Goal: Task Accomplishment & Management: Complete application form

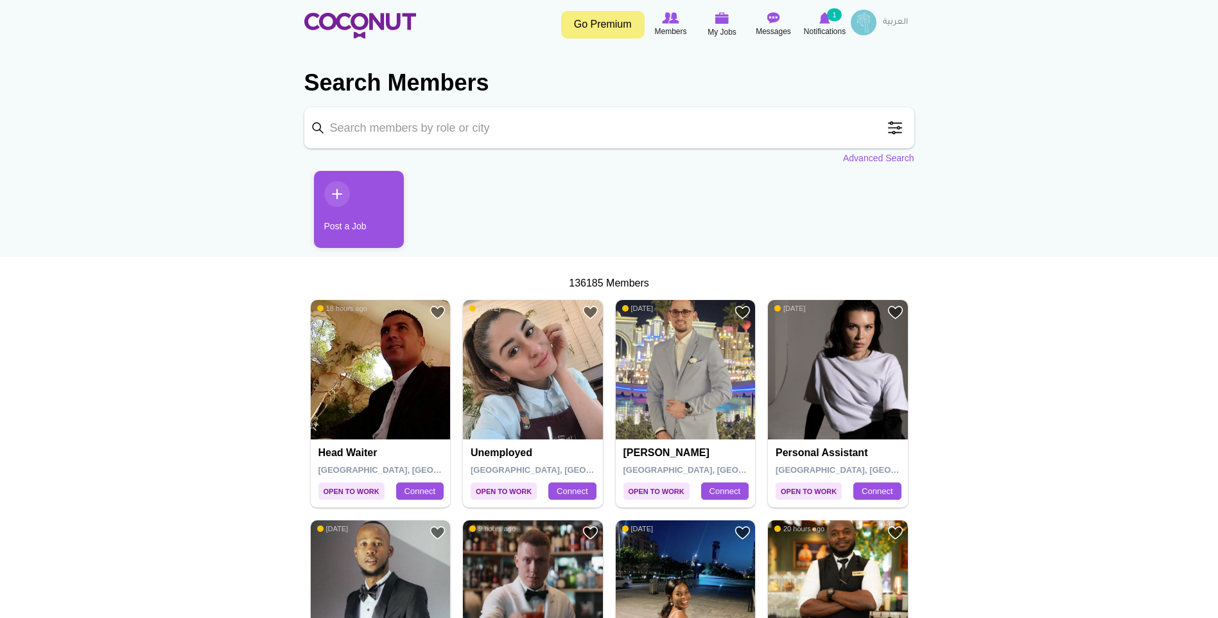
drag, startPoint x: 984, startPoint y: 356, endPoint x: 947, endPoint y: 177, distance: 183.0
click at [824, 30] on span "Notifications" at bounding box center [825, 31] width 42 height 13
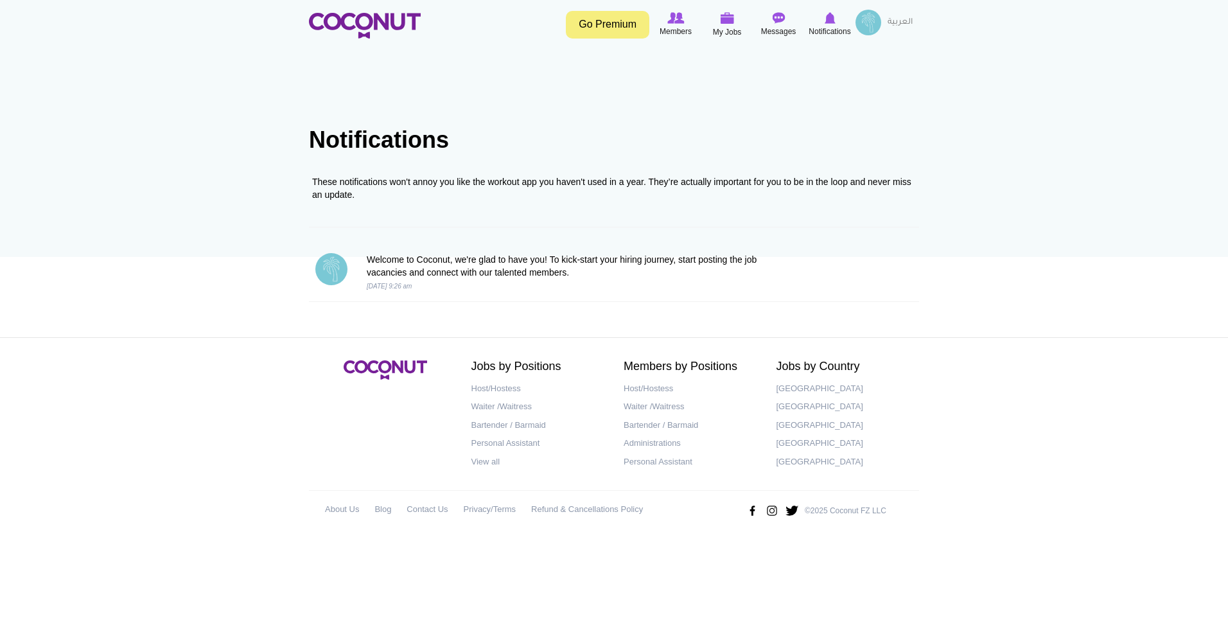
click at [609, 19] on link "Go Premium" at bounding box center [607, 25] width 83 height 28
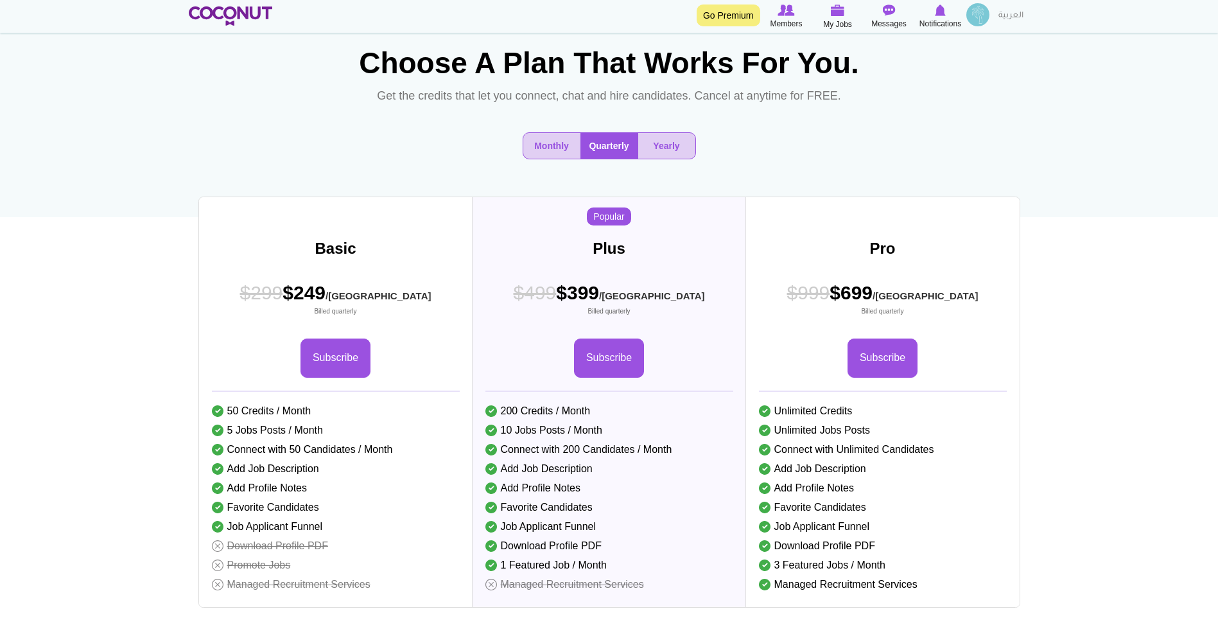
scroll to position [128, 0]
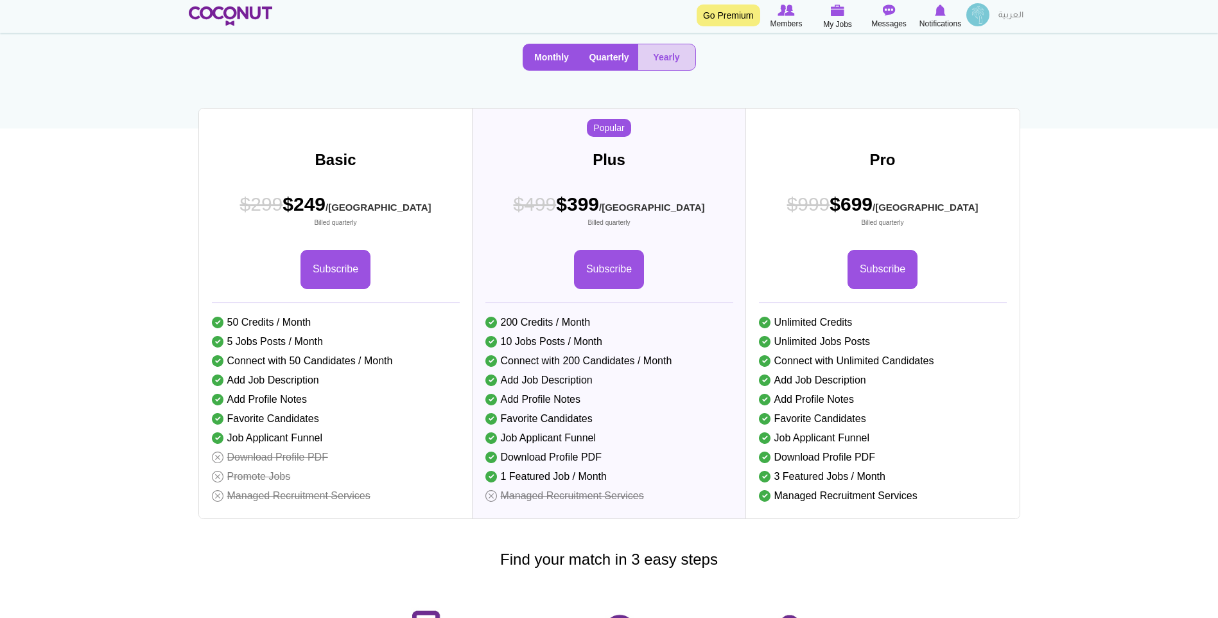
click at [570, 70] on button "Monthly" at bounding box center [551, 57] width 57 height 26
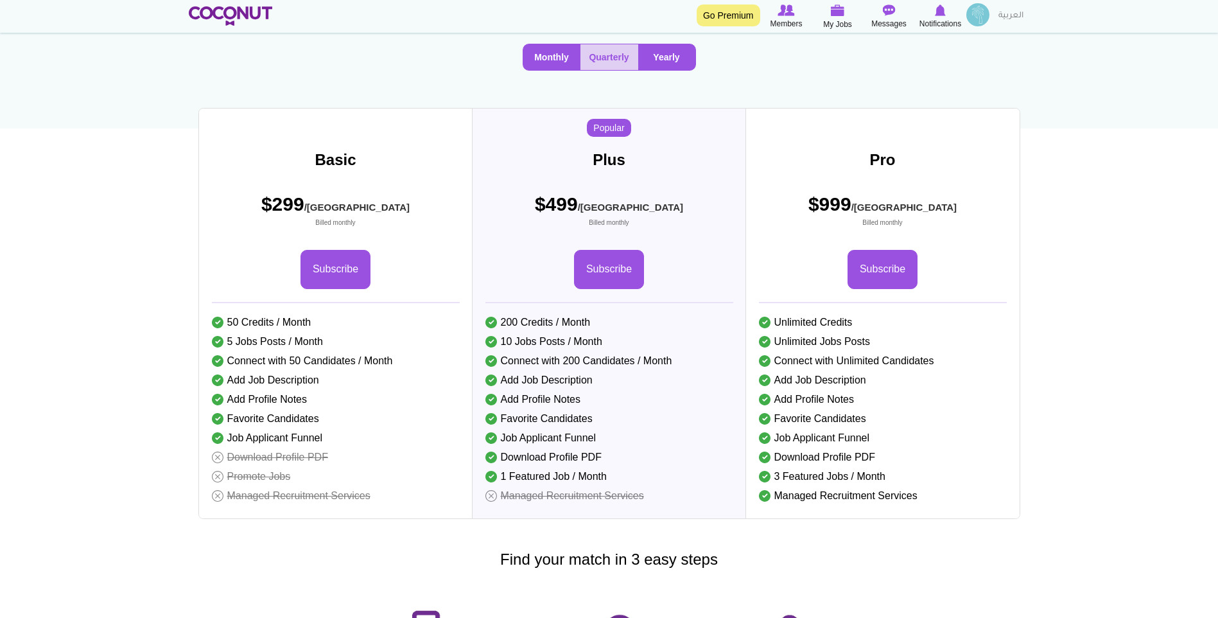
click at [662, 70] on button "Yearly" at bounding box center [666, 57] width 57 height 26
click at [531, 70] on button "Monthly" at bounding box center [551, 57] width 57 height 26
click at [664, 70] on button "Yearly" at bounding box center [666, 57] width 57 height 26
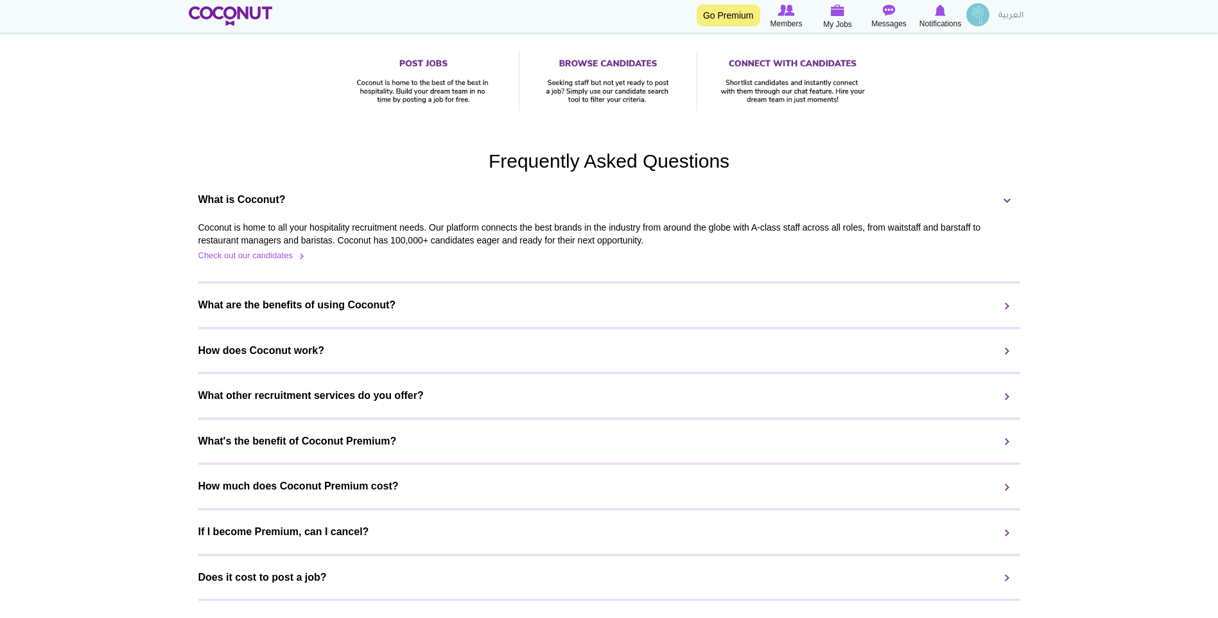
scroll to position [771, 0]
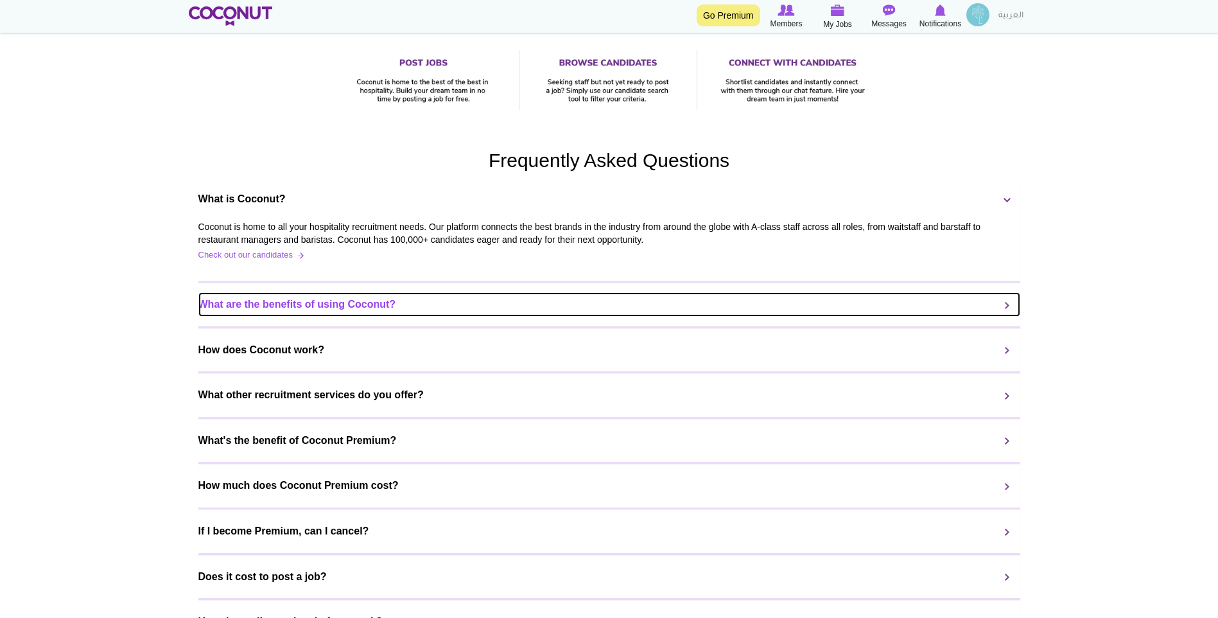
click at [351, 317] on link "What are the benefits of using Coconut?" at bounding box center [609, 304] width 822 height 24
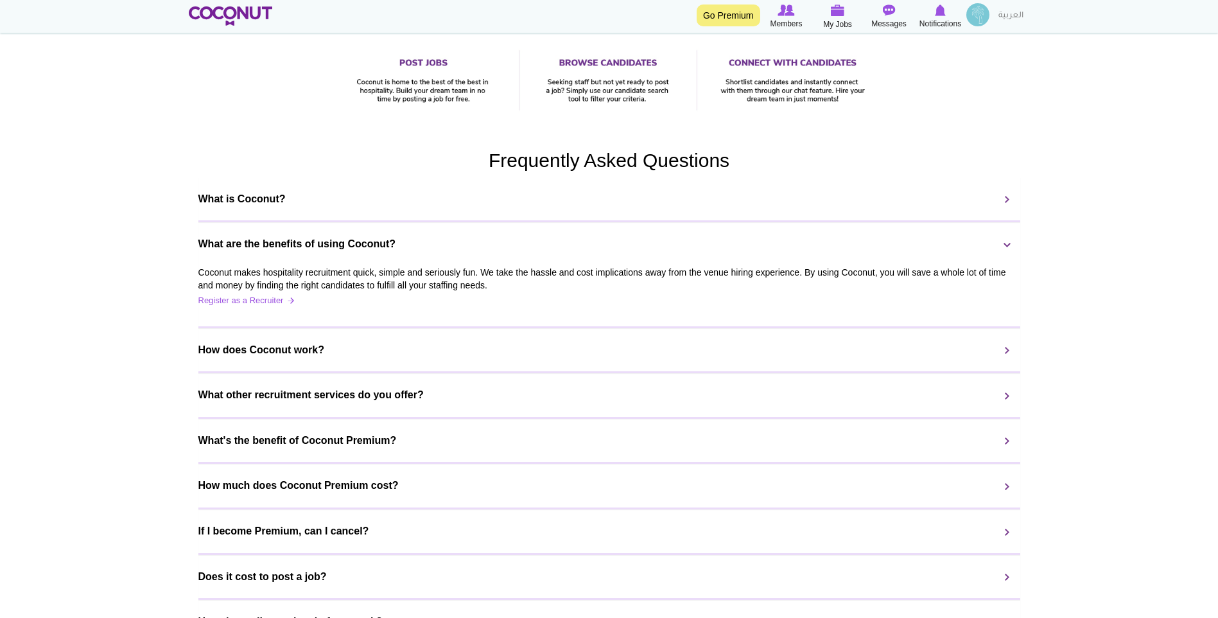
scroll to position [0, 0]
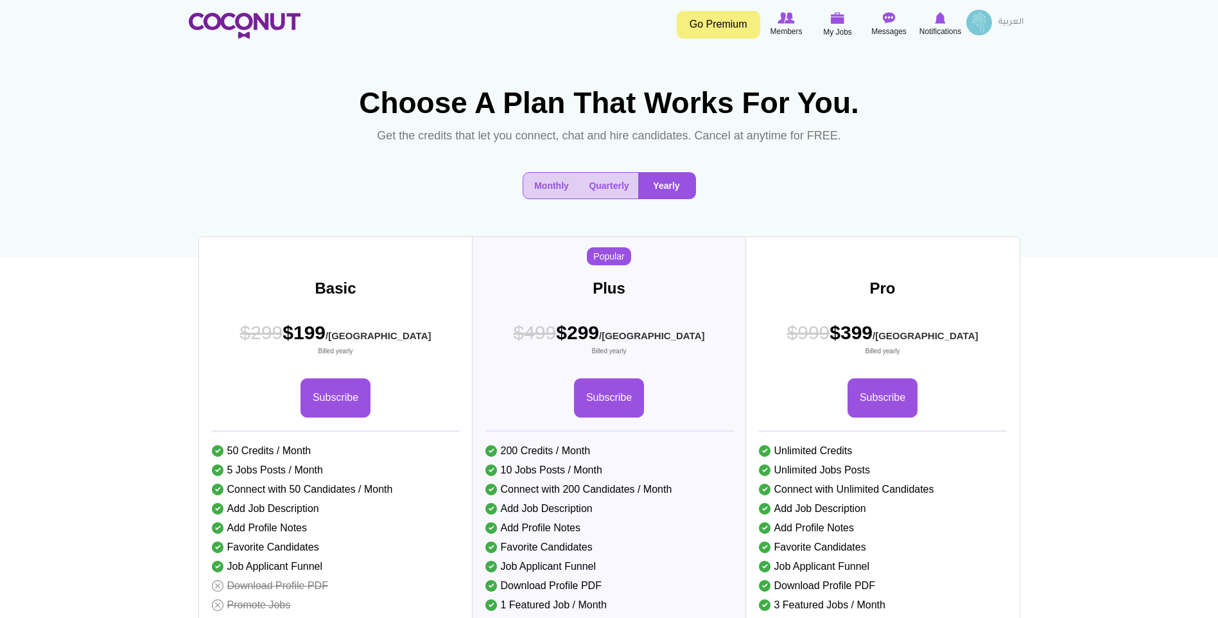
drag, startPoint x: 1127, startPoint y: 512, endPoint x: 1066, endPoint y: 288, distance: 232.3
click at [561, 198] on button "Monthly" at bounding box center [551, 186] width 57 height 26
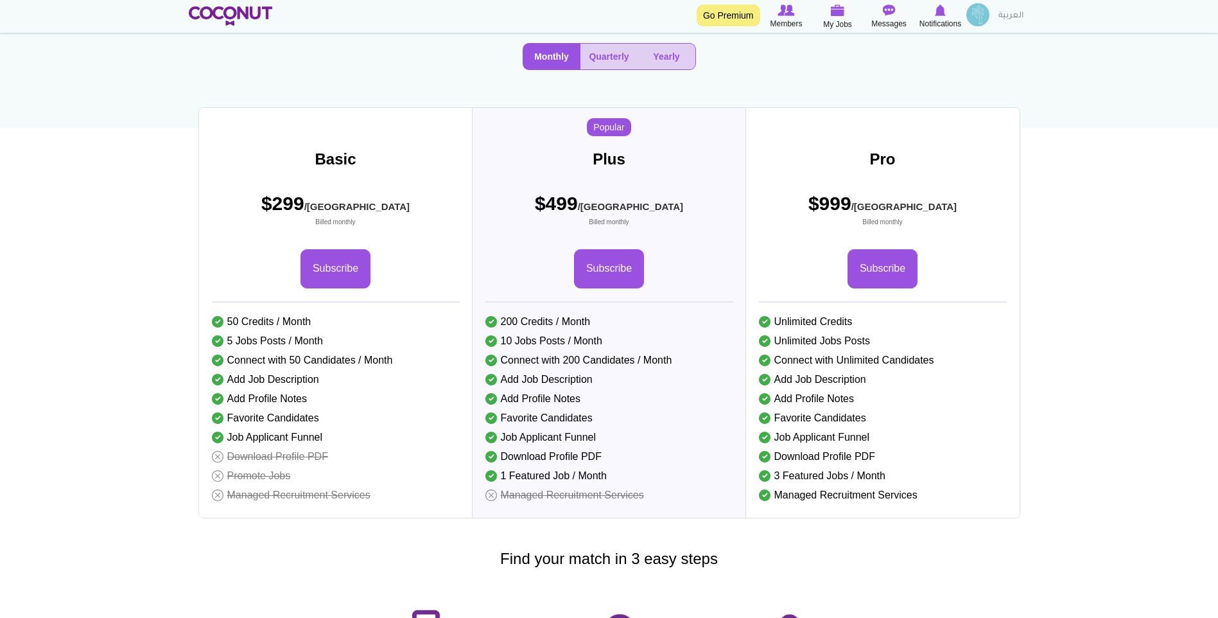
scroll to position [128, 0]
click at [668, 70] on button "Yearly" at bounding box center [666, 57] width 57 height 26
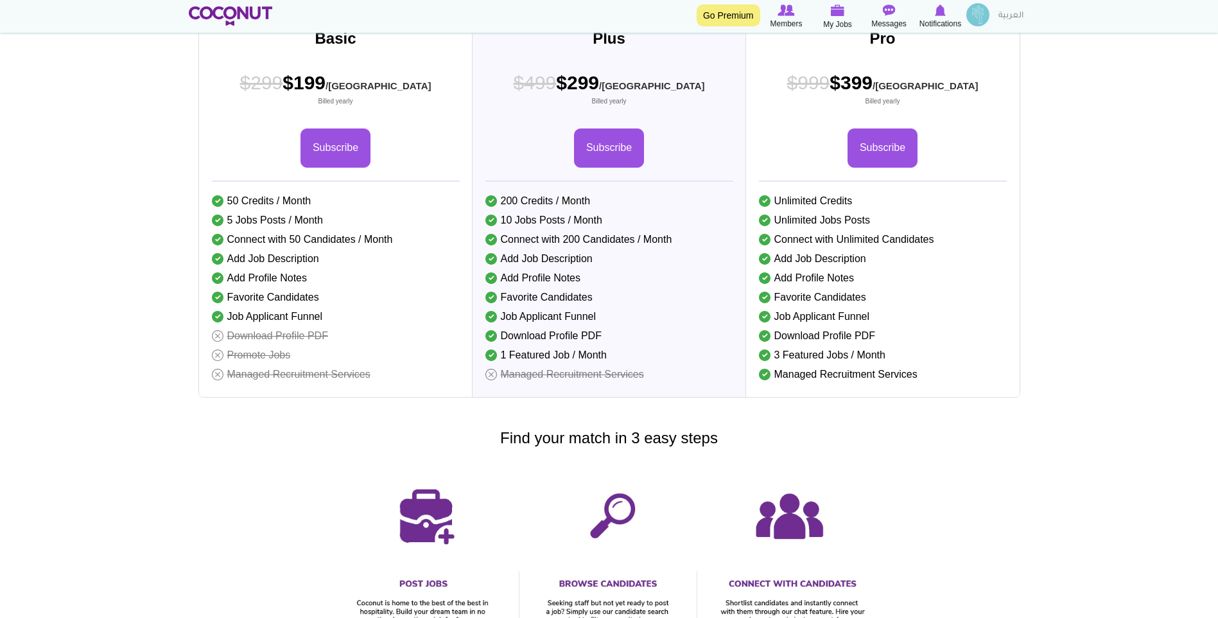
scroll to position [257, 0]
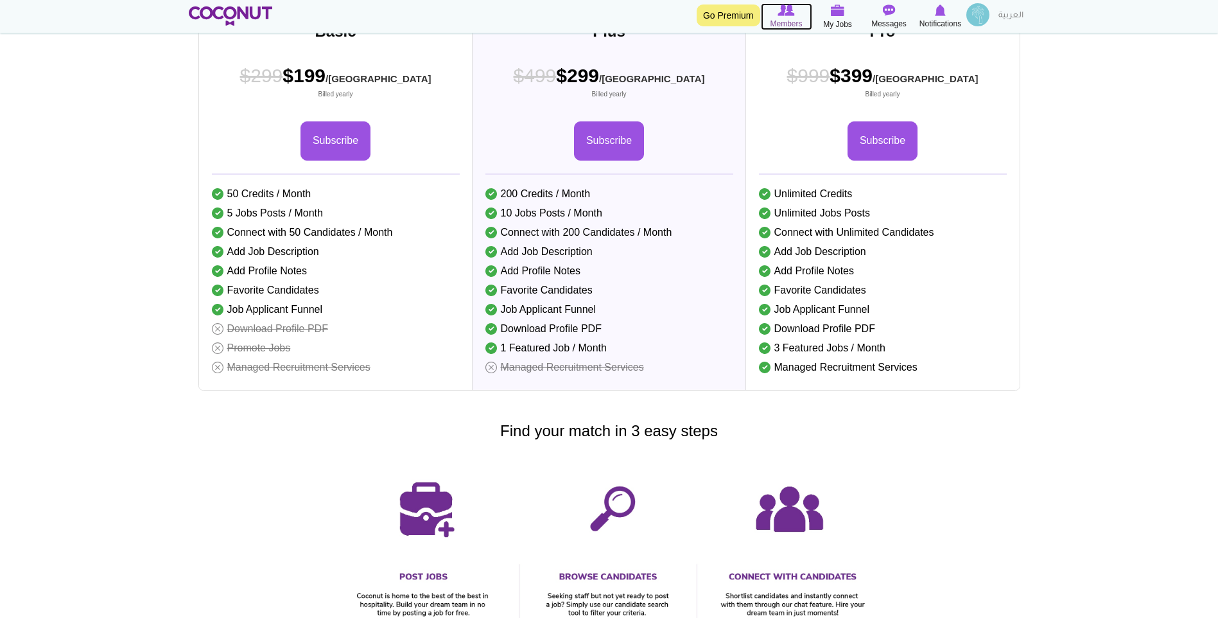
click at [809, 21] on link "Members" at bounding box center [786, 16] width 51 height 27
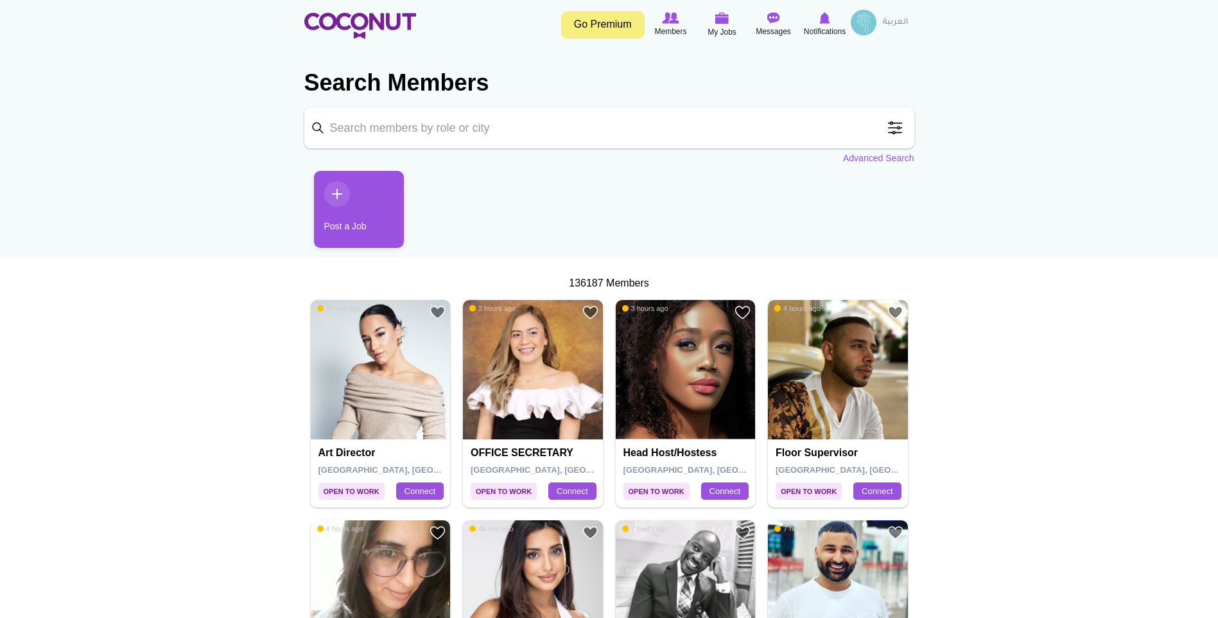
click at [317, 229] on link "Post a Job" at bounding box center [359, 209] width 90 height 77
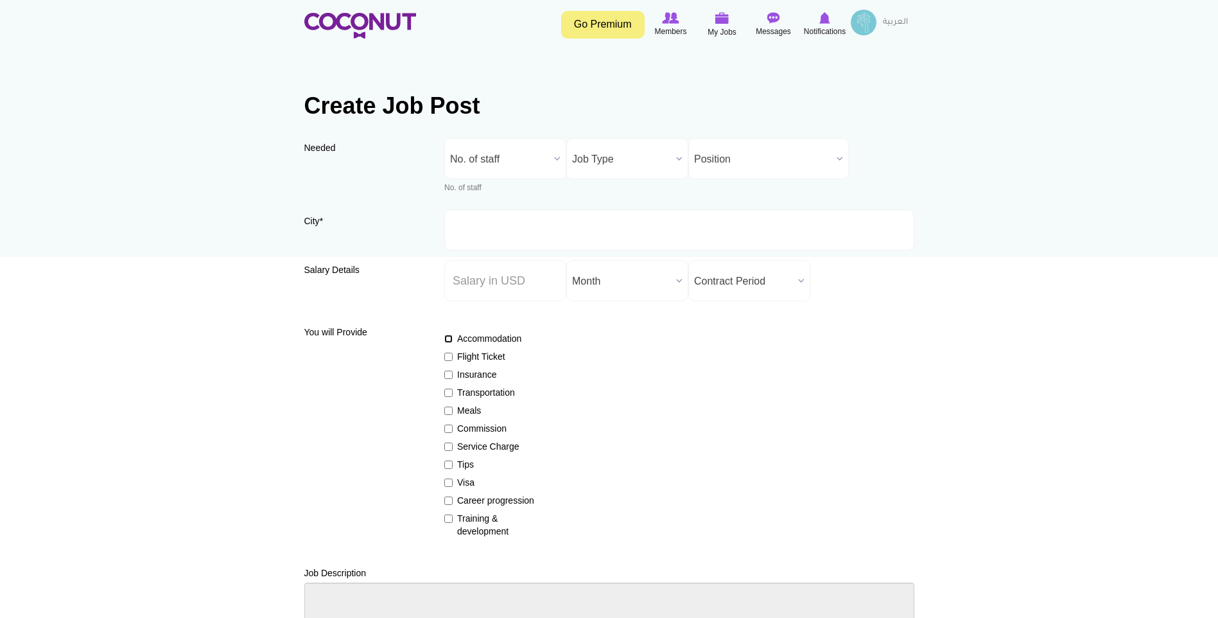
click at [450, 340] on input "Accommodation" at bounding box center [448, 339] width 8 height 8
checkbox input "true"
click at [450, 354] on input "Flight Ticket" at bounding box center [448, 357] width 8 height 8
checkbox input "true"
click at [451, 372] on input "Insurance" at bounding box center [448, 375] width 8 height 8
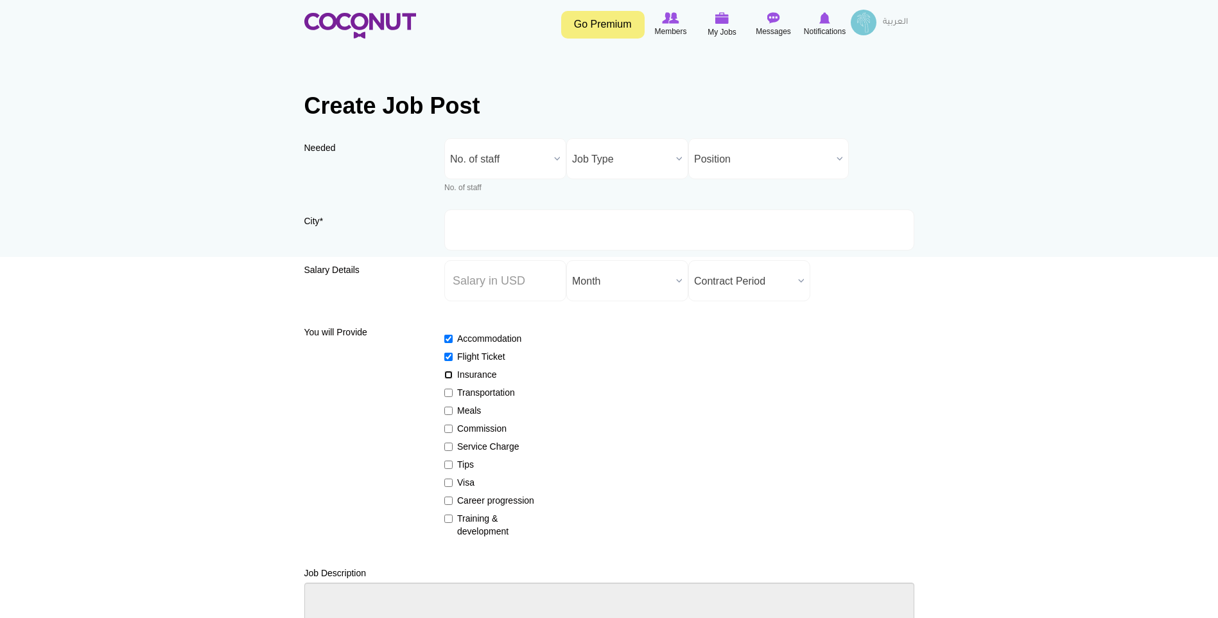
checkbox input "true"
click at [451, 410] on input "Meals" at bounding box center [448, 411] width 8 height 8
checkbox input "true"
click at [449, 482] on input "Visa" at bounding box center [448, 482] width 8 height 8
checkbox input "true"
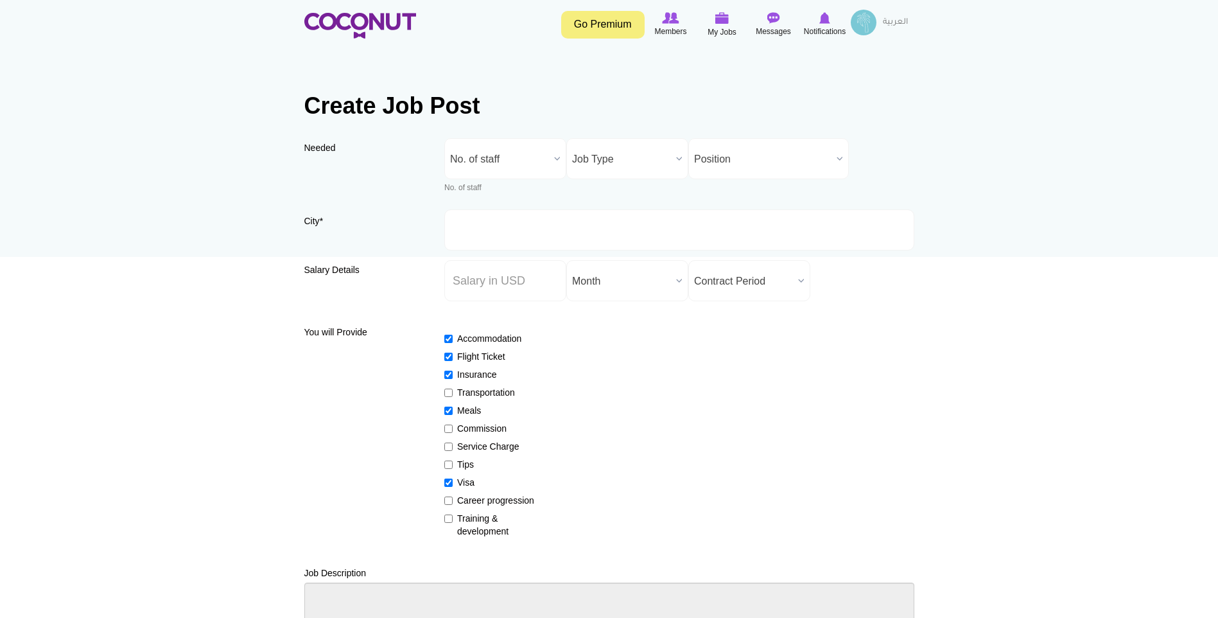
click at [453, 499] on label "Career progression" at bounding box center [491, 500] width 94 height 13
click at [453, 499] on input "Career progression" at bounding box center [448, 500] width 8 height 8
checkbox input "true"
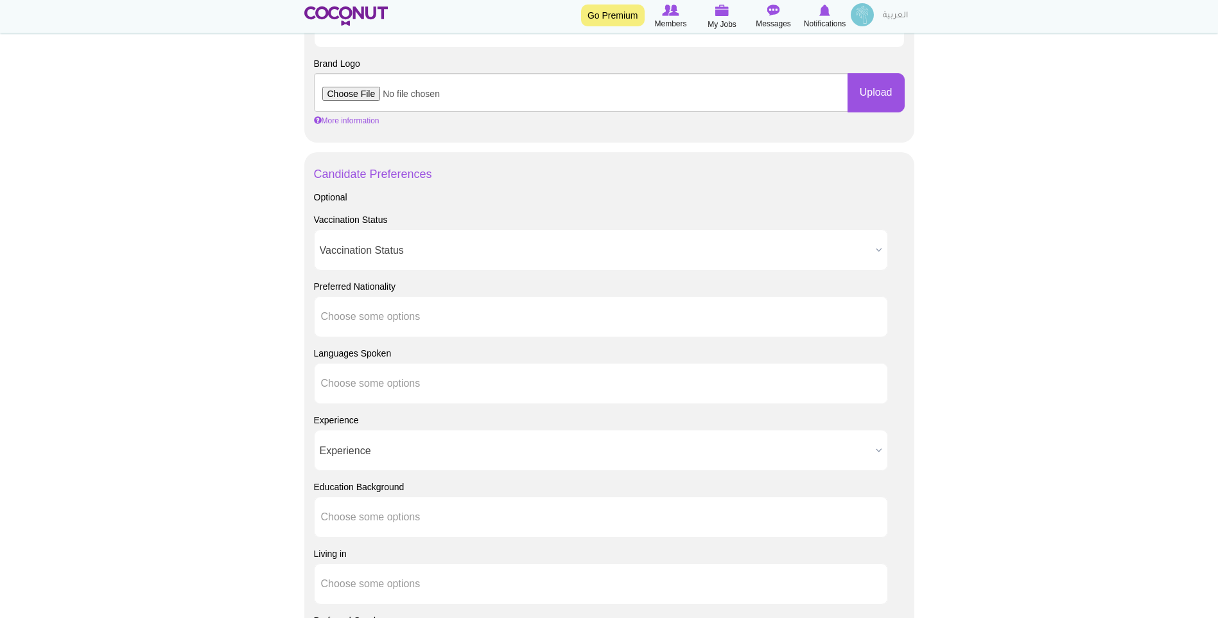
scroll to position [771, 0]
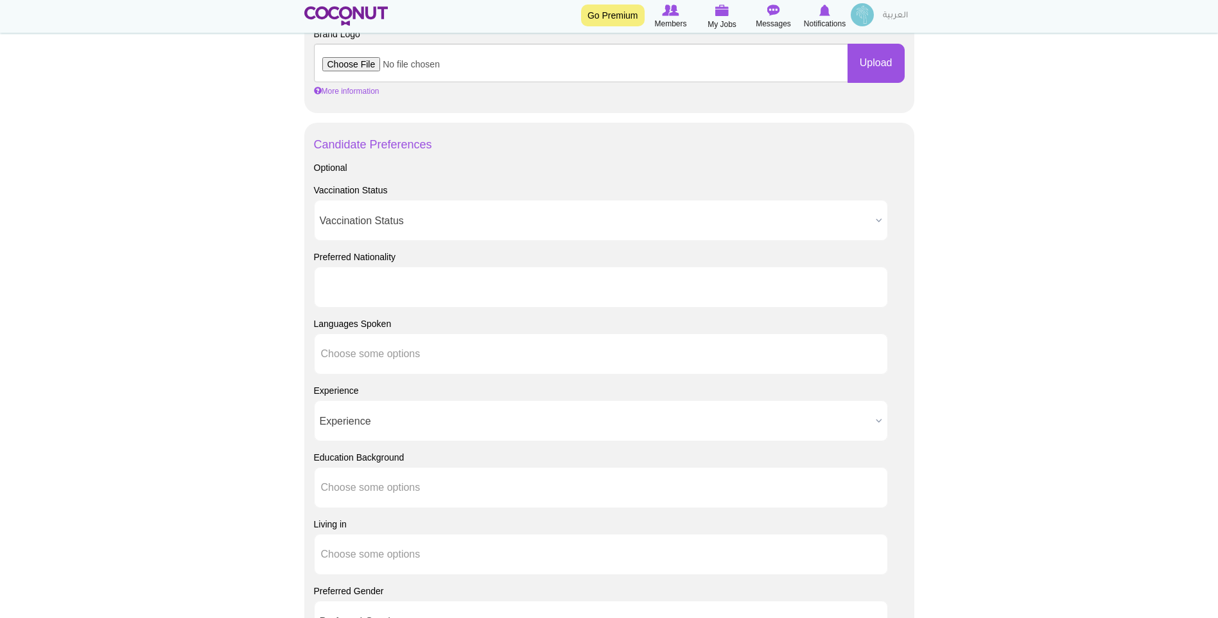
click at [604, 285] on ul at bounding box center [601, 287] width 574 height 41
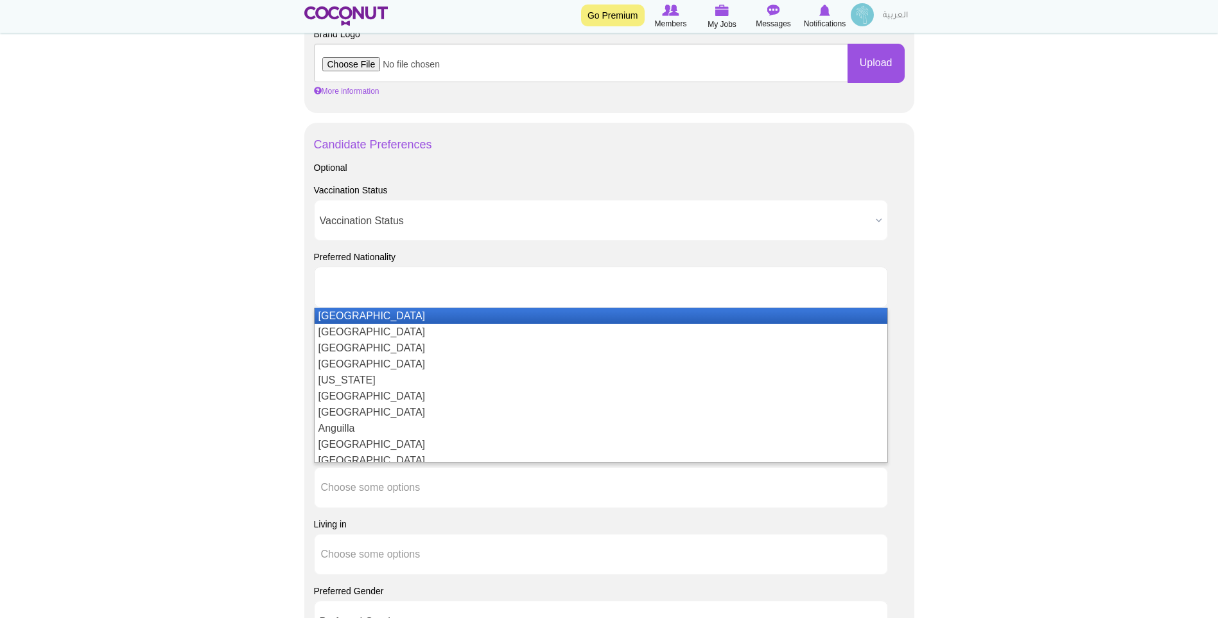
click at [604, 285] on ul at bounding box center [601, 287] width 574 height 41
click at [1162, 229] on body "Toggle navigation Go Premium Members My Jobs Post a Job Messages Notifications …" at bounding box center [609, 115] width 1218 height 1773
type input "Choose some options"
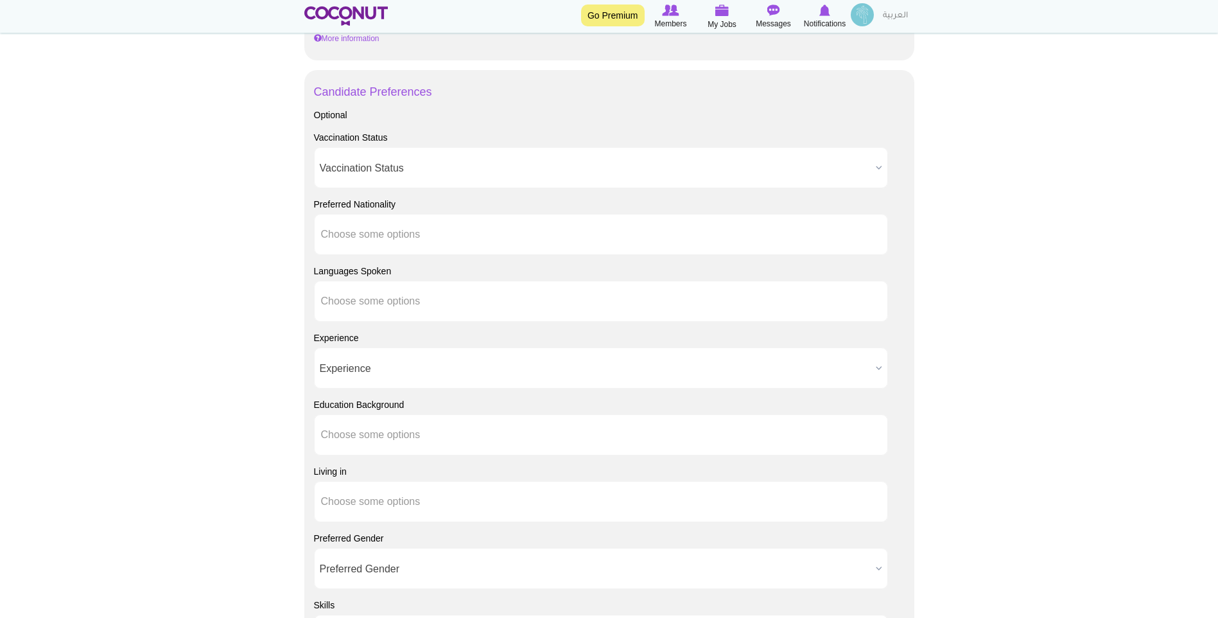
scroll to position [899, 0]
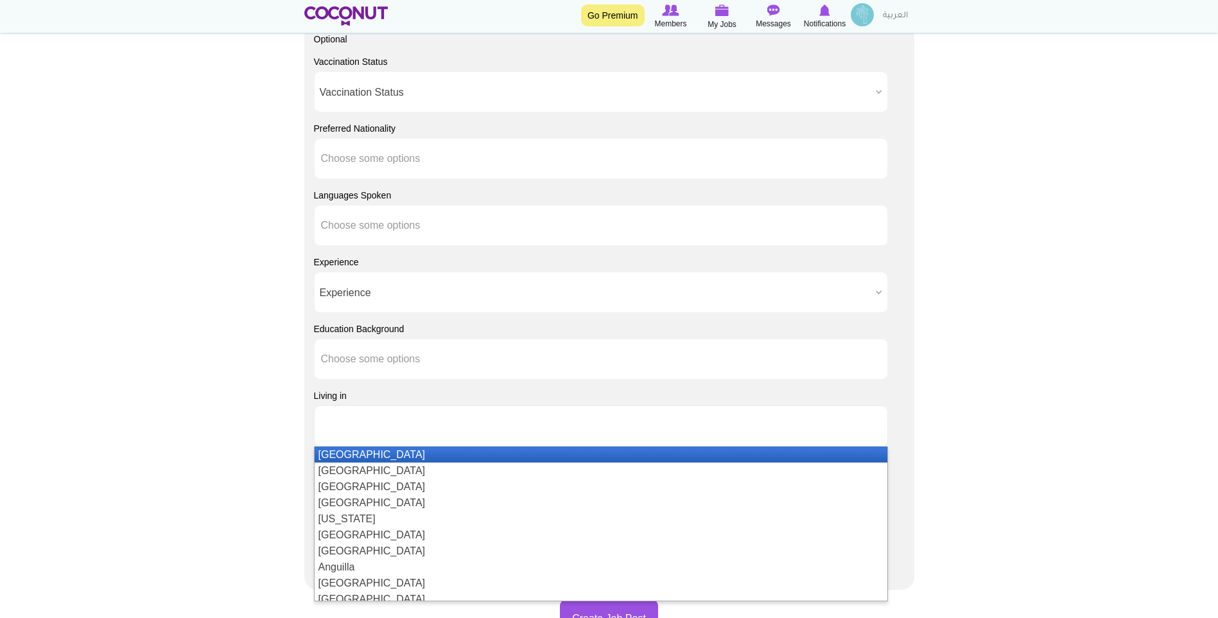
click at [658, 421] on ul at bounding box center [601, 425] width 574 height 41
type input "Choose some options"
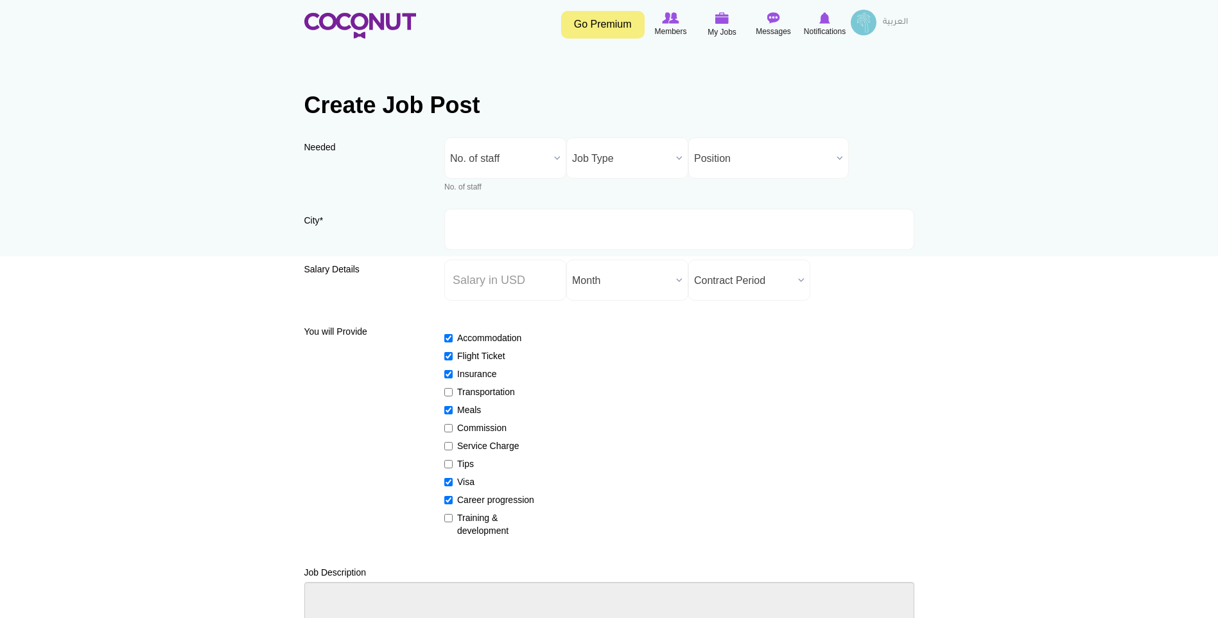
scroll to position [0, 0]
click at [539, 162] on span "No. of staff" at bounding box center [499, 159] width 99 height 41
click at [527, 223] on li "1" at bounding box center [506, 226] width 116 height 16
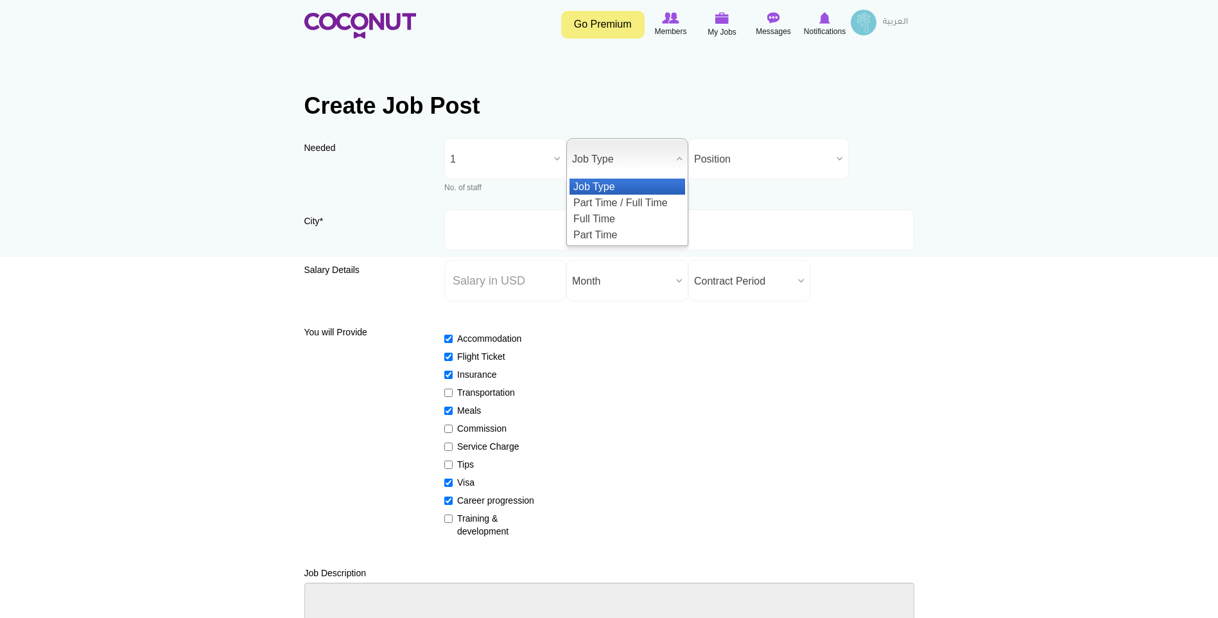
click at [633, 164] on span "Job Type" at bounding box center [621, 159] width 99 height 41
click at [633, 222] on li "Full Time" at bounding box center [628, 219] width 116 height 16
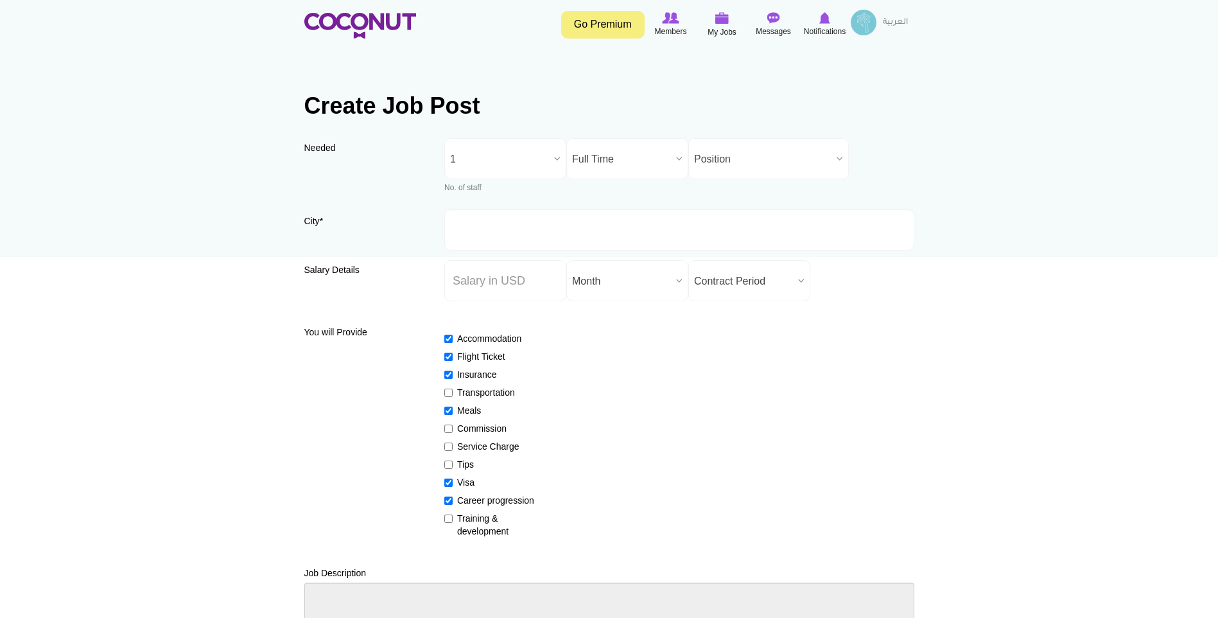
click at [710, 170] on span "Position" at bounding box center [762, 159] width 137 height 41
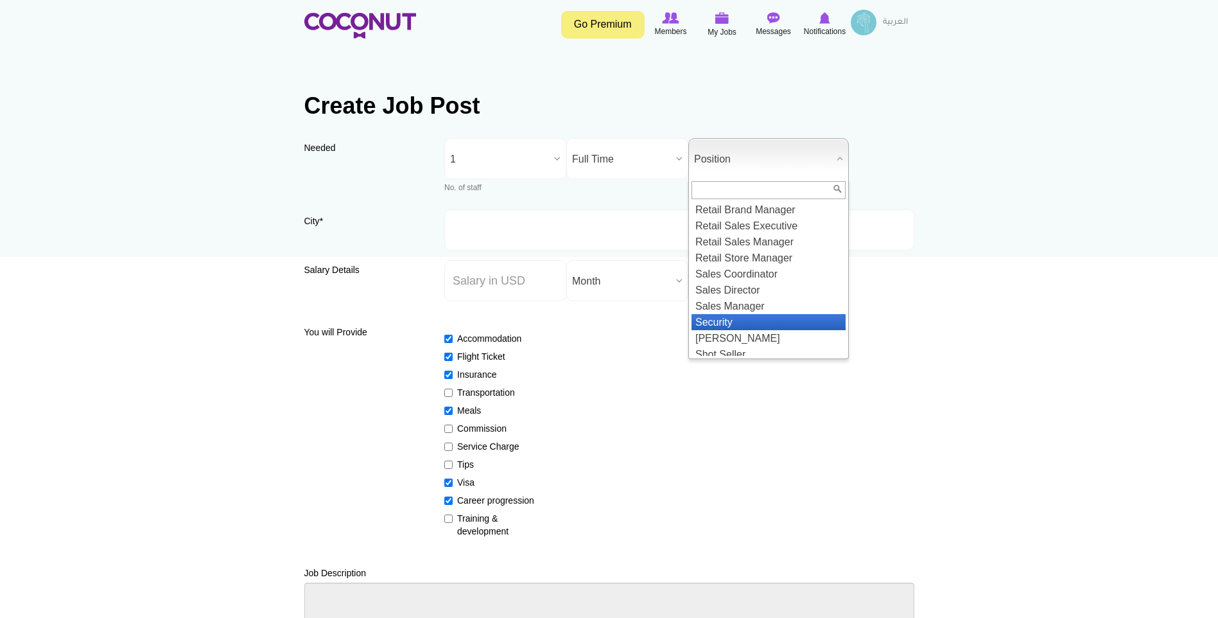
scroll to position [1413, 0]
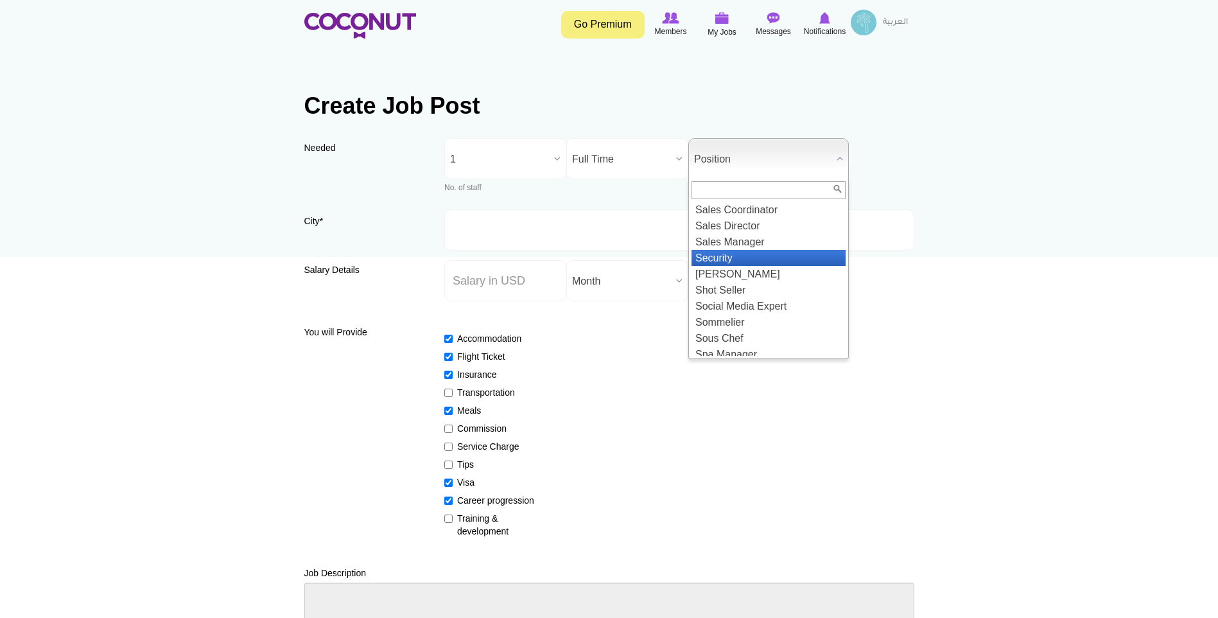
click at [777, 266] on li "Security" at bounding box center [769, 258] width 154 height 16
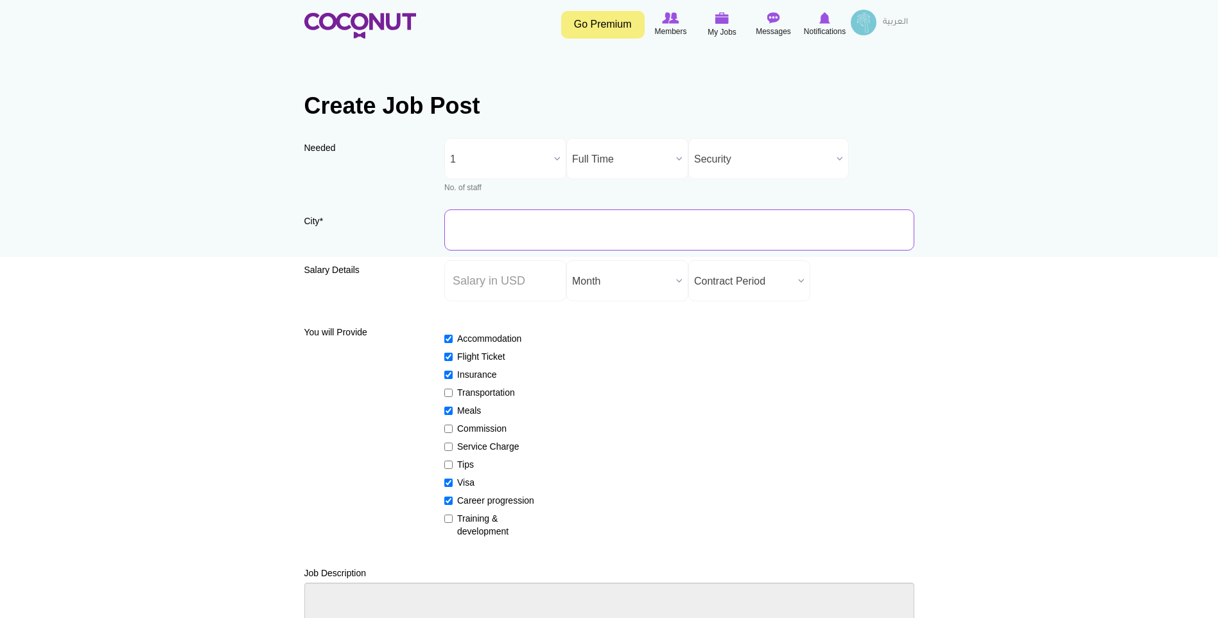
click at [608, 226] on input "City *" at bounding box center [679, 229] width 470 height 41
click at [548, 281] on input "Salary ($) *" at bounding box center [505, 280] width 122 height 41
click at [771, 267] on span "Contract Period" at bounding box center [743, 281] width 99 height 41
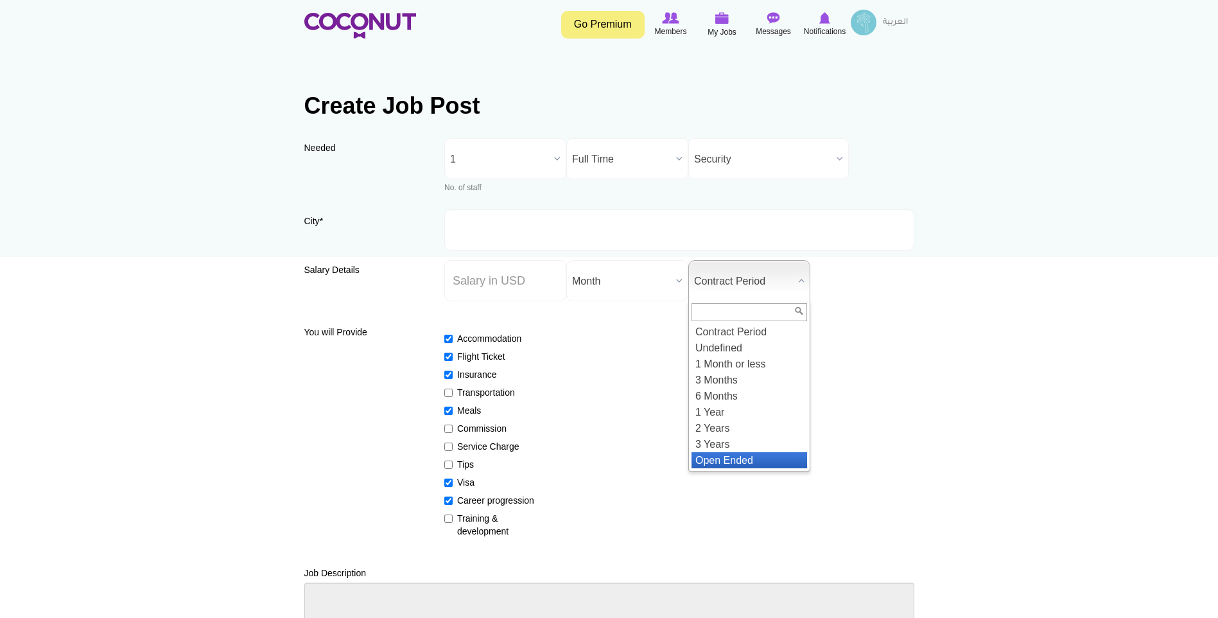
click at [738, 459] on li "Open Ended" at bounding box center [750, 460] width 116 height 16
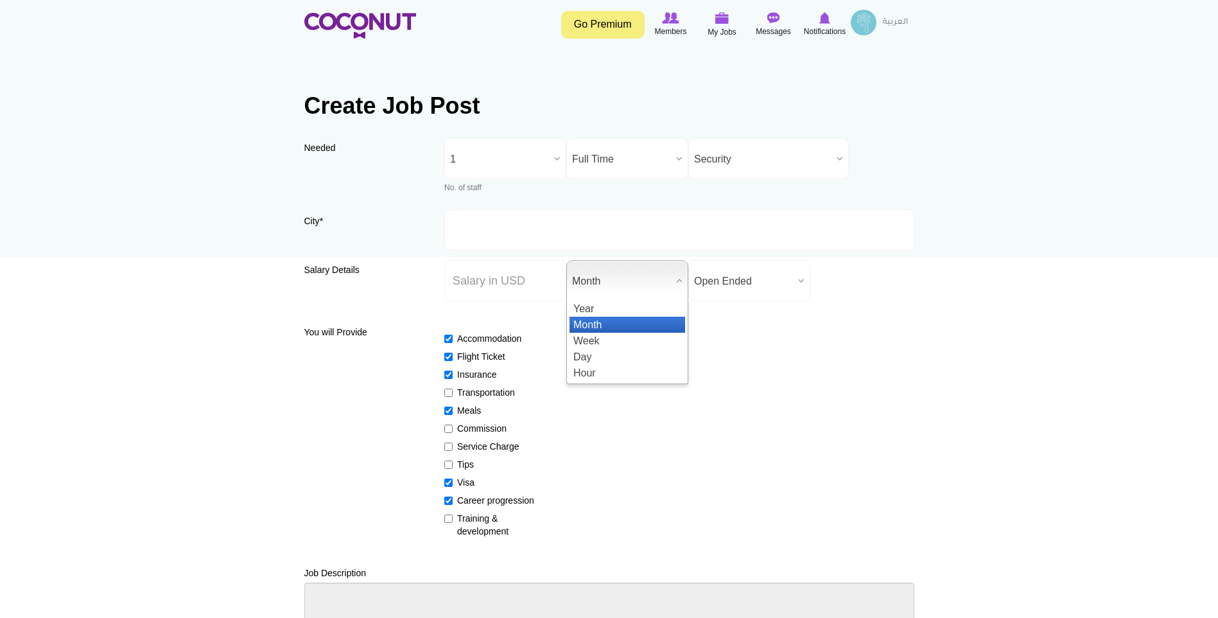
click at [645, 291] on span "Month" at bounding box center [621, 281] width 99 height 41
click at [640, 238] on input "City *" at bounding box center [679, 229] width 470 height 41
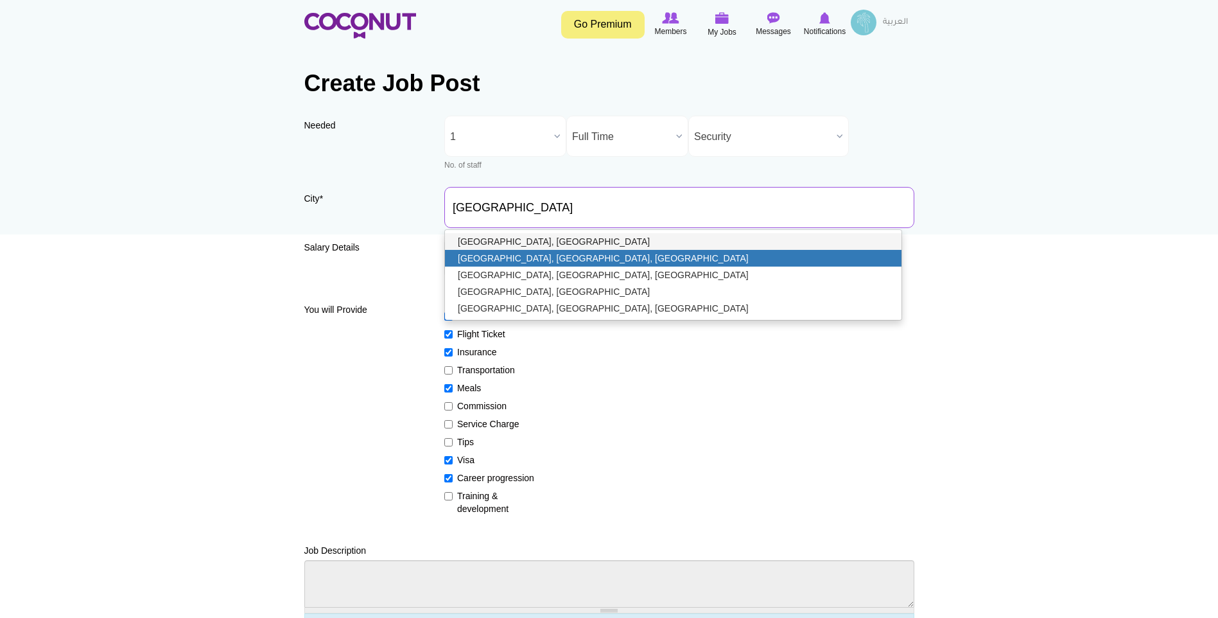
scroll to position [0, 0]
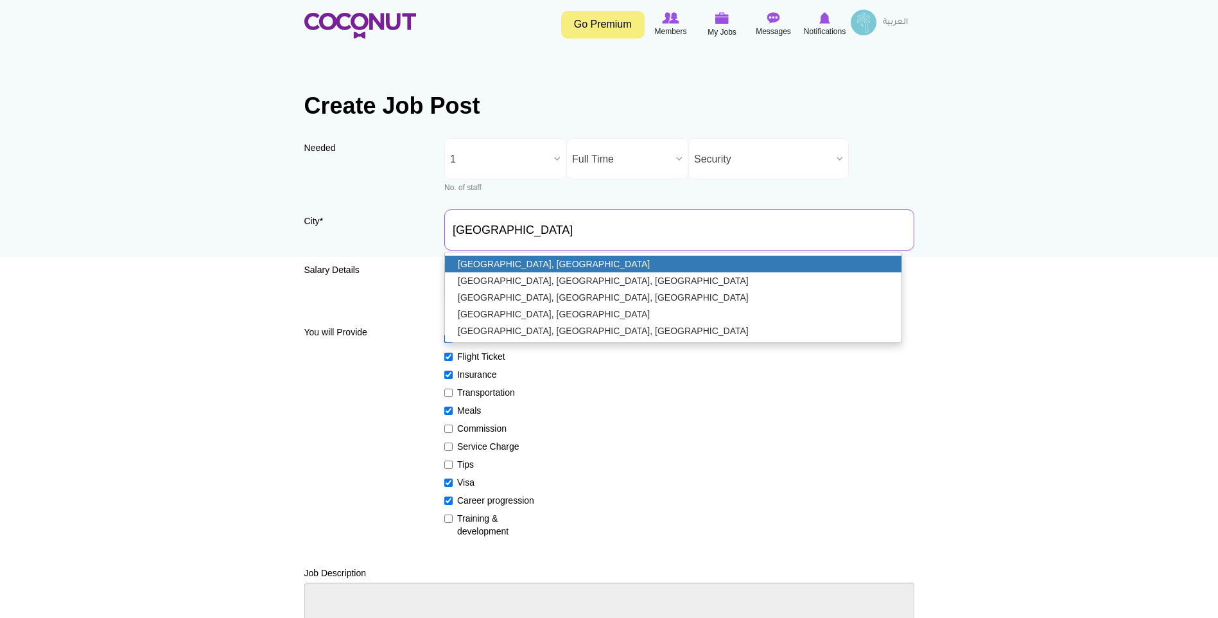
type input "[GEOGRAPHIC_DATA], [GEOGRAPHIC_DATA]"
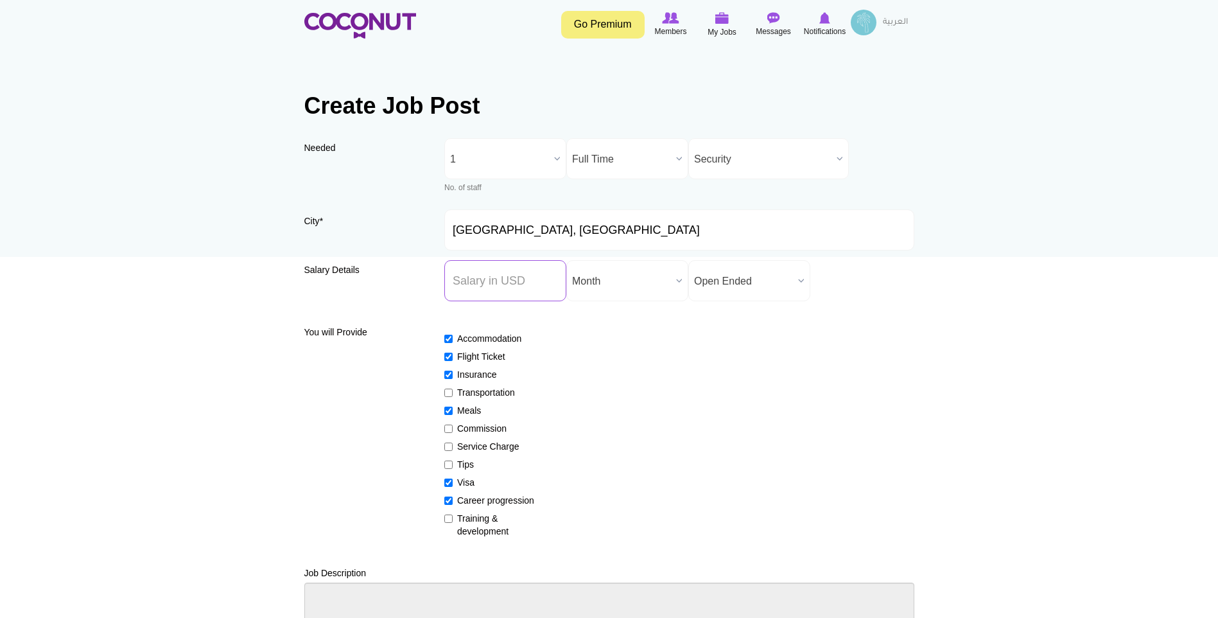
click at [484, 291] on input "Salary ($) *" at bounding box center [505, 280] width 122 height 41
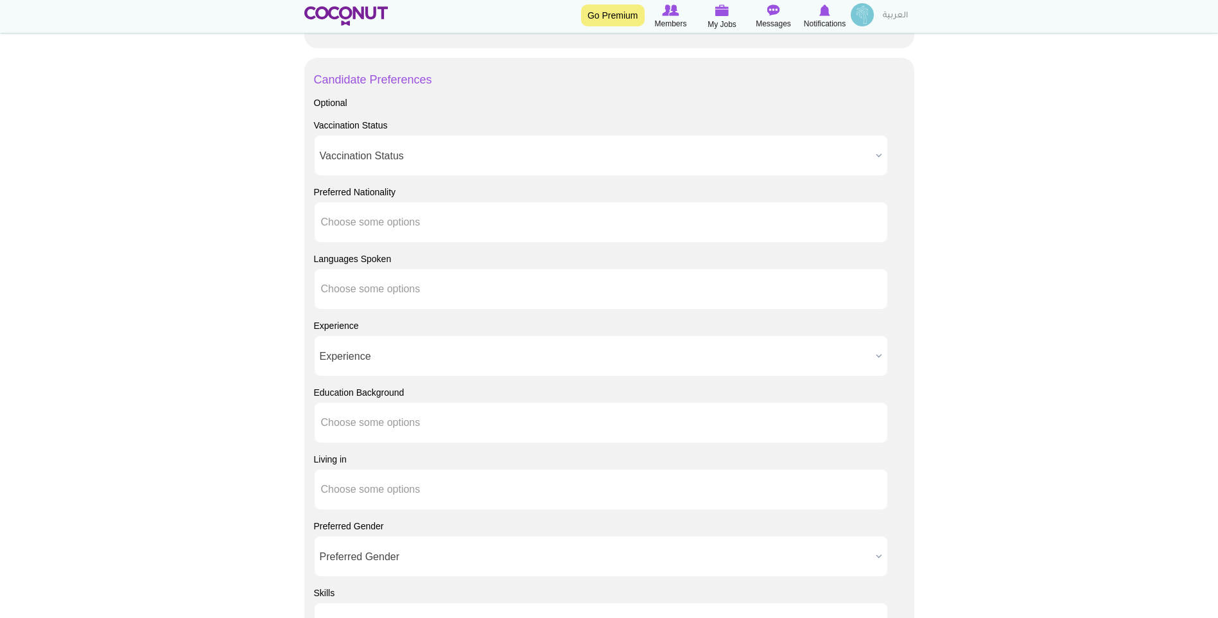
scroll to position [835, 0]
type input "1100"
click at [360, 207] on ul at bounding box center [601, 222] width 574 height 41
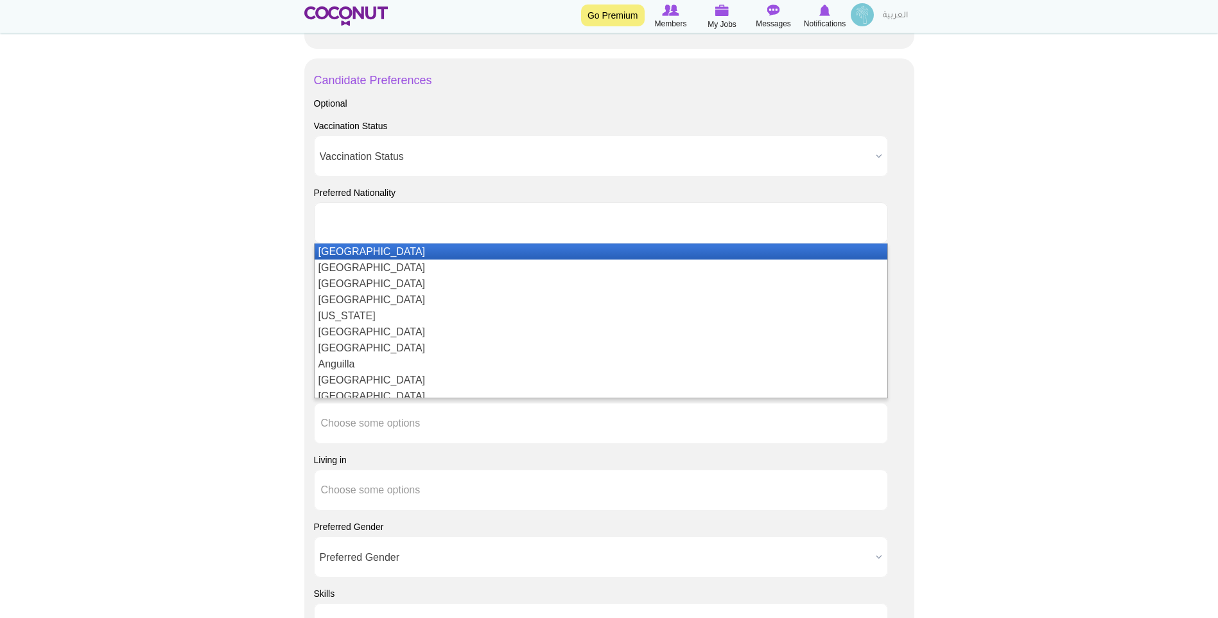
click at [360, 207] on ul at bounding box center [601, 222] width 574 height 41
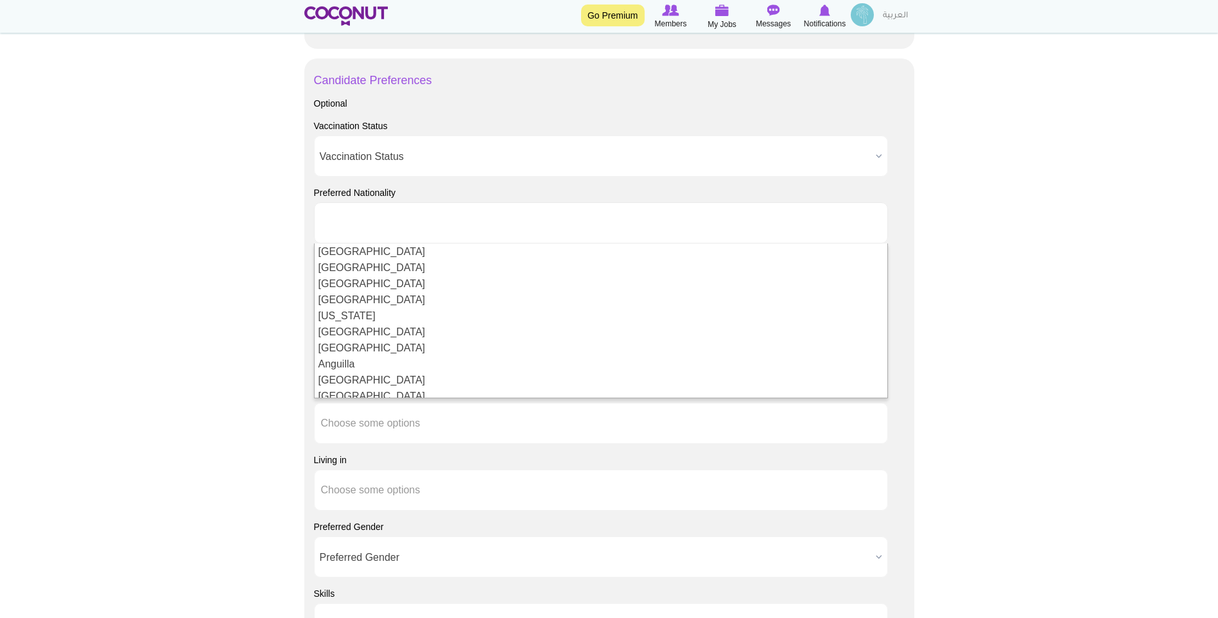
click at [984, 292] on body "Toggle navigation Go Premium Members My Jobs Post a Job Messages Notifications …" at bounding box center [609, 51] width 1218 height 1773
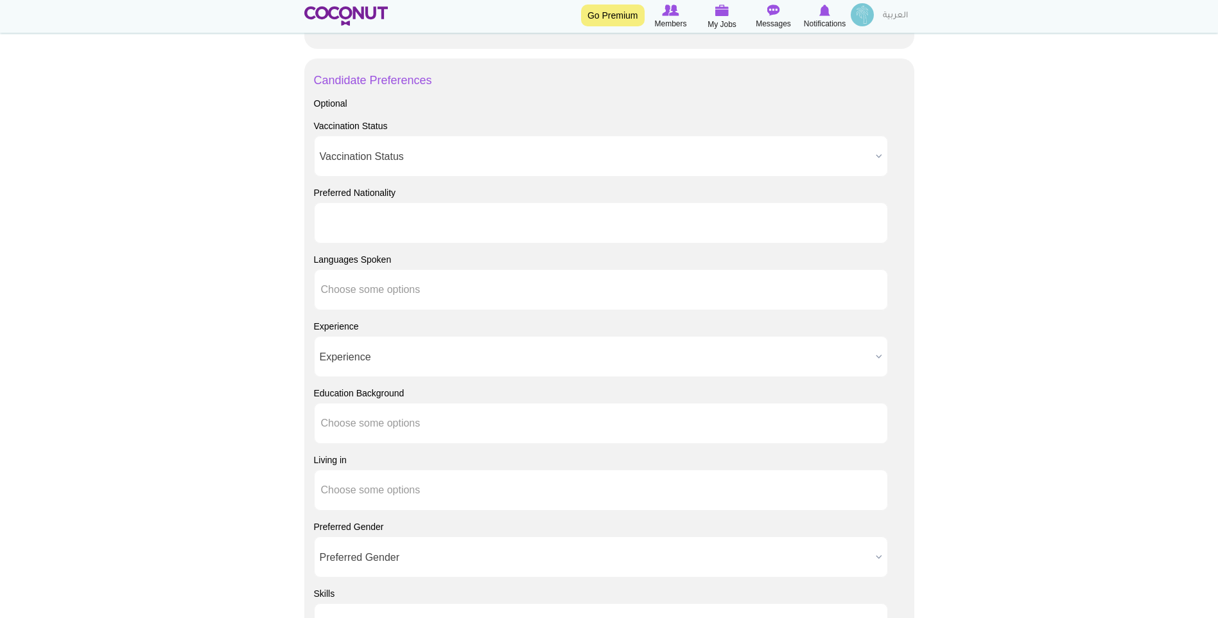
type input "Choose some options"
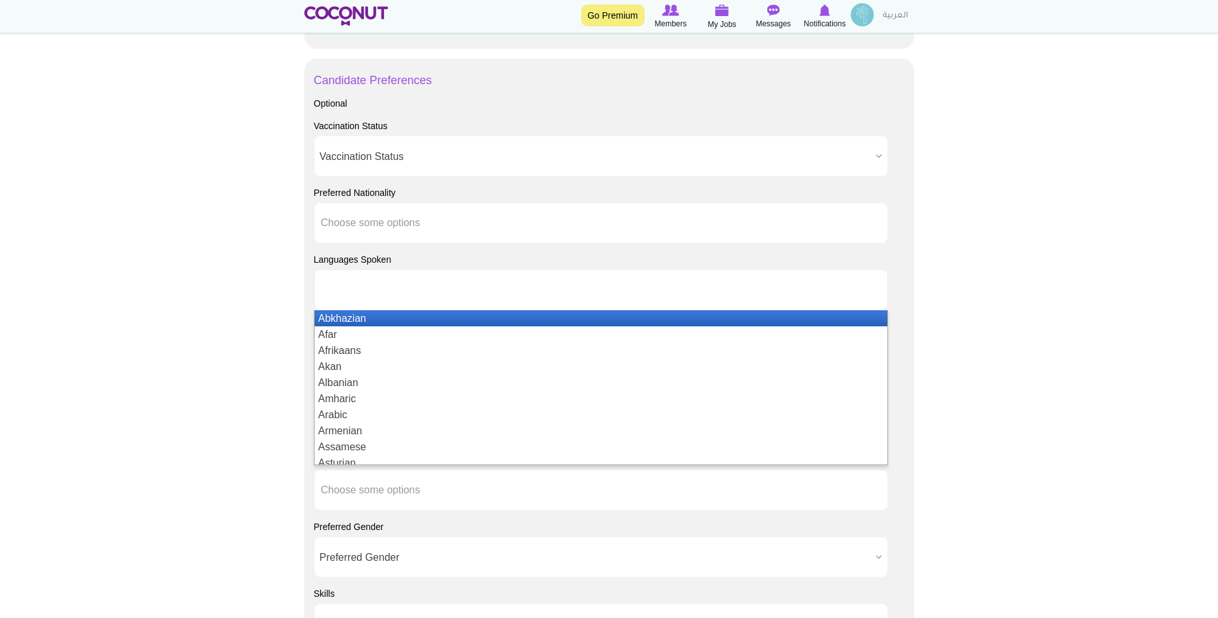
click at [533, 291] on ul at bounding box center [601, 289] width 574 height 41
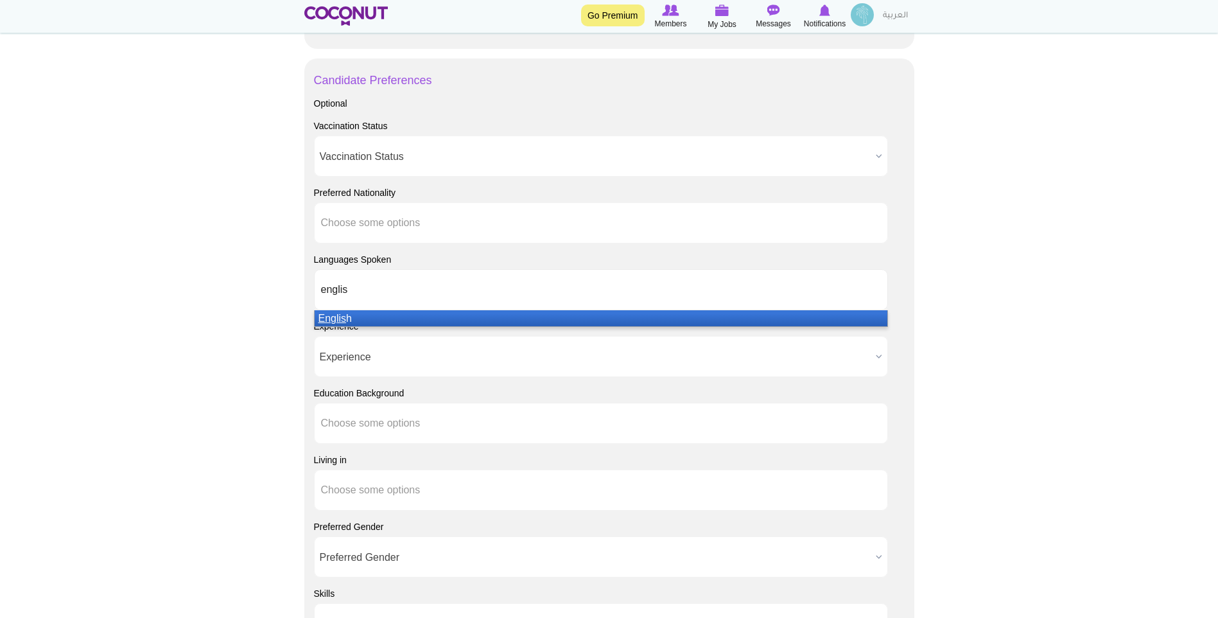
type input "englis"
click at [493, 317] on li "Englis h" at bounding box center [601, 318] width 573 height 16
type input "arabic"
click at [494, 313] on li "Arabic" at bounding box center [601, 318] width 573 height 16
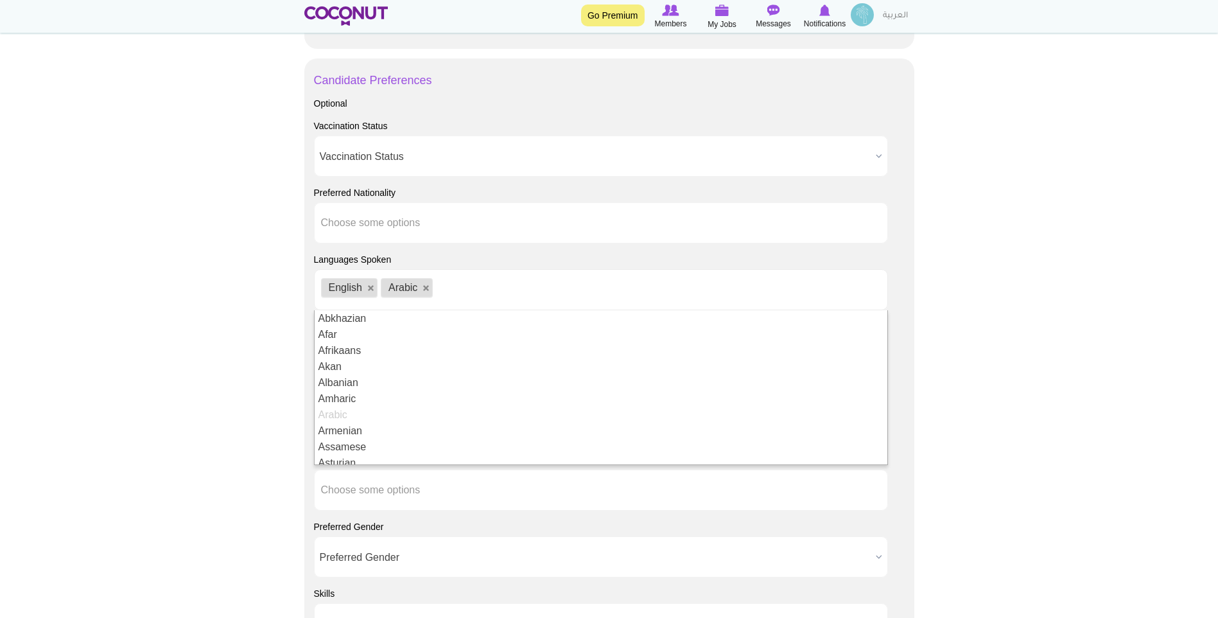
click at [1166, 379] on body "Toggle navigation Go Premium Members My Jobs Post a Job Messages Notifications …" at bounding box center [609, 51] width 1218 height 1773
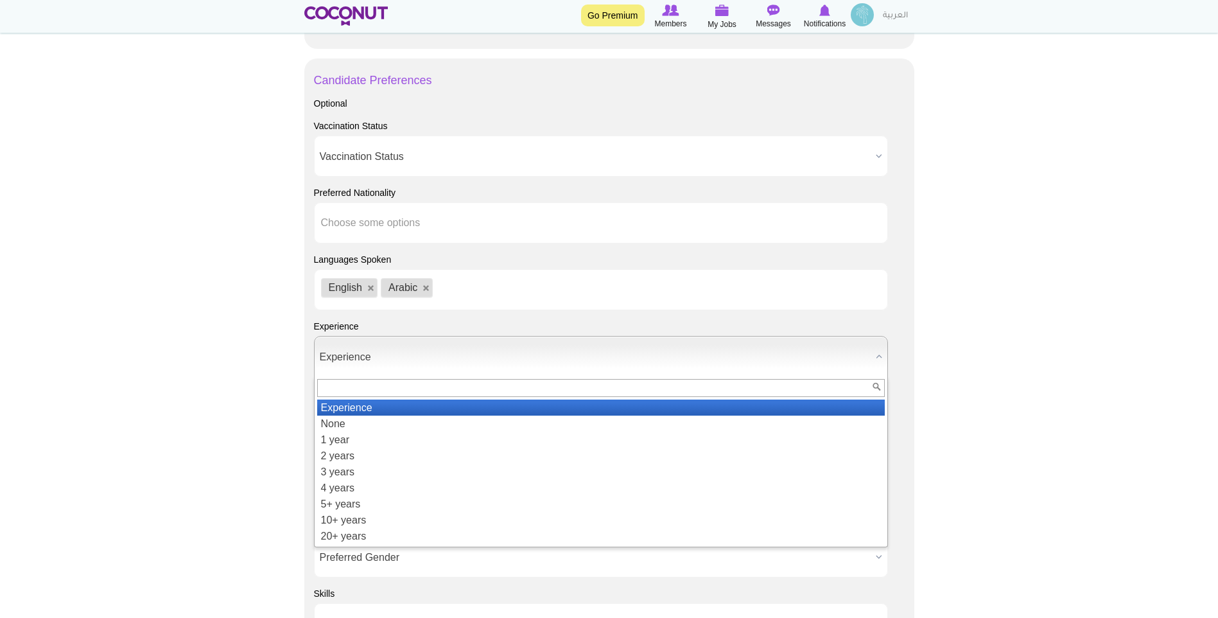
click at [451, 369] on span "Experience" at bounding box center [595, 357] width 551 height 41
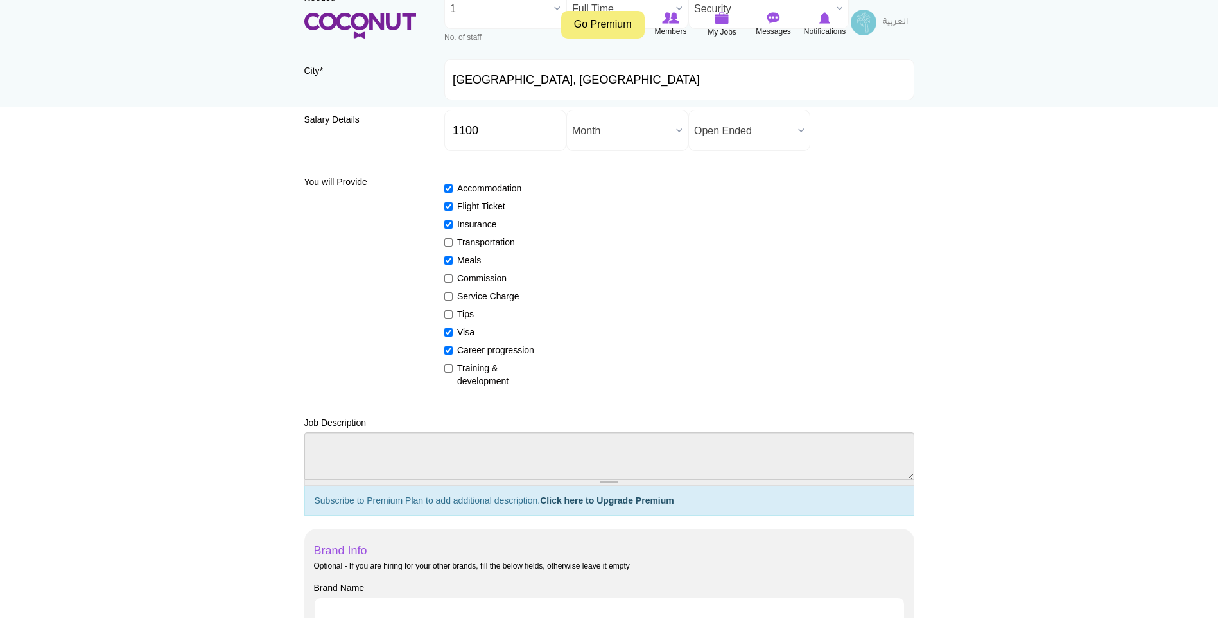
scroll to position [0, 0]
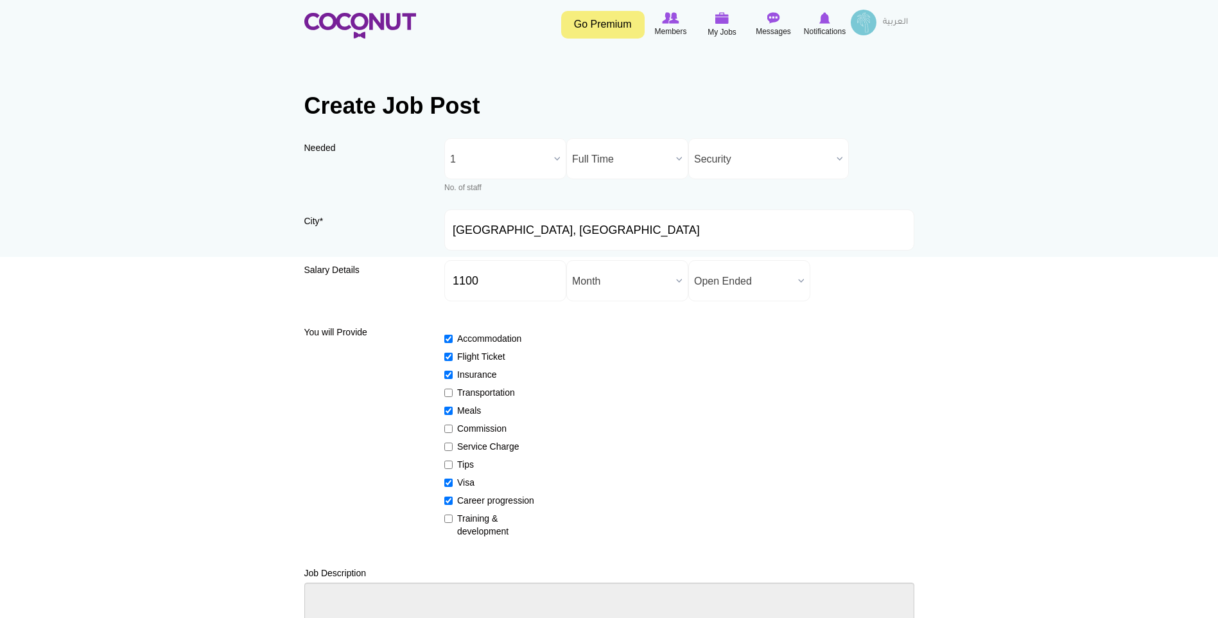
click at [773, 155] on span "Security" at bounding box center [762, 159] width 137 height 41
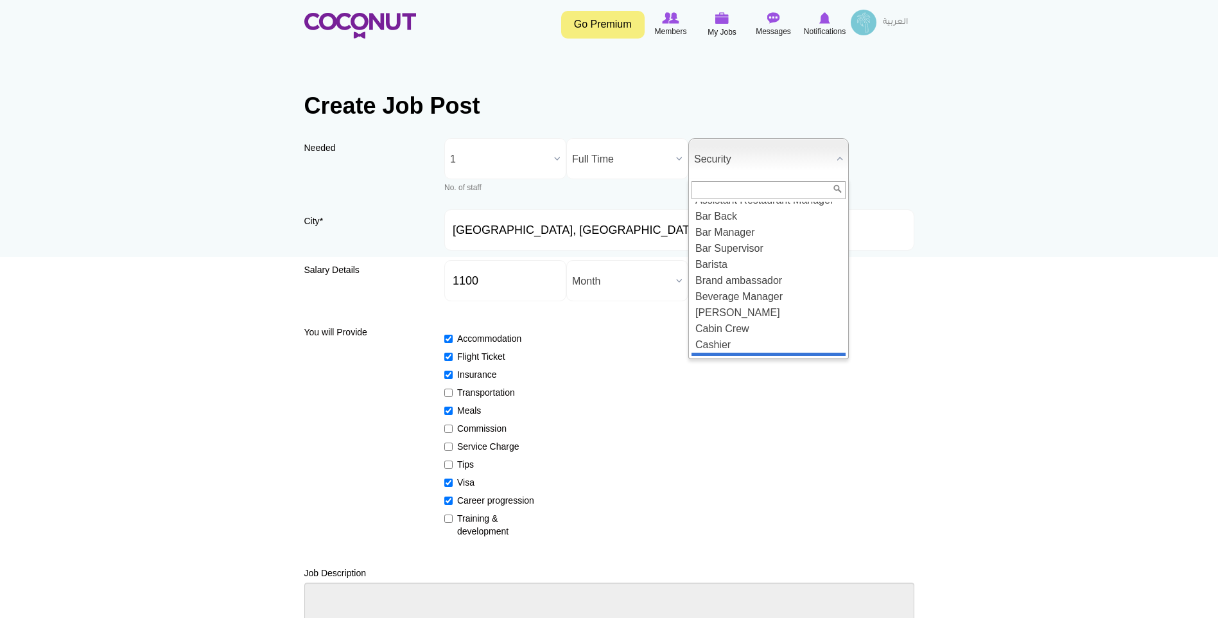
scroll to position [331, 0]
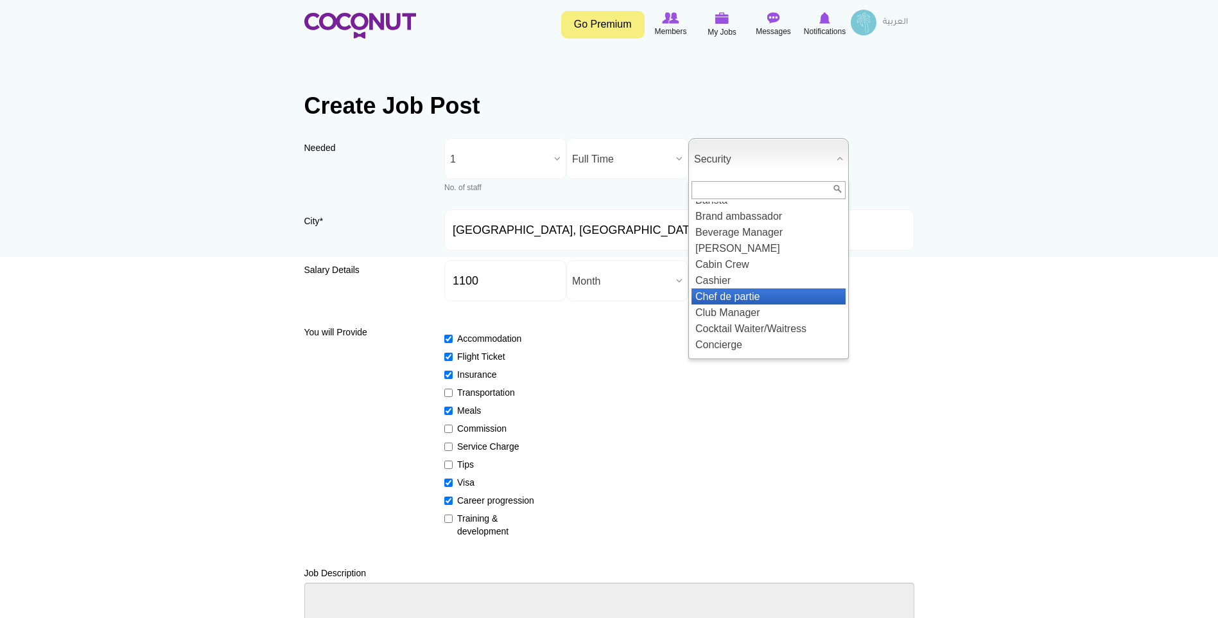
click at [765, 304] on li "Chef de partie" at bounding box center [769, 296] width 154 height 16
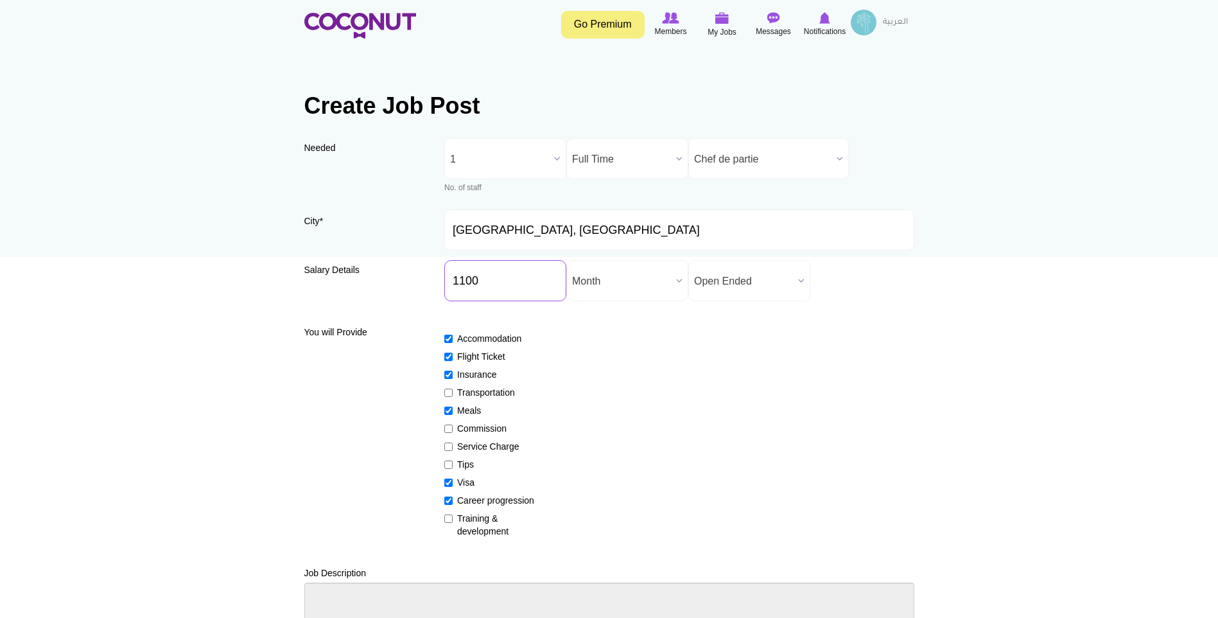
drag, startPoint x: 536, startPoint y: 268, endPoint x: 266, endPoint y: 263, distance: 269.8
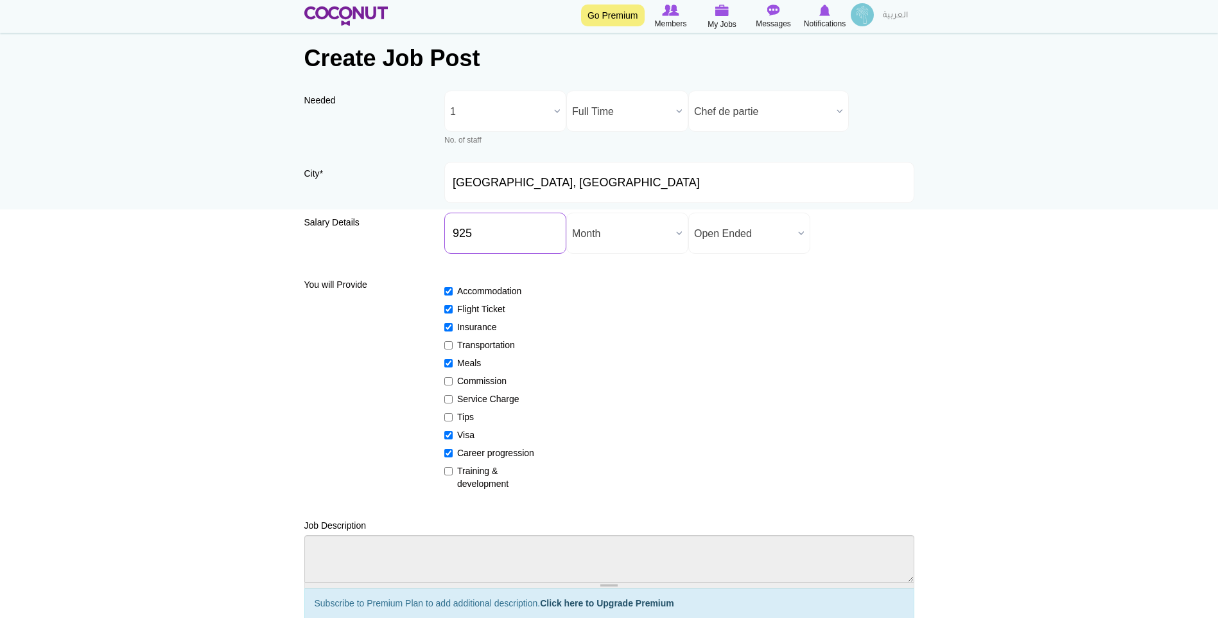
scroll to position [128, 0]
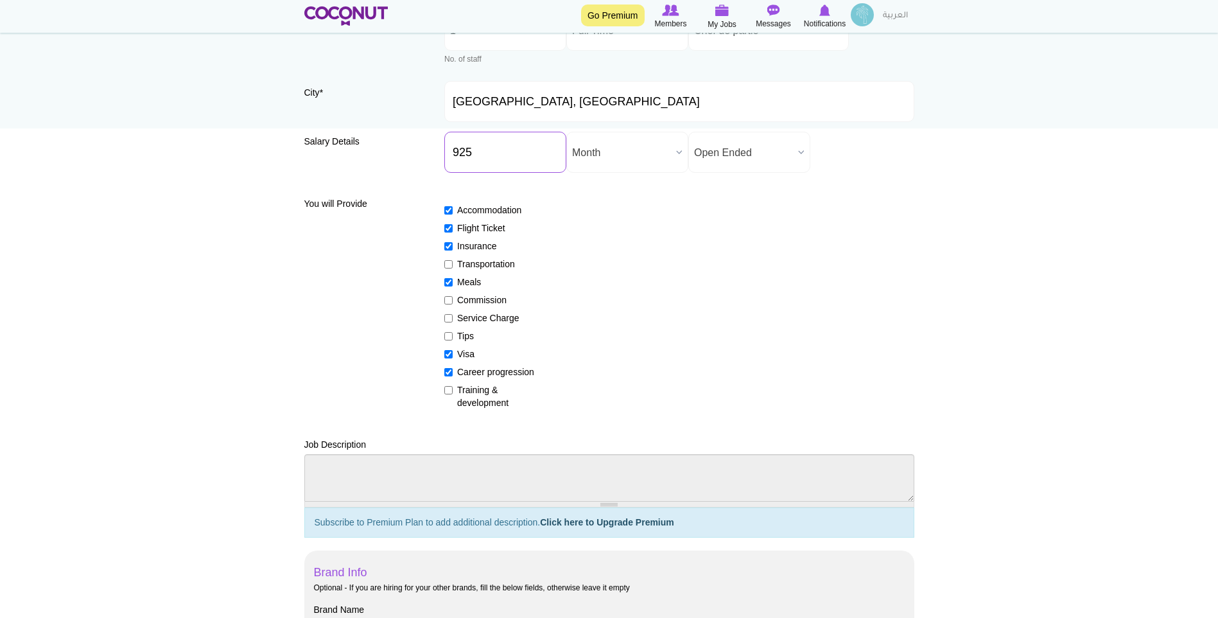
type input "925"
click at [451, 265] on input "Transportation" at bounding box center [448, 264] width 8 height 8
checkbox input "true"
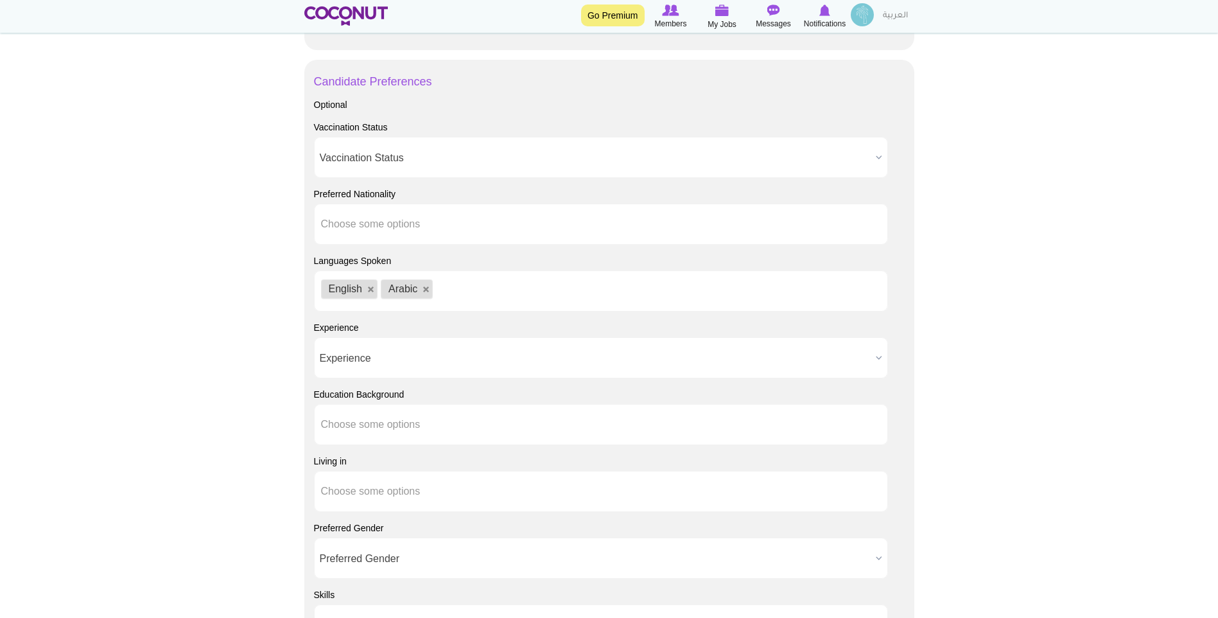
scroll to position [835, 0]
click at [426, 171] on span "Vaccination Status" at bounding box center [595, 156] width 551 height 41
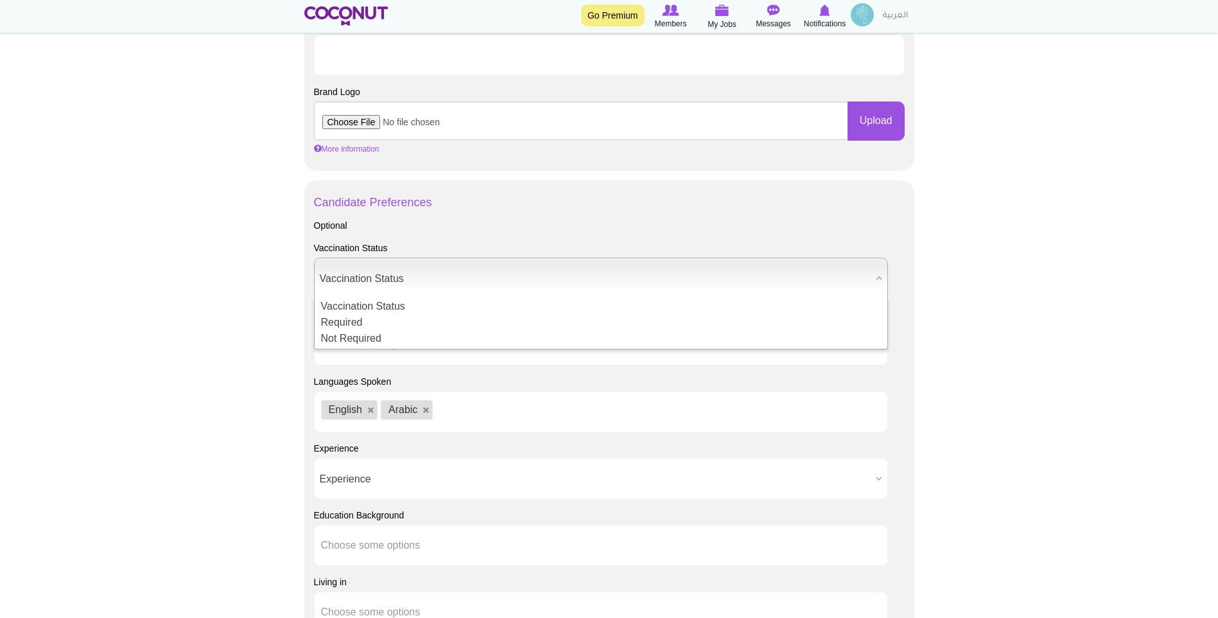
scroll to position [744, 0]
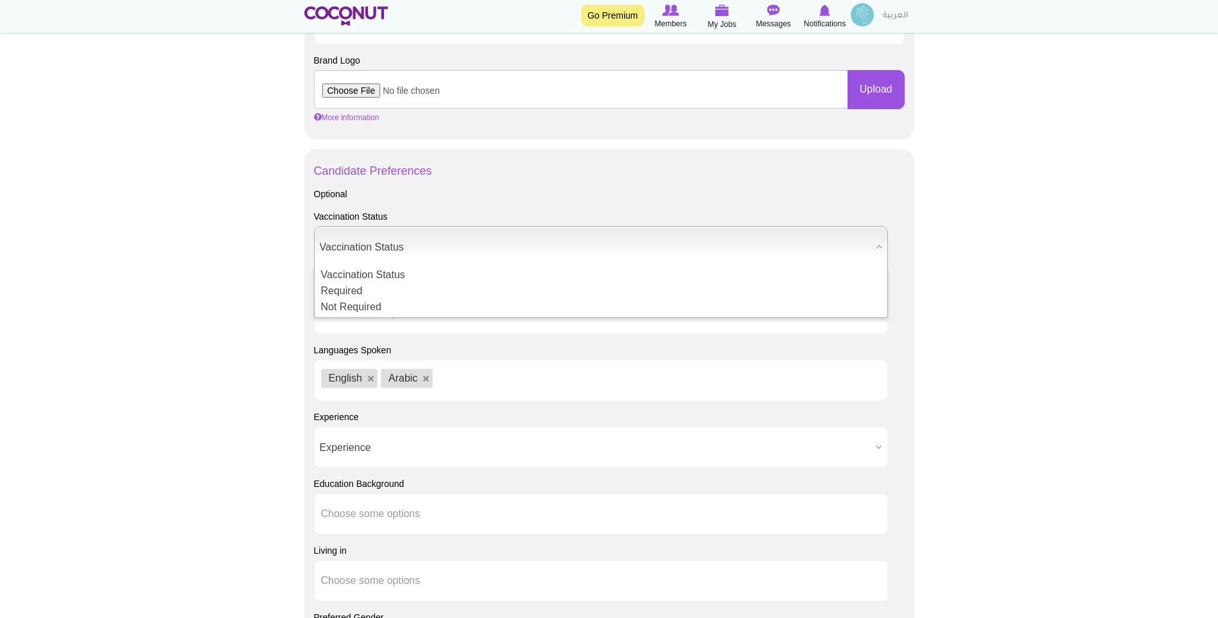
click at [1051, 372] on body "Toggle navigation Go Premium Members My Jobs Post a Job Messages Notifications …" at bounding box center [609, 142] width 1218 height 1773
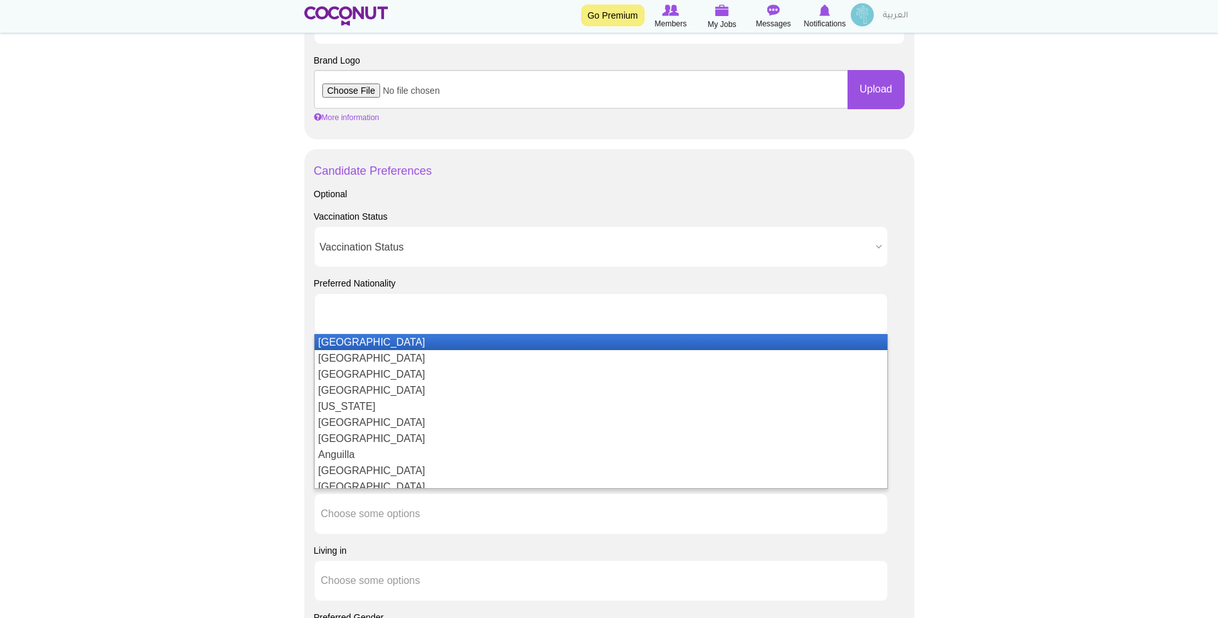
click at [511, 322] on ul at bounding box center [601, 313] width 574 height 41
click at [1065, 304] on body "Toggle navigation Go Premium Members My Jobs Post a Job Messages Notifications …" at bounding box center [609, 142] width 1218 height 1773
type input "Choose some options"
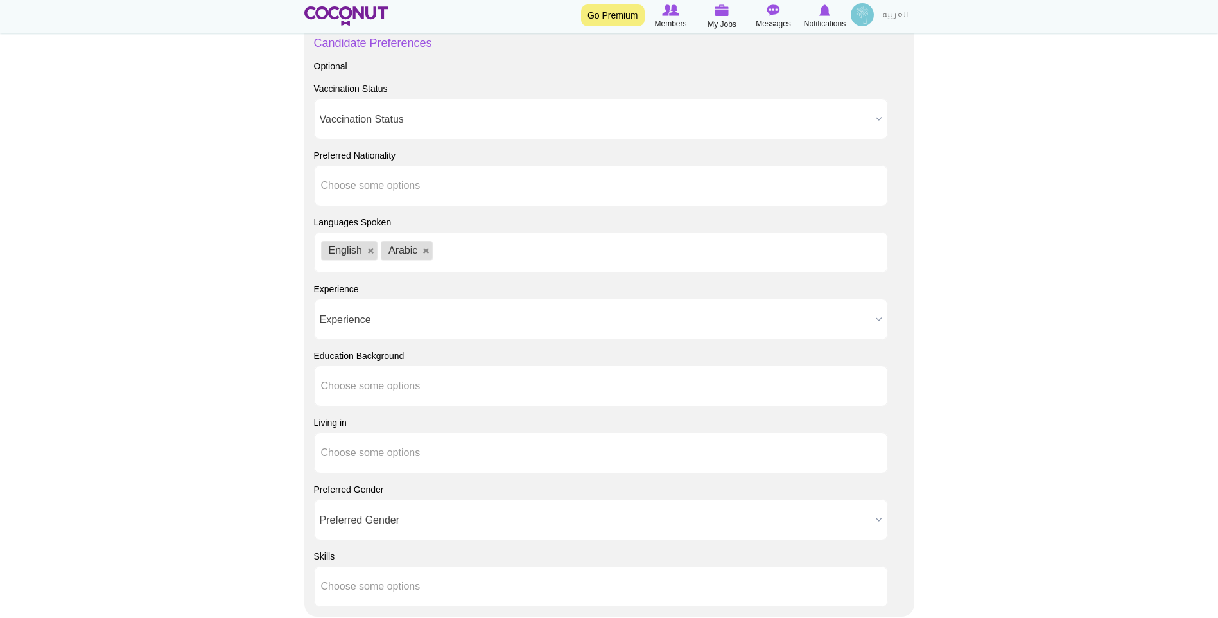
scroll to position [873, 0]
click at [424, 250] on link at bounding box center [427, 251] width 8 height 8
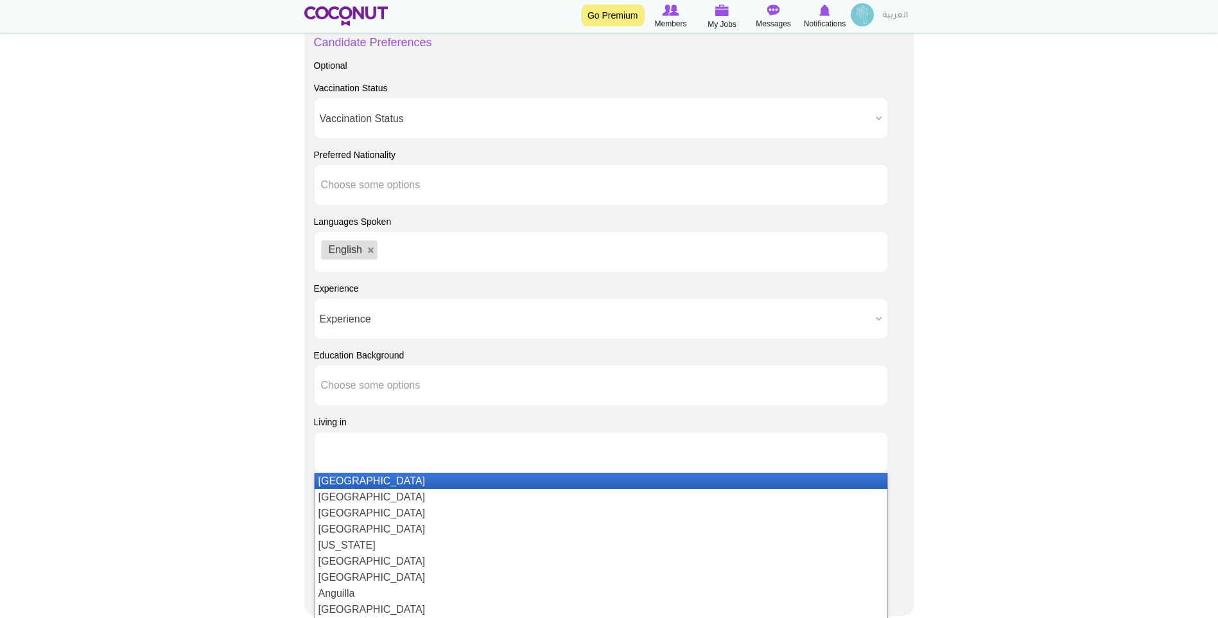
click at [670, 452] on ul at bounding box center [601, 452] width 574 height 41
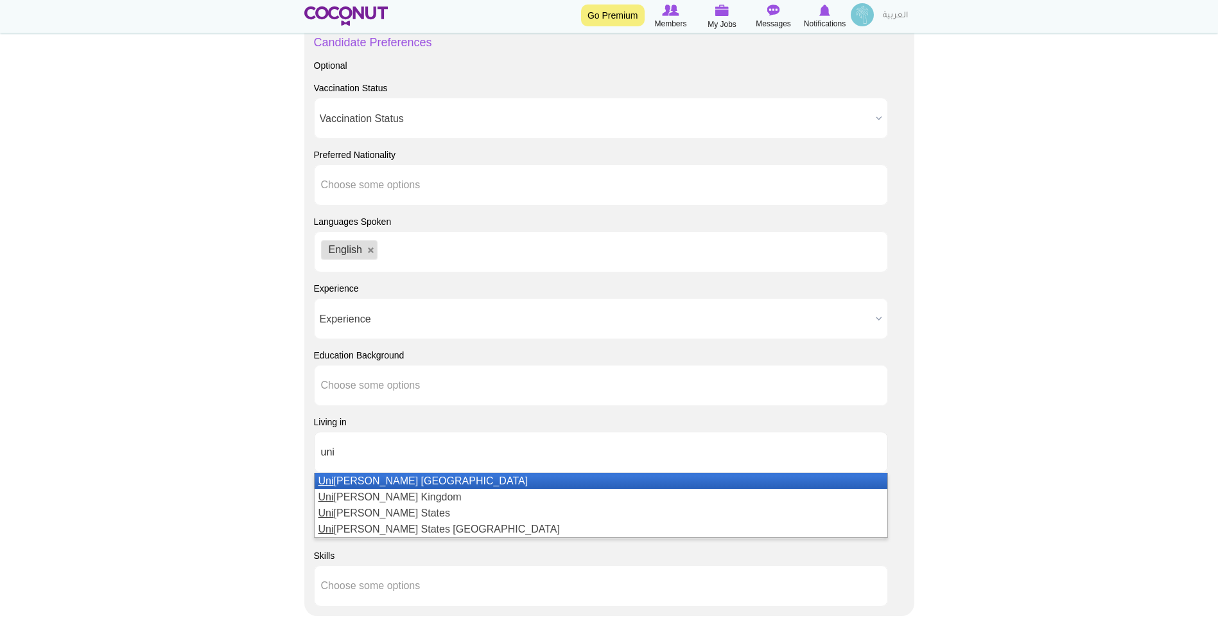
type input "uni"
click at [775, 482] on li "Uni ted Arab Emirates" at bounding box center [601, 481] width 573 height 16
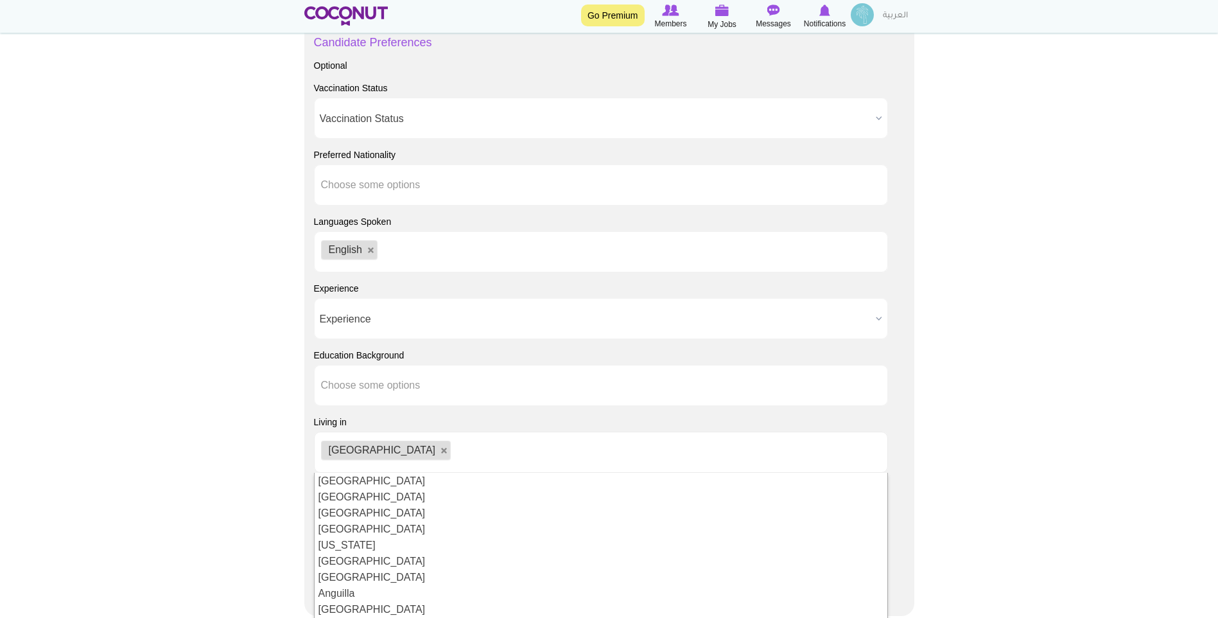
click at [685, 455] on ul "[GEOGRAPHIC_DATA]" at bounding box center [601, 452] width 574 height 41
click at [1034, 430] on body "Toggle navigation Go Premium Members My Jobs Post a Job Messages Notifications …" at bounding box center [609, 13] width 1218 height 1773
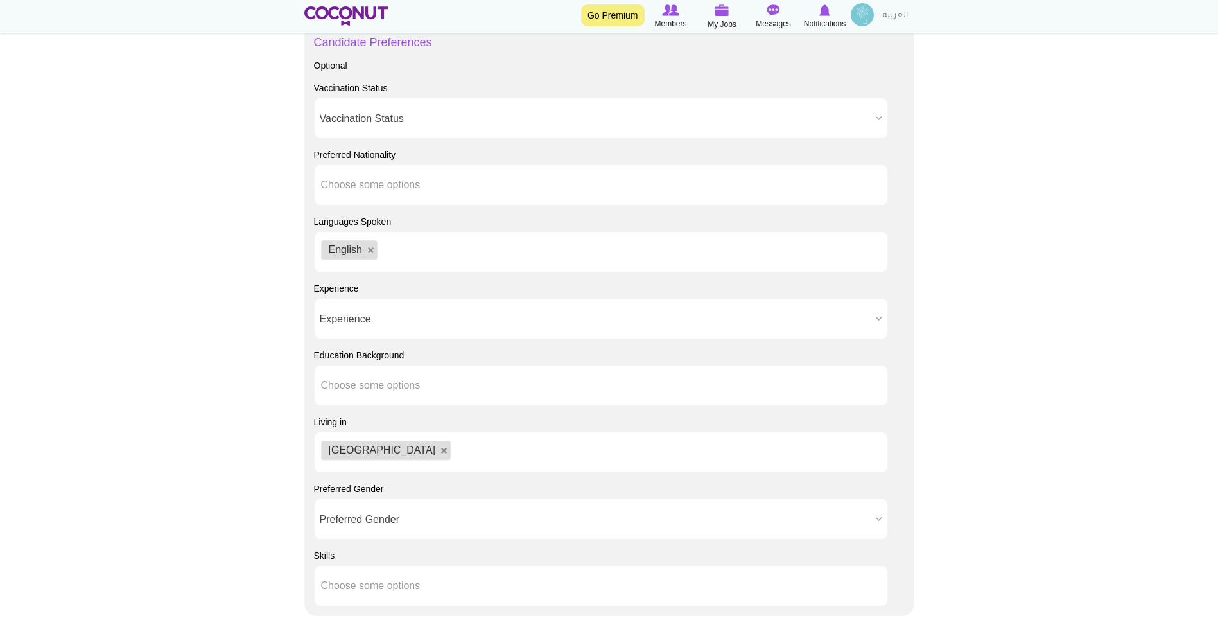
scroll to position [1001, 0]
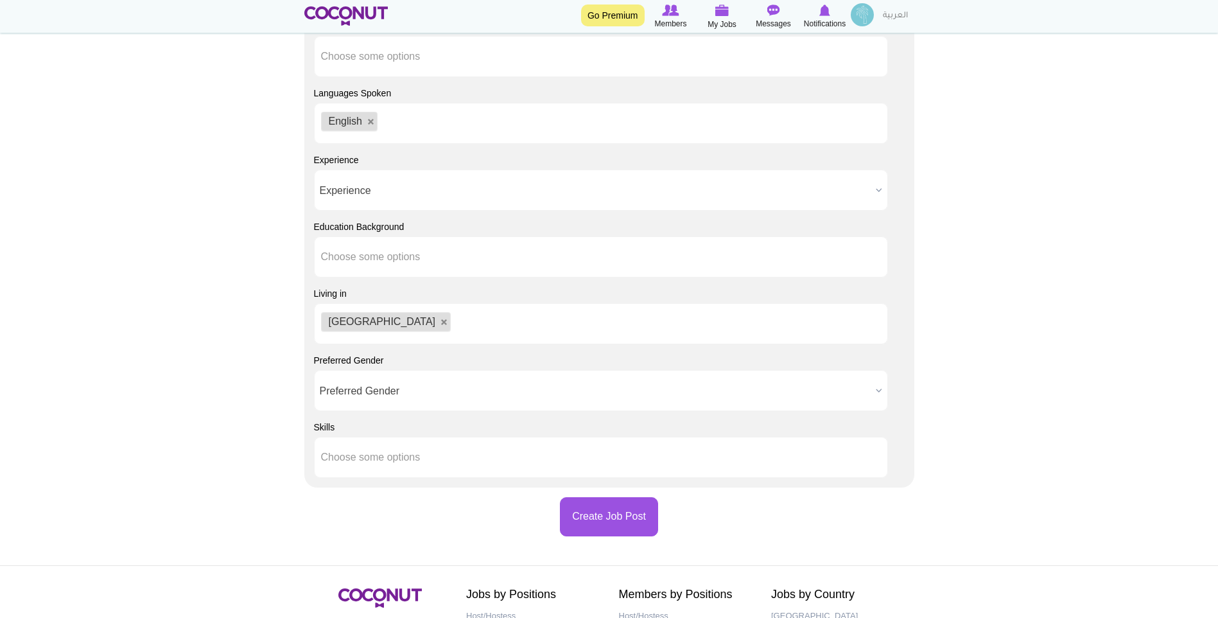
click at [442, 390] on span "Preferred Gender" at bounding box center [595, 391] width 551 height 41
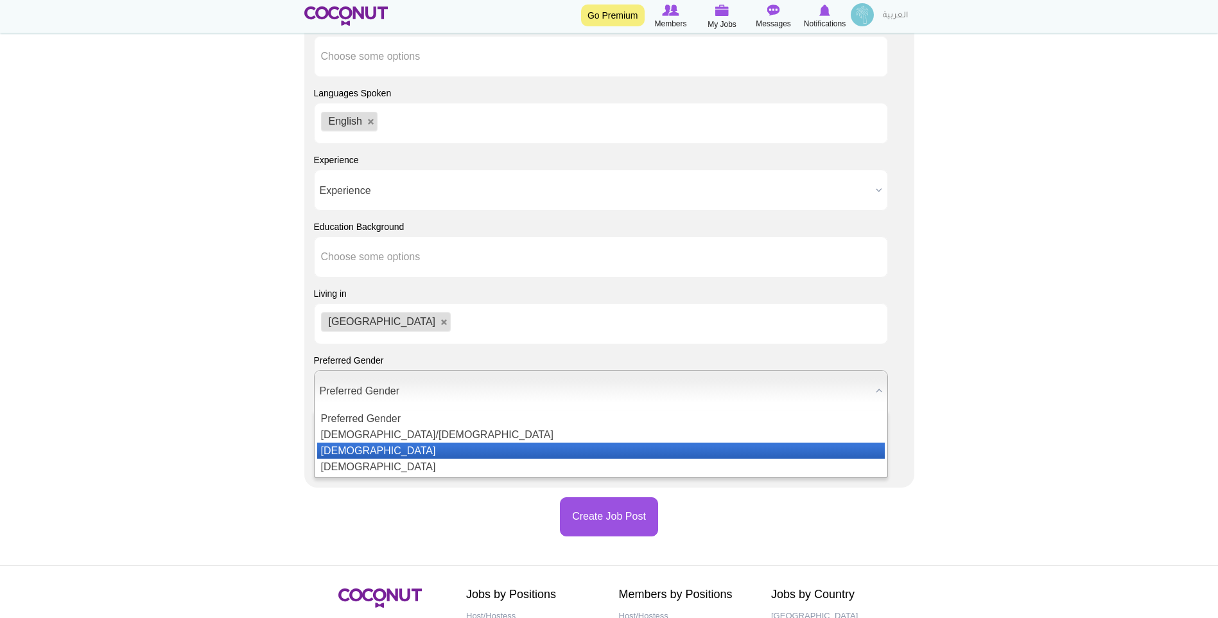
click at [393, 447] on li "Male" at bounding box center [601, 450] width 568 height 16
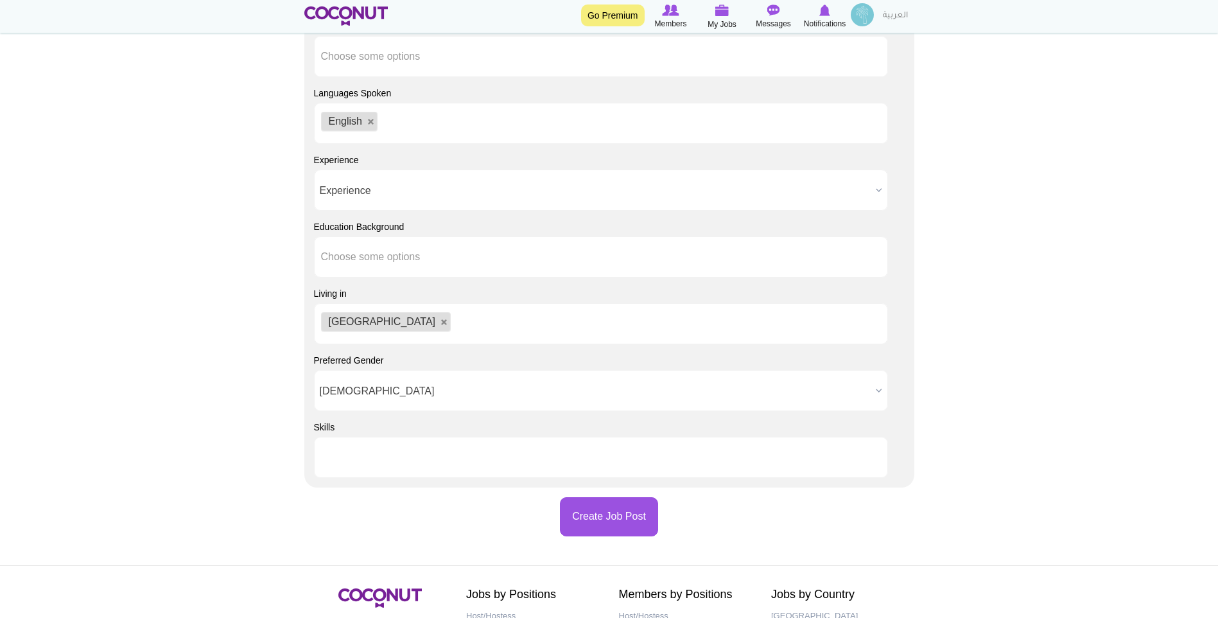
click at [393, 447] on li at bounding box center [379, 457] width 116 height 27
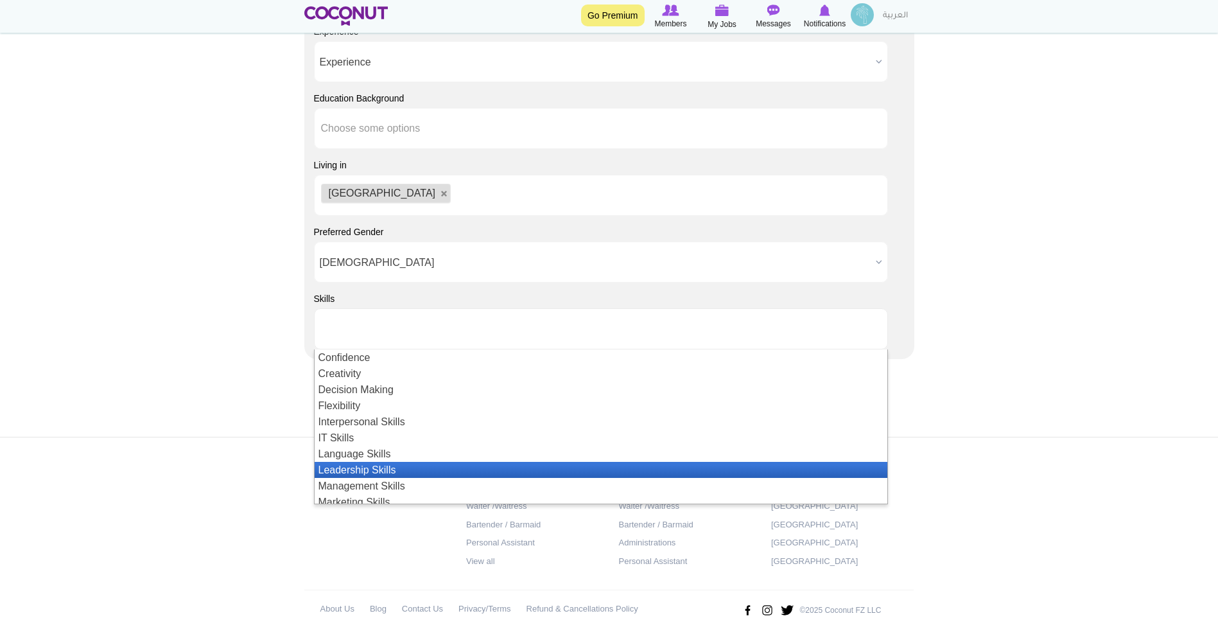
scroll to position [279, 0]
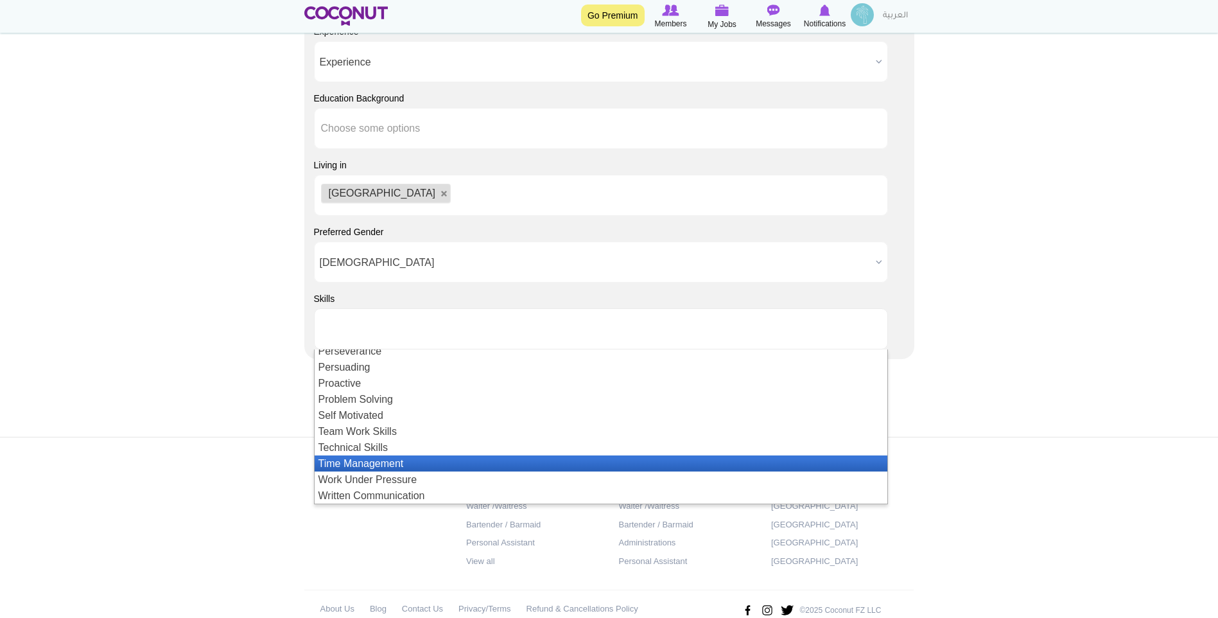
click at [392, 463] on li "Time Management" at bounding box center [601, 463] width 573 height 16
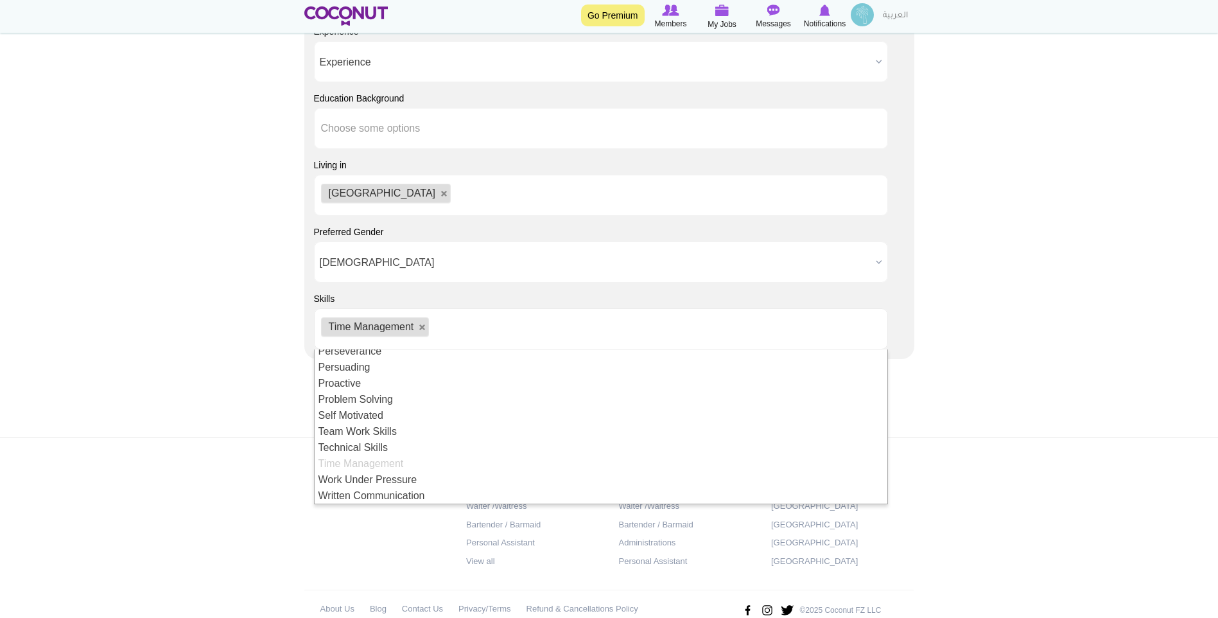
scroll to position [0, 0]
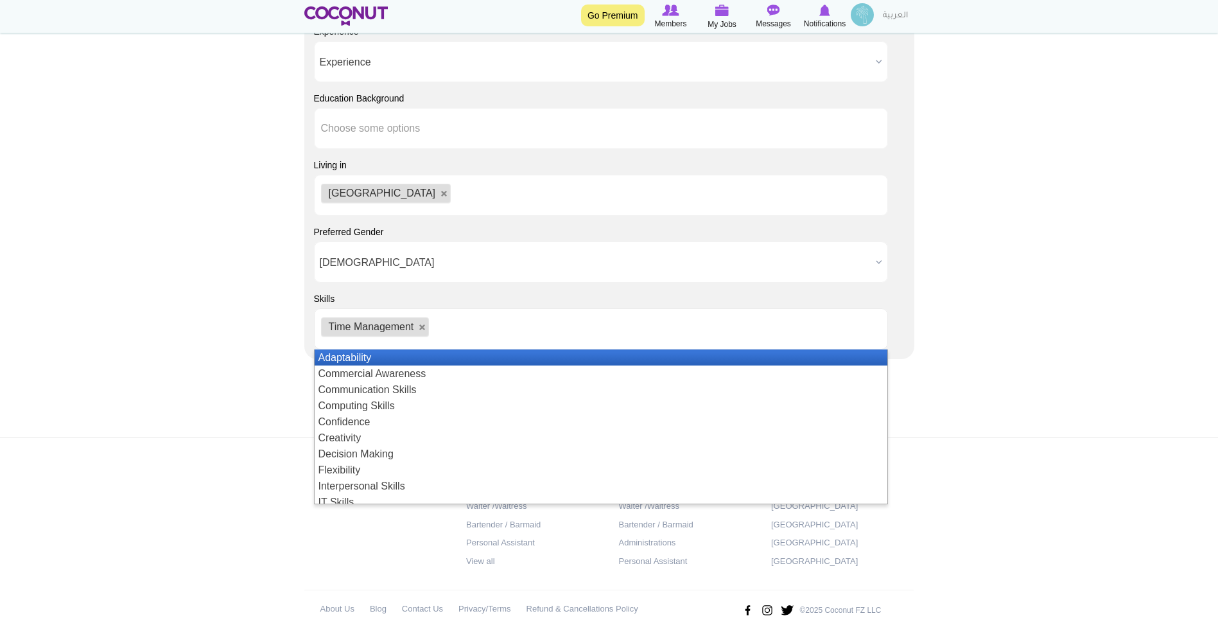
click at [437, 358] on li "Adaptability" at bounding box center [601, 357] width 573 height 16
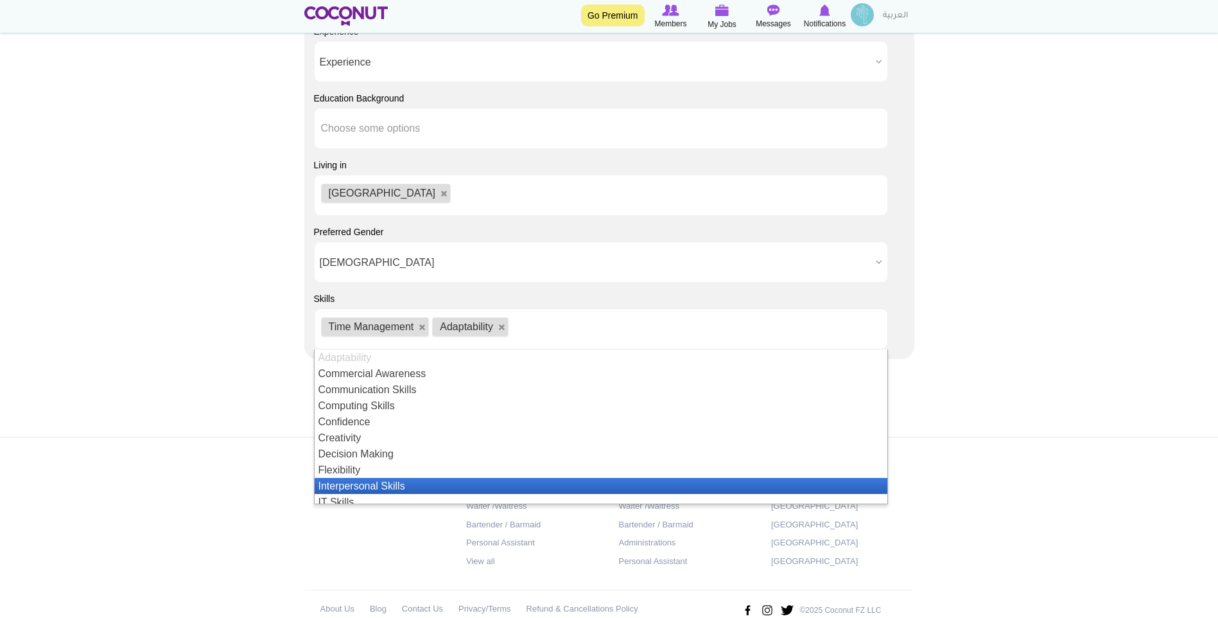
scroll to position [64, 0]
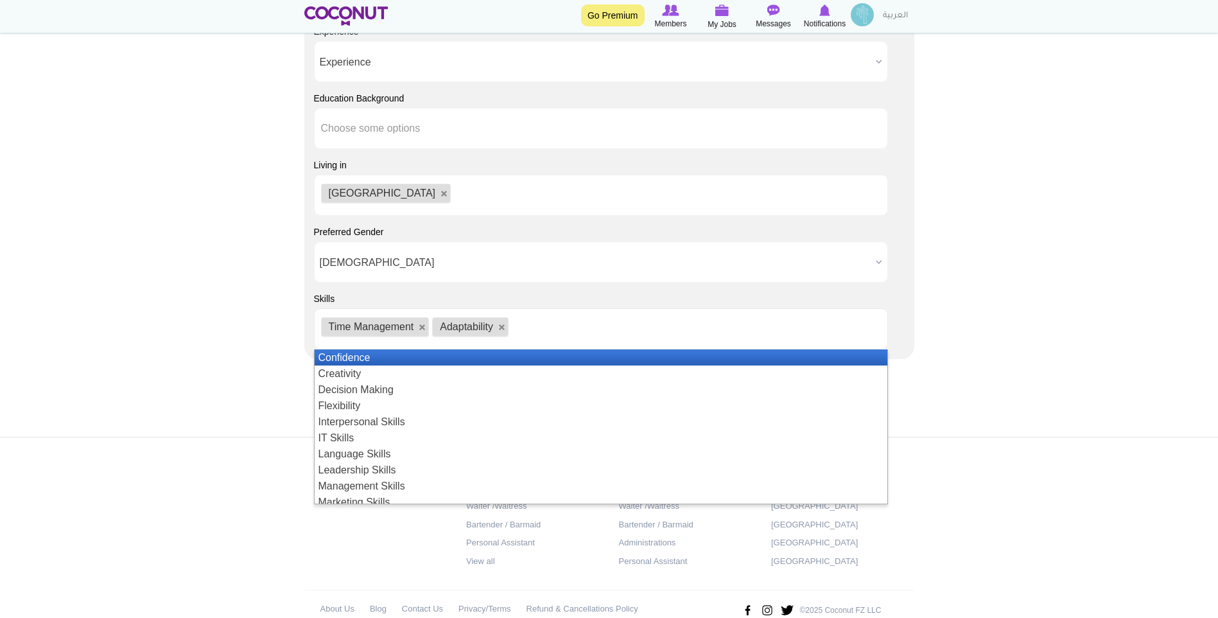
click at [401, 361] on li "Confidence" at bounding box center [601, 357] width 573 height 16
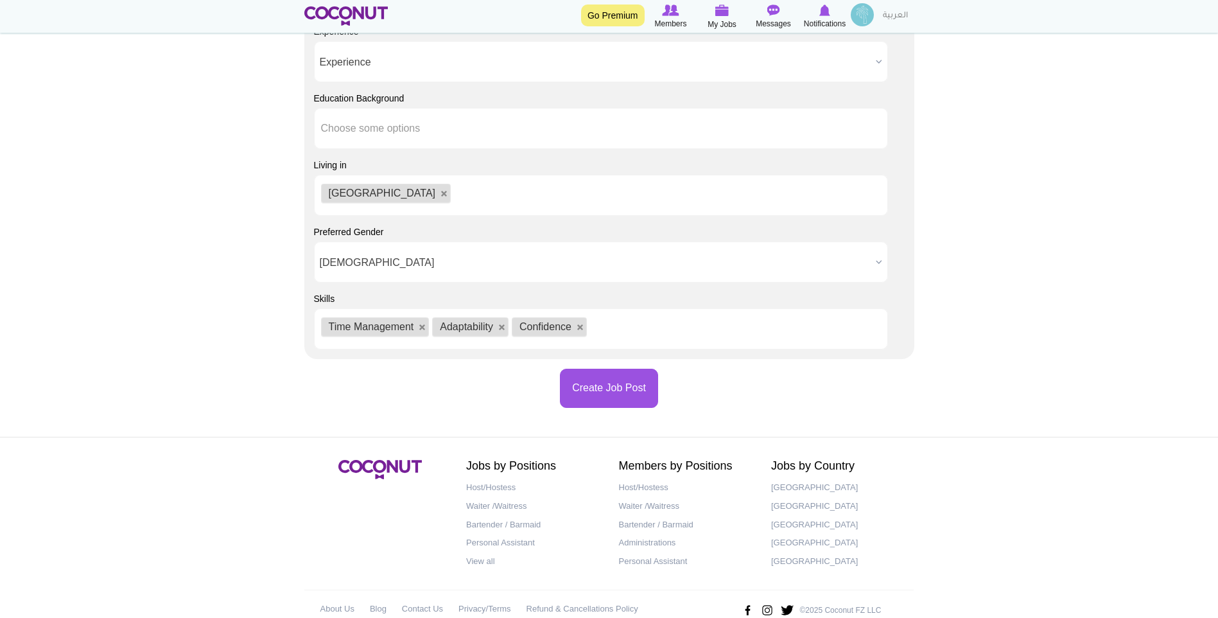
scroll to position [16, 0]
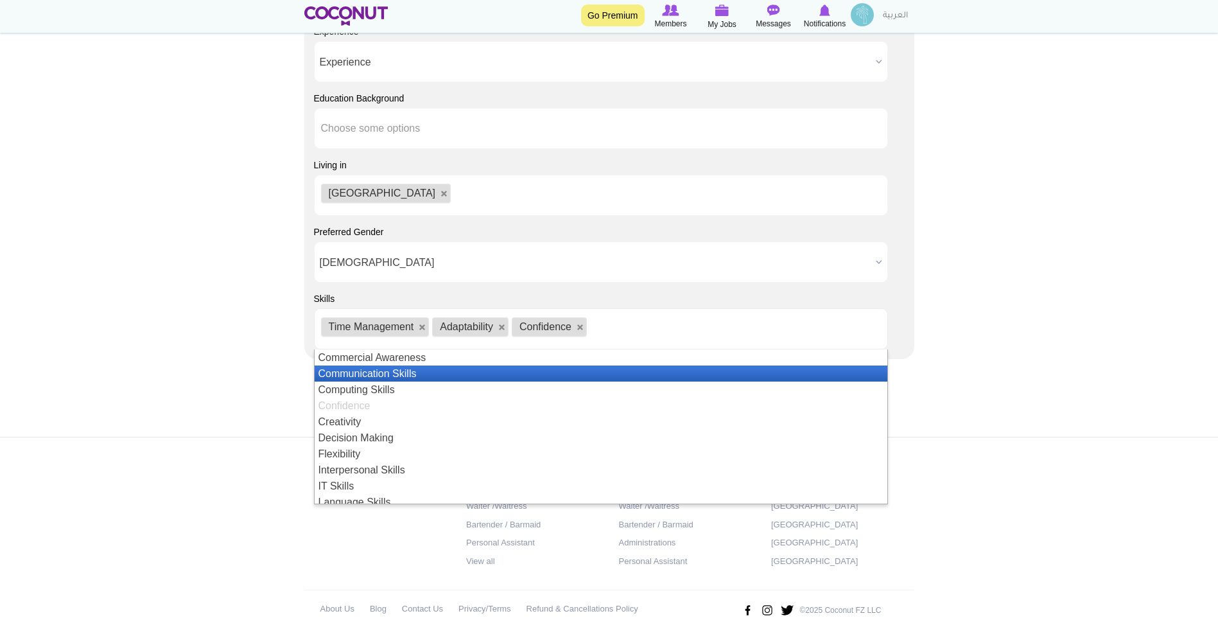
click at [399, 374] on li "Communication Skills" at bounding box center [601, 373] width 573 height 16
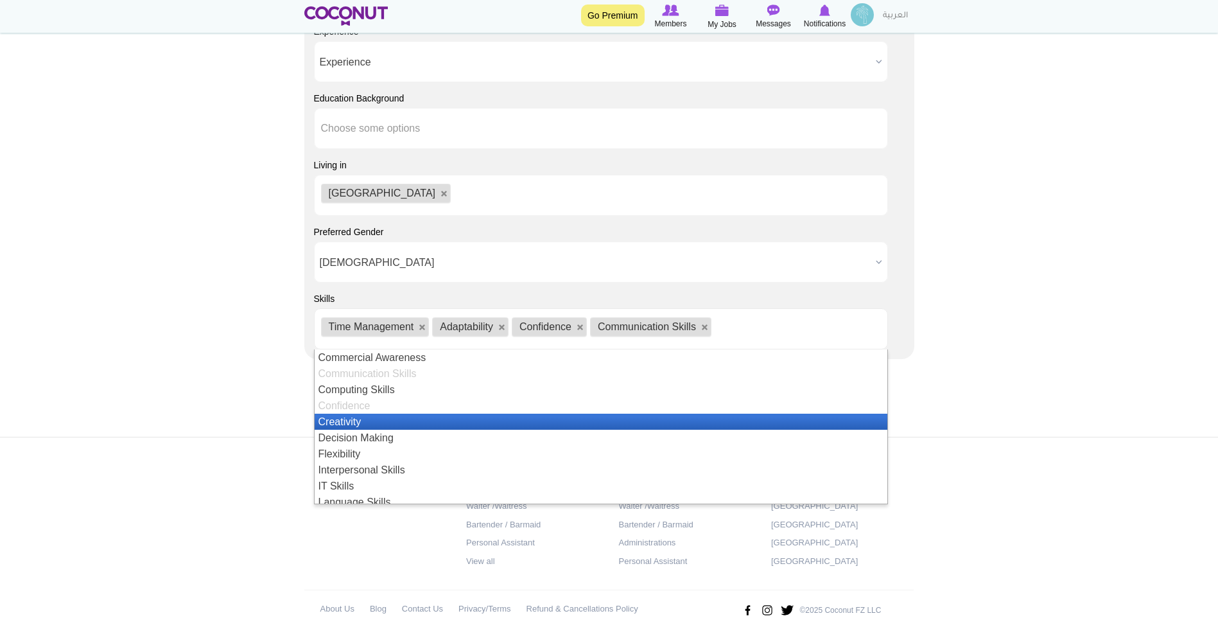
click at [385, 426] on li "Creativity" at bounding box center [601, 422] width 573 height 16
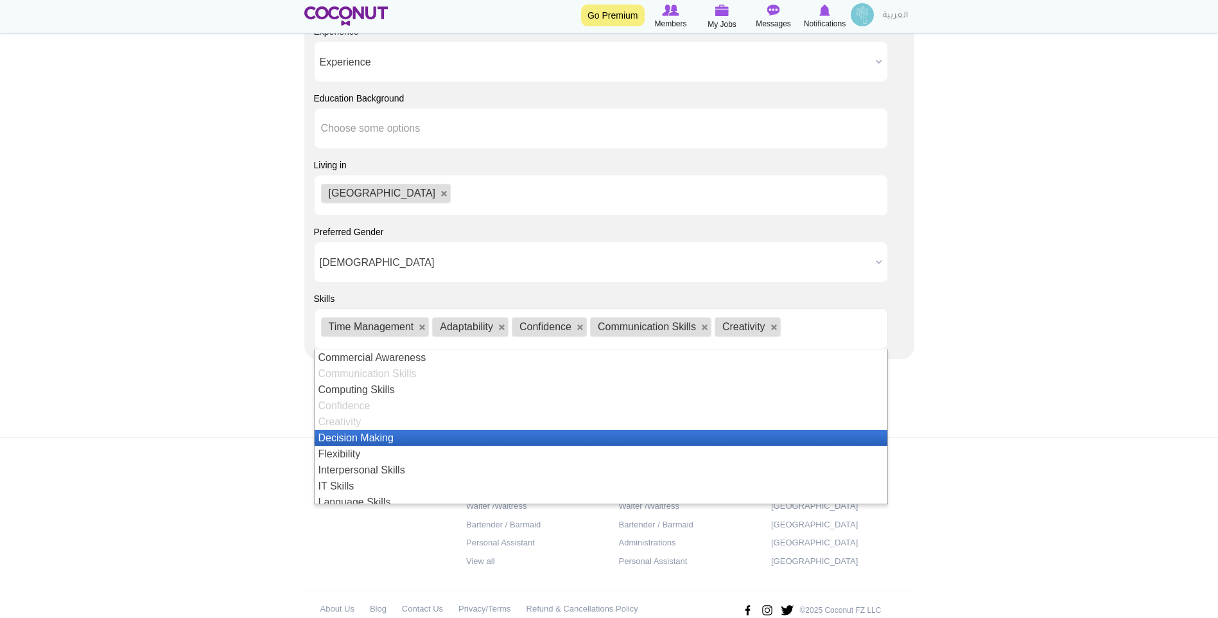
click at [381, 441] on li "Decision Making" at bounding box center [601, 438] width 573 height 16
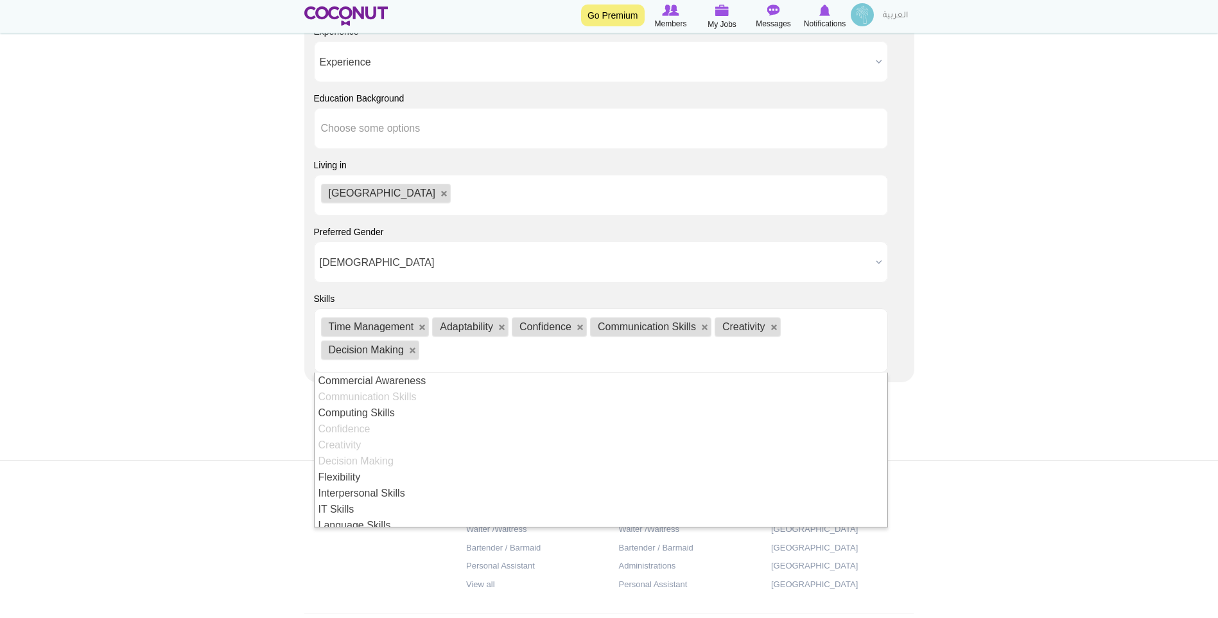
scroll to position [80, 0]
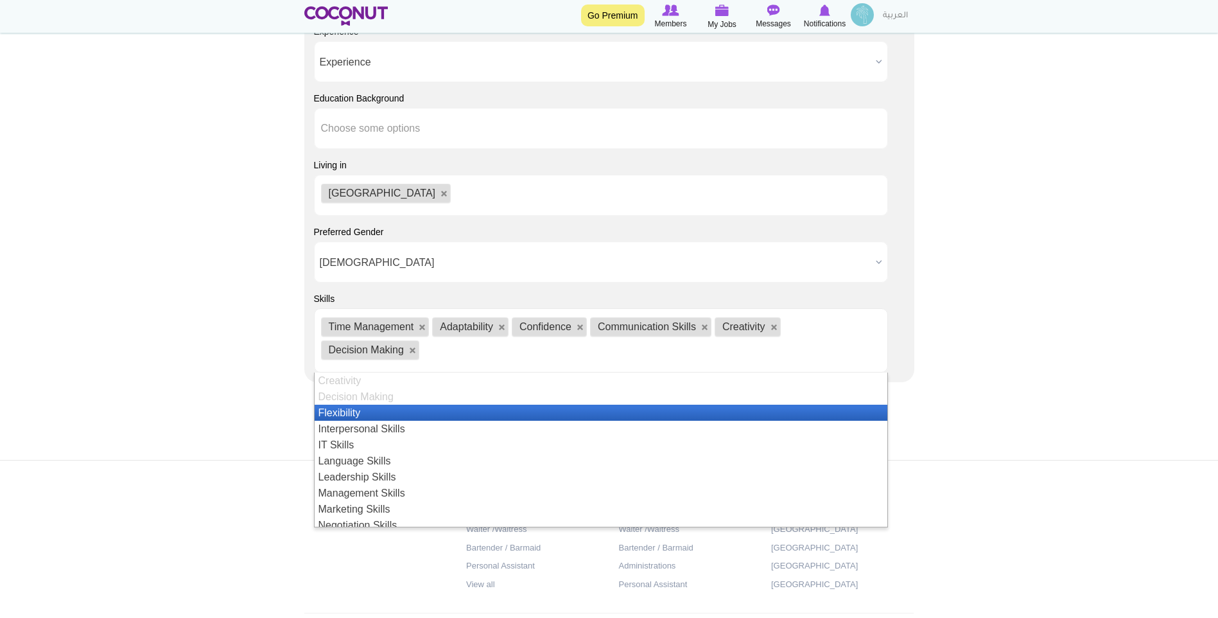
click at [381, 414] on li "Flexibility" at bounding box center [601, 413] width 573 height 16
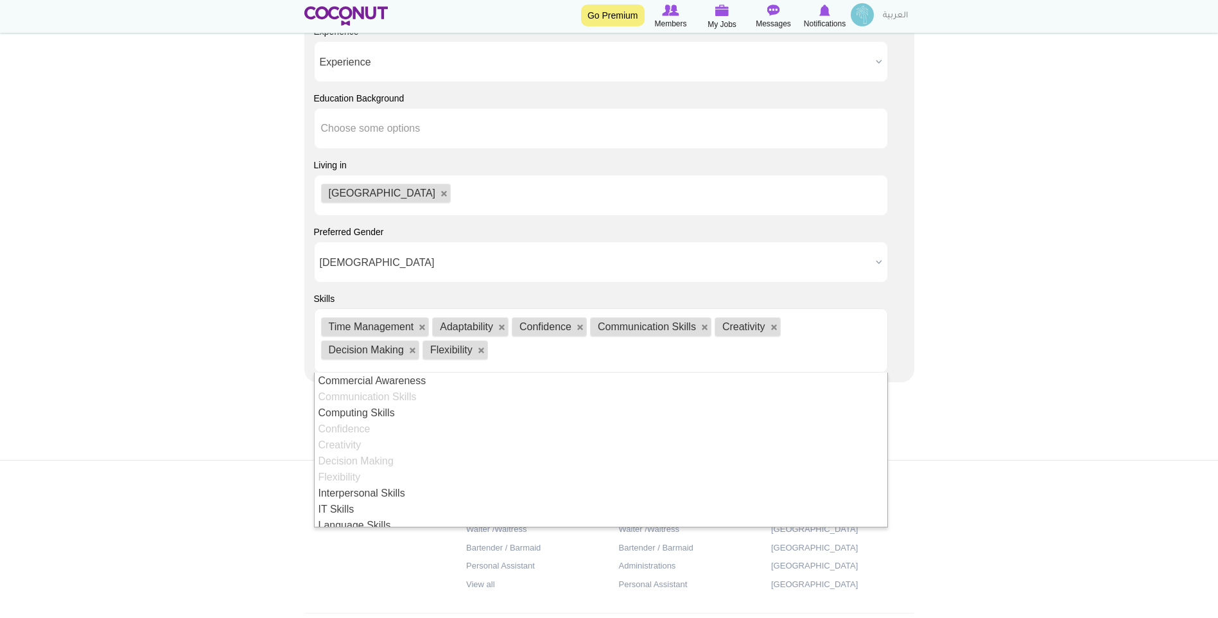
scroll to position [144, 0]
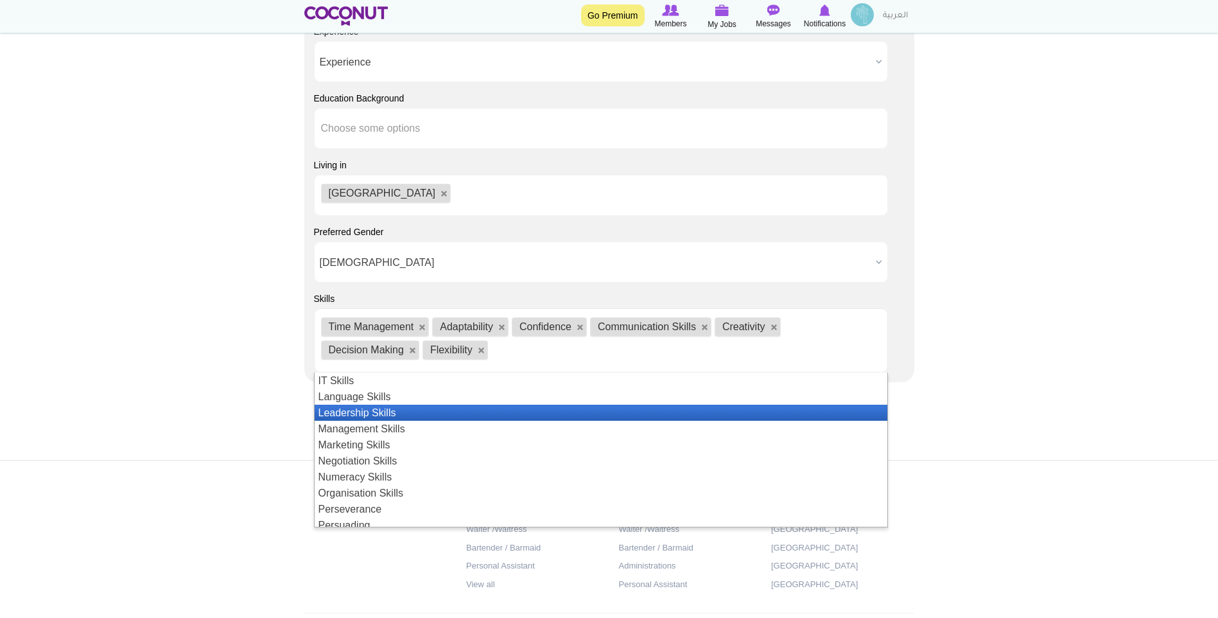
click at [394, 412] on li "Leadership Skills" at bounding box center [601, 413] width 573 height 16
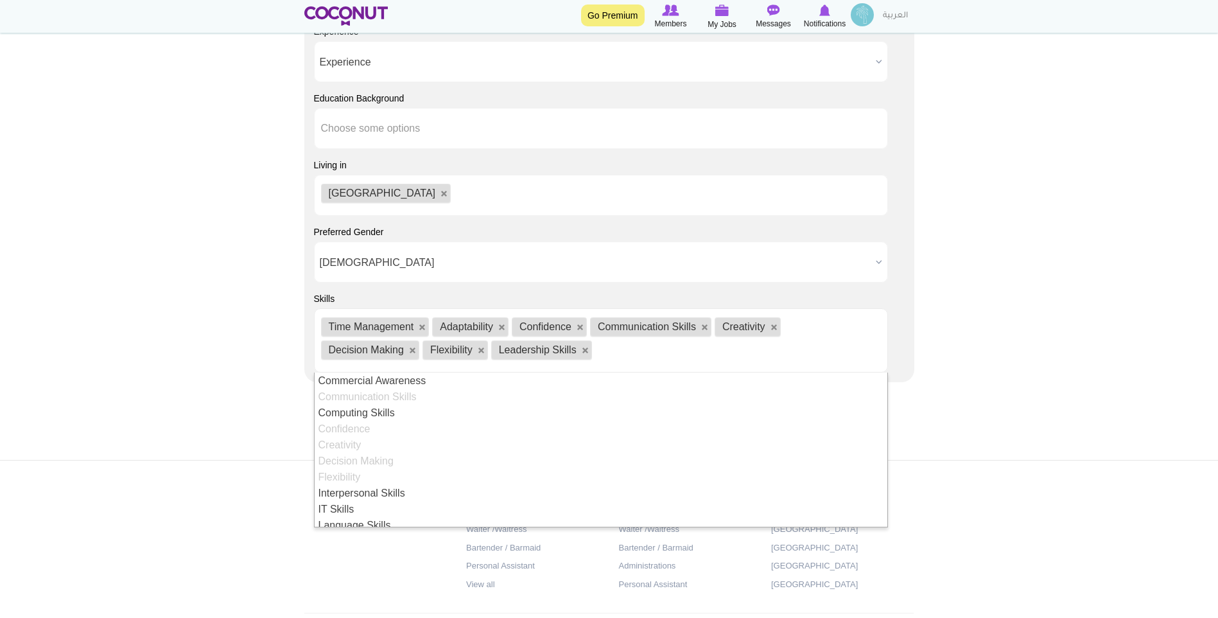
scroll to position [22, 0]
click at [1083, 521] on footer "Jobs by Positions Host/Hostess Waiter /Waitress Bartender / Barmaid Personal As…" at bounding box center [609, 563] width 1218 height 207
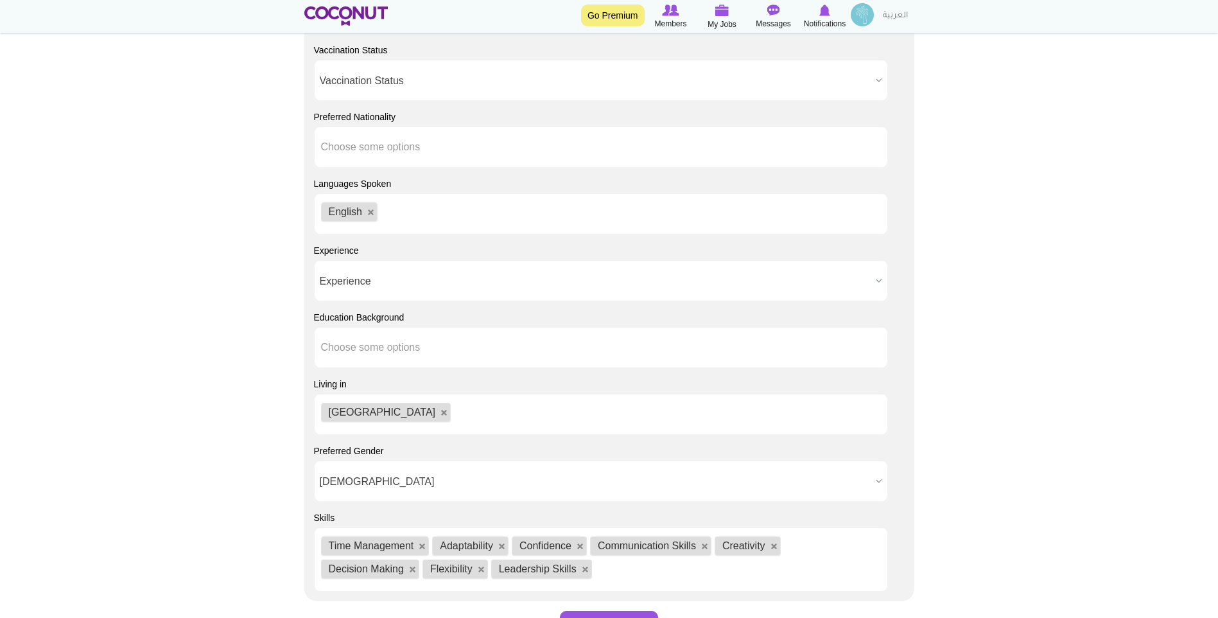
scroll to position [873, 0]
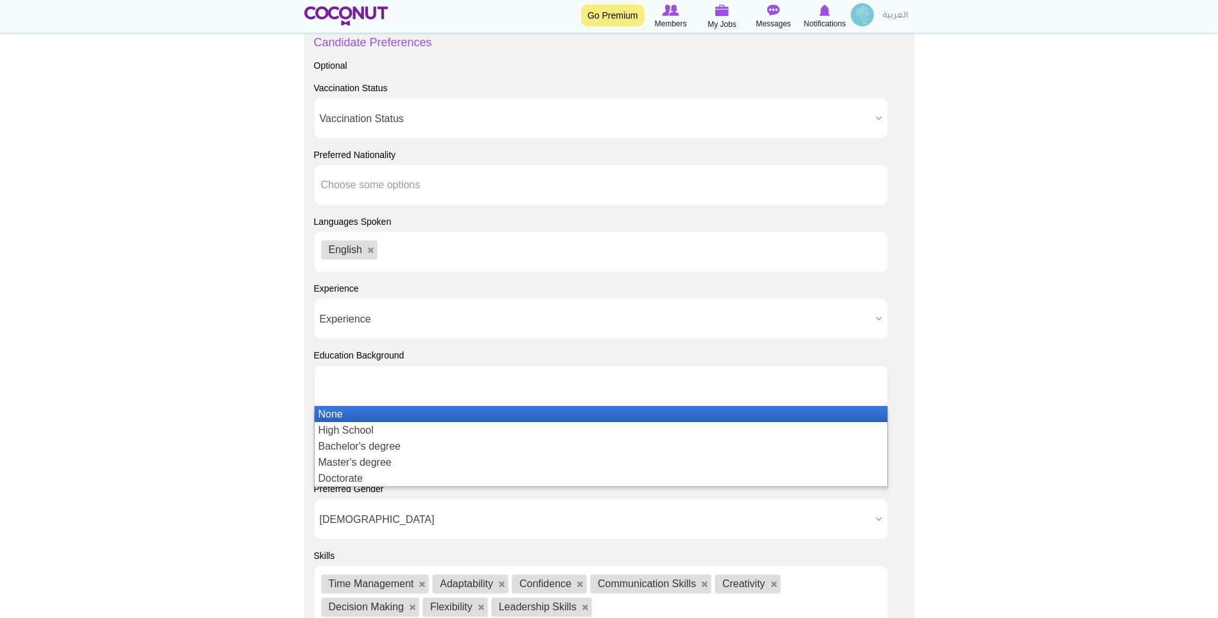
click at [476, 391] on ul at bounding box center [601, 385] width 574 height 41
click at [453, 420] on li "None" at bounding box center [601, 414] width 573 height 16
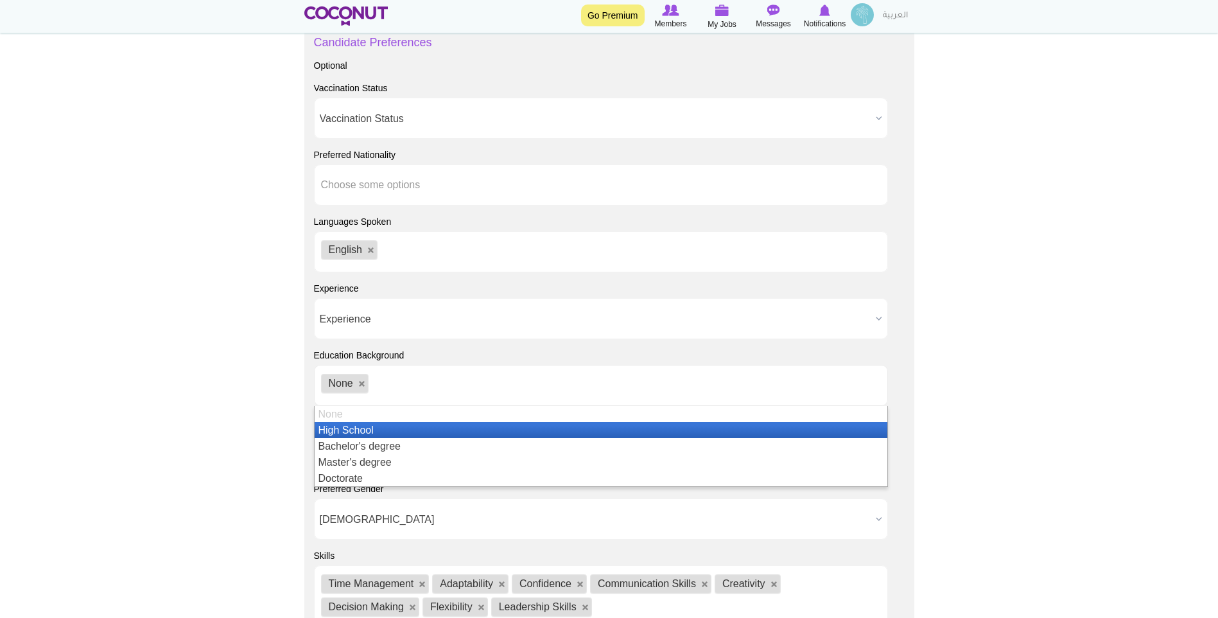
click at [356, 383] on li "None" at bounding box center [345, 383] width 48 height 19
click at [360, 383] on link at bounding box center [362, 384] width 8 height 8
type input "Choose some options"
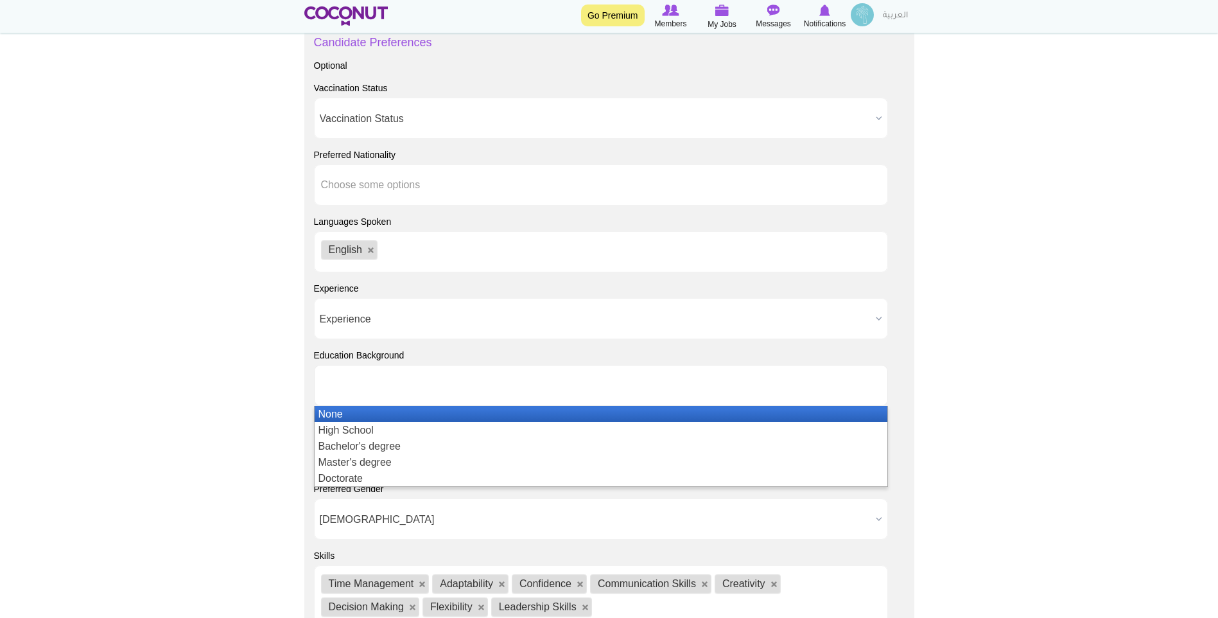
click at [360, 383] on input "text" at bounding box center [379, 386] width 116 height 12
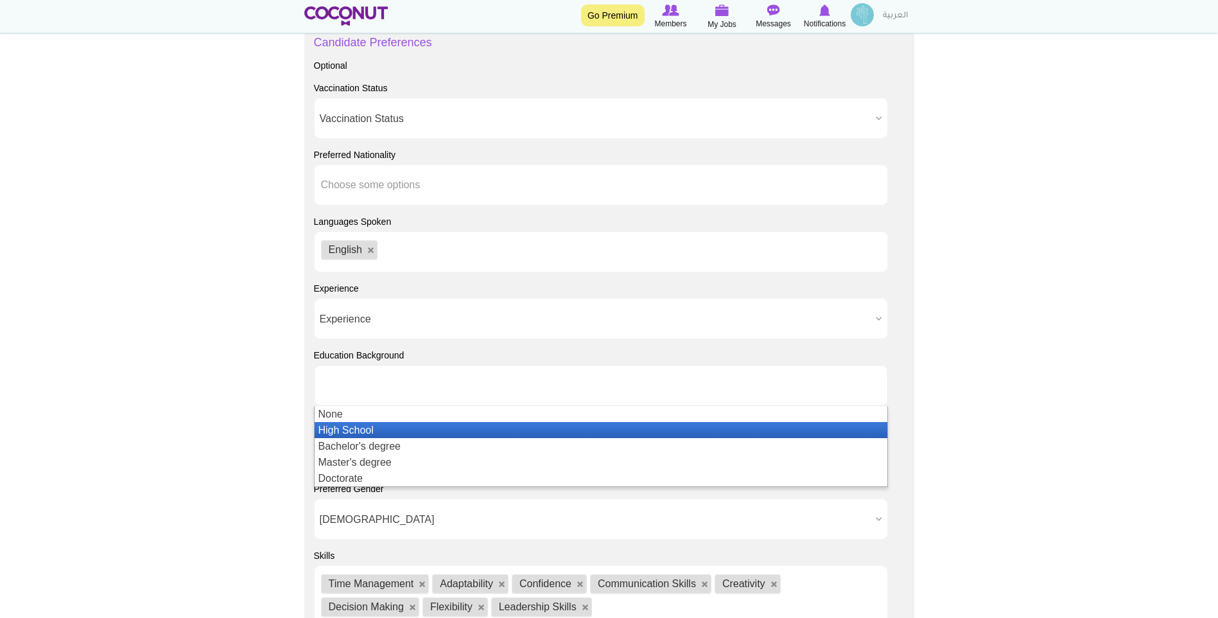
click at [363, 434] on li "High School" at bounding box center [601, 430] width 573 height 16
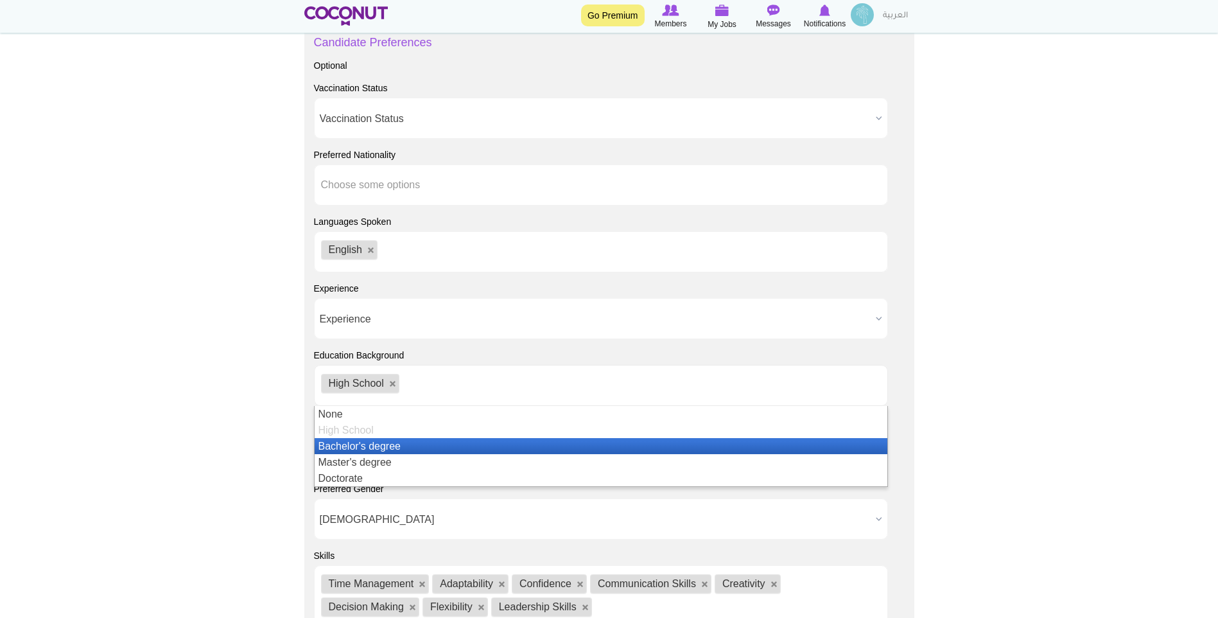
click at [364, 444] on li "Bachelor's degree" at bounding box center [601, 446] width 573 height 16
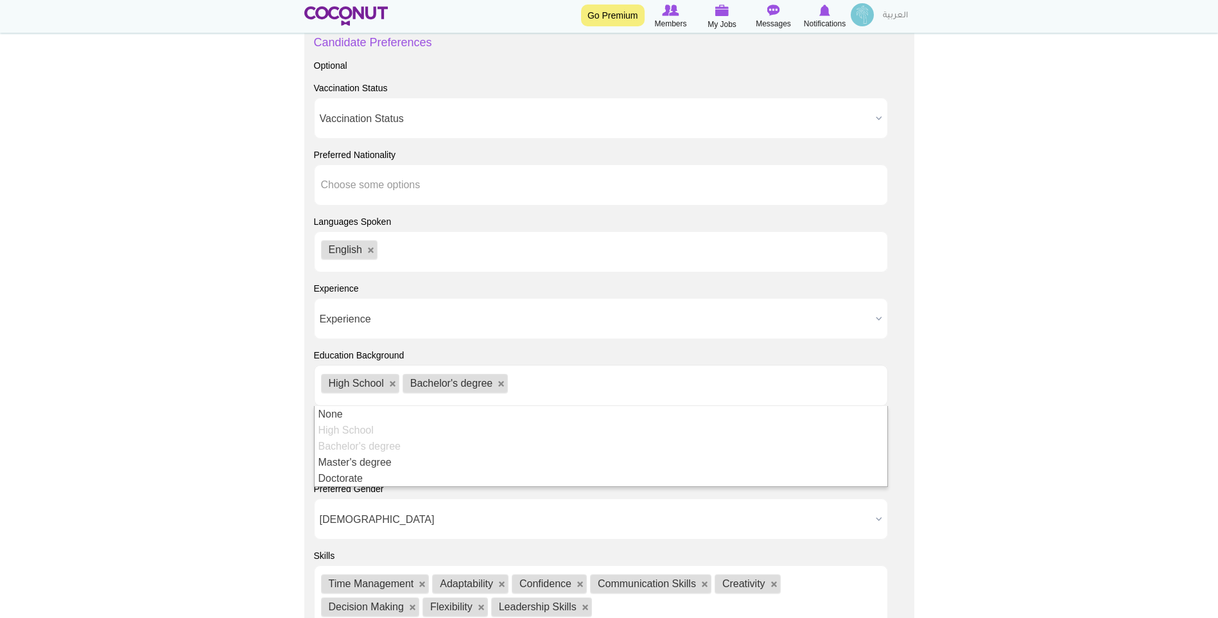
click at [928, 353] on body "Toggle navigation Go Premium Members My Jobs Post a Job Messages Notifications …" at bounding box center [609, 25] width 1218 height 1796
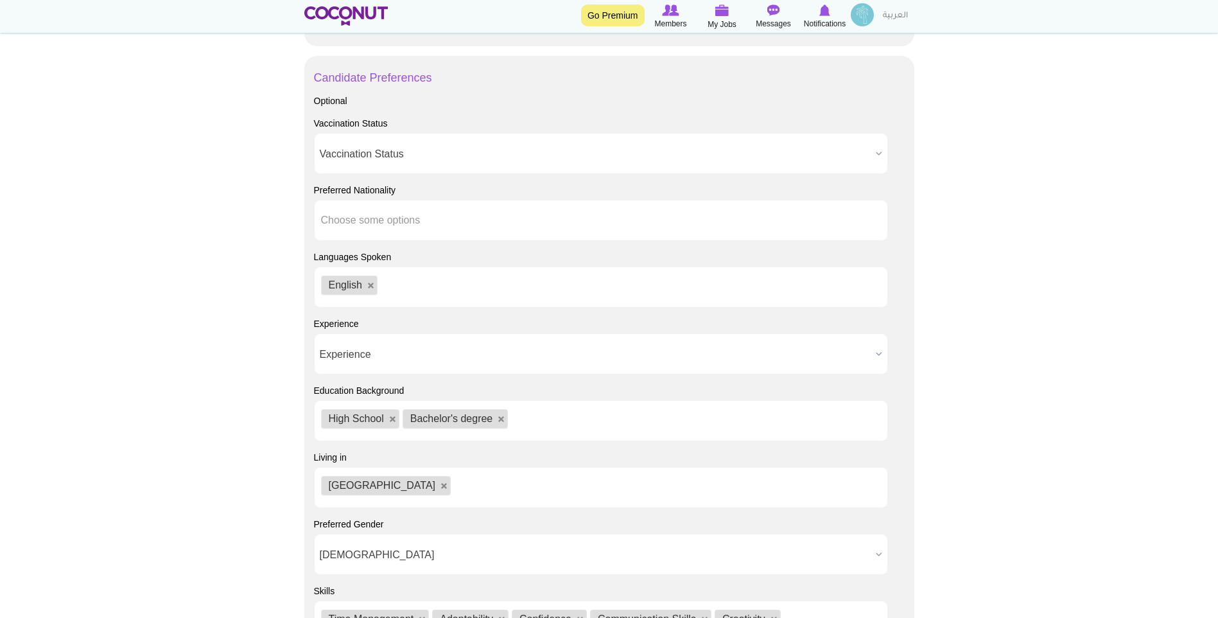
scroll to position [809, 0]
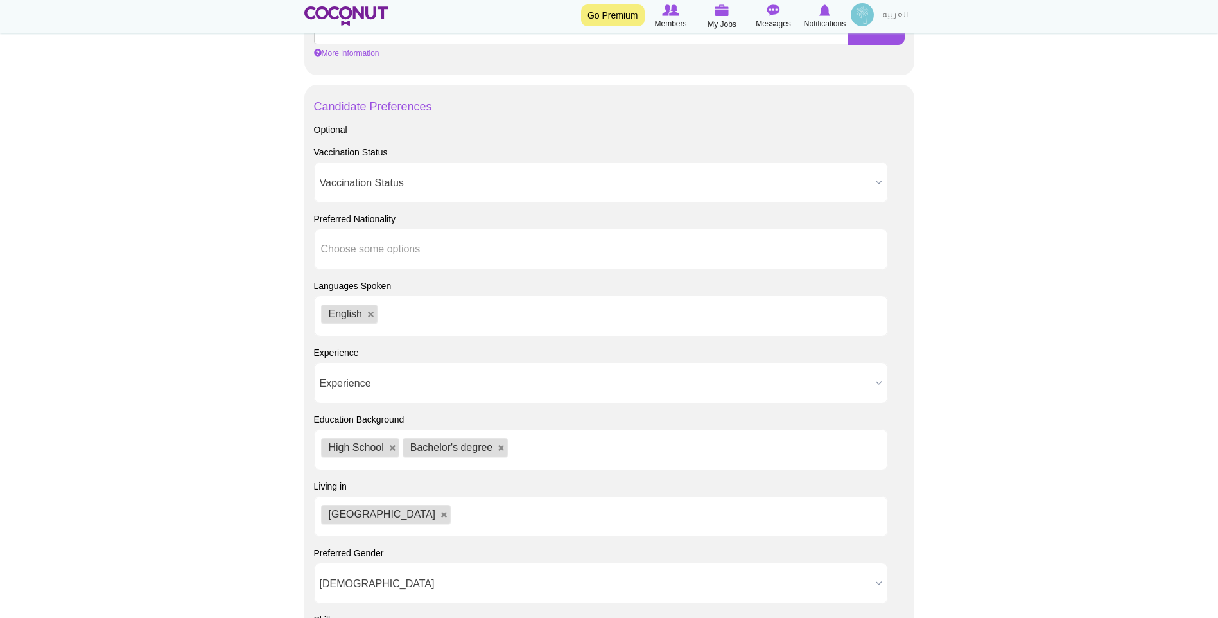
click at [757, 401] on span "Experience" at bounding box center [595, 383] width 551 height 41
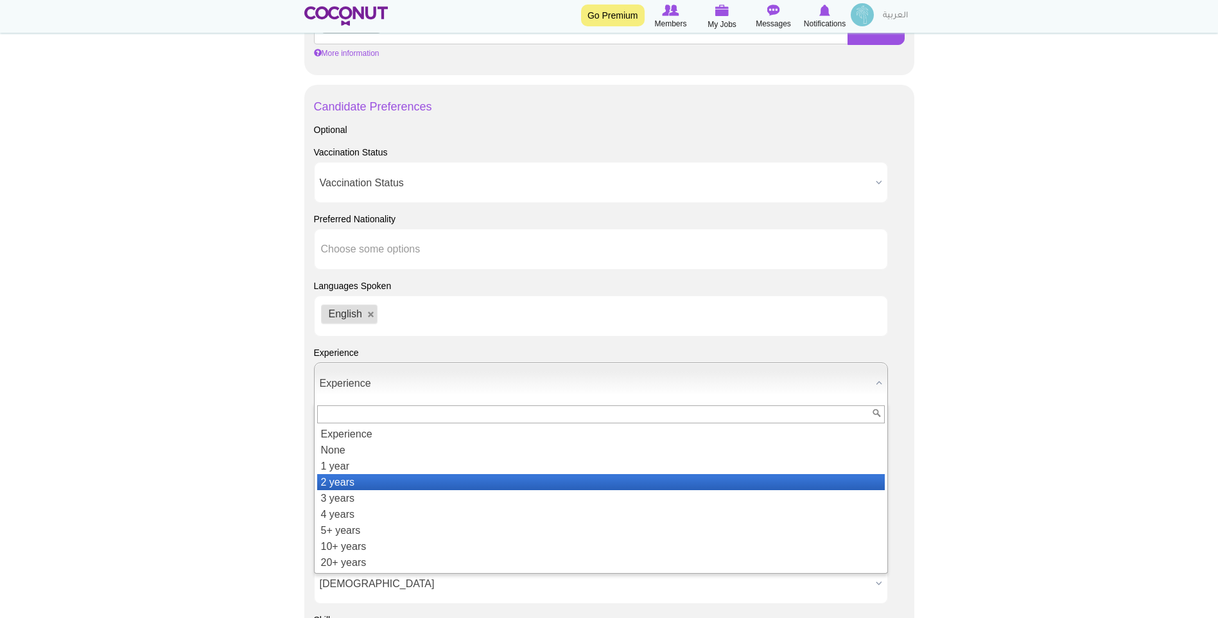
click at [676, 478] on li "2 years" at bounding box center [601, 482] width 568 height 16
click at [543, 385] on span "2 years" at bounding box center [595, 383] width 551 height 41
click at [516, 486] on li "2 years" at bounding box center [601, 482] width 568 height 16
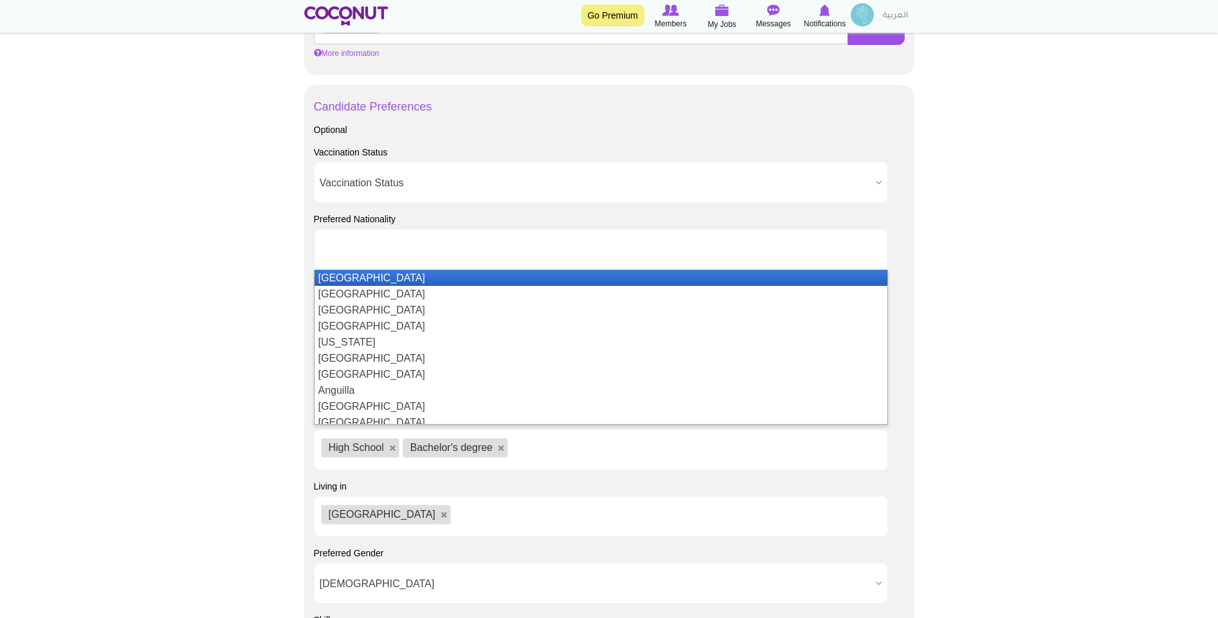
click at [684, 252] on ul at bounding box center [601, 249] width 574 height 41
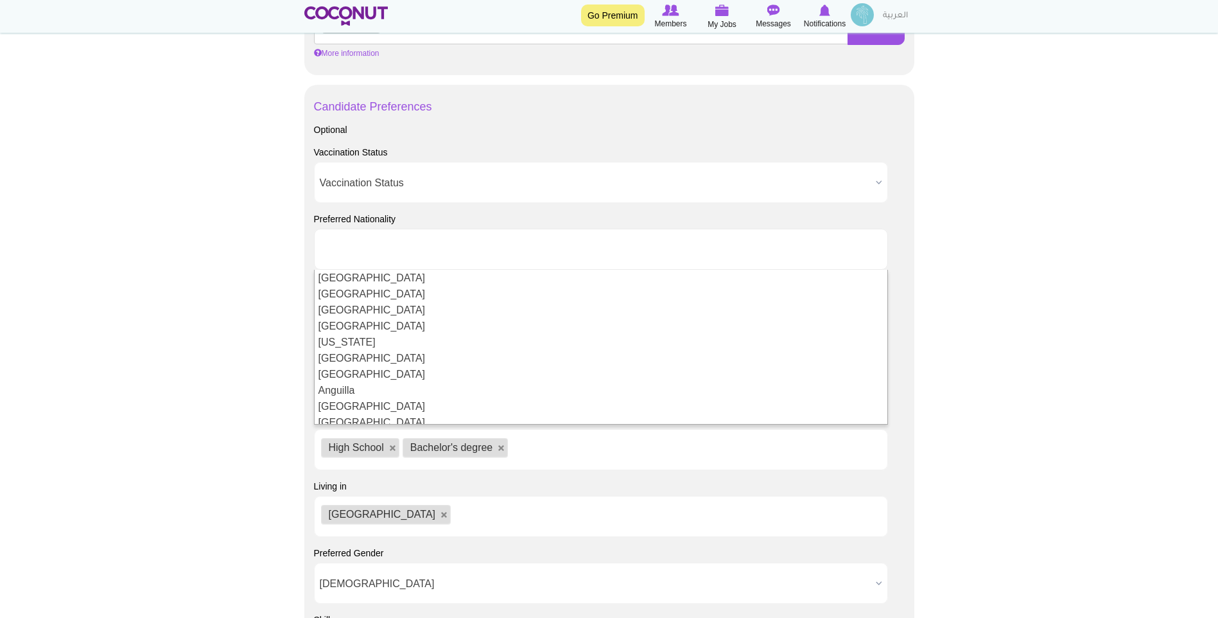
click at [744, 246] on ul at bounding box center [601, 249] width 574 height 41
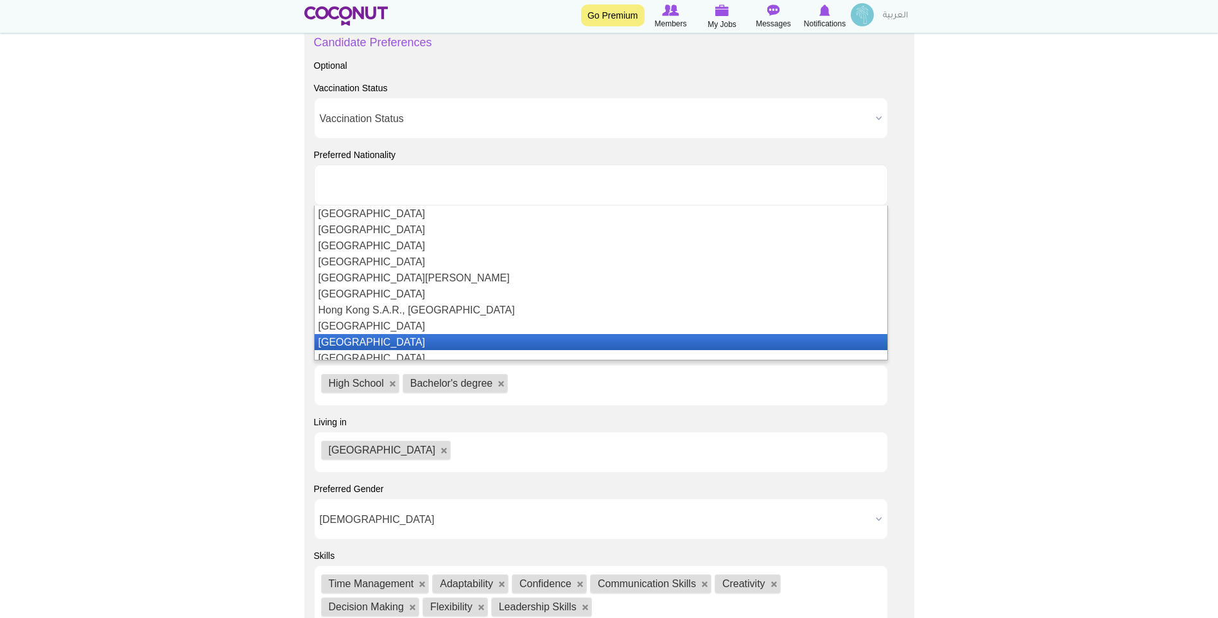
scroll to position [1541, 0]
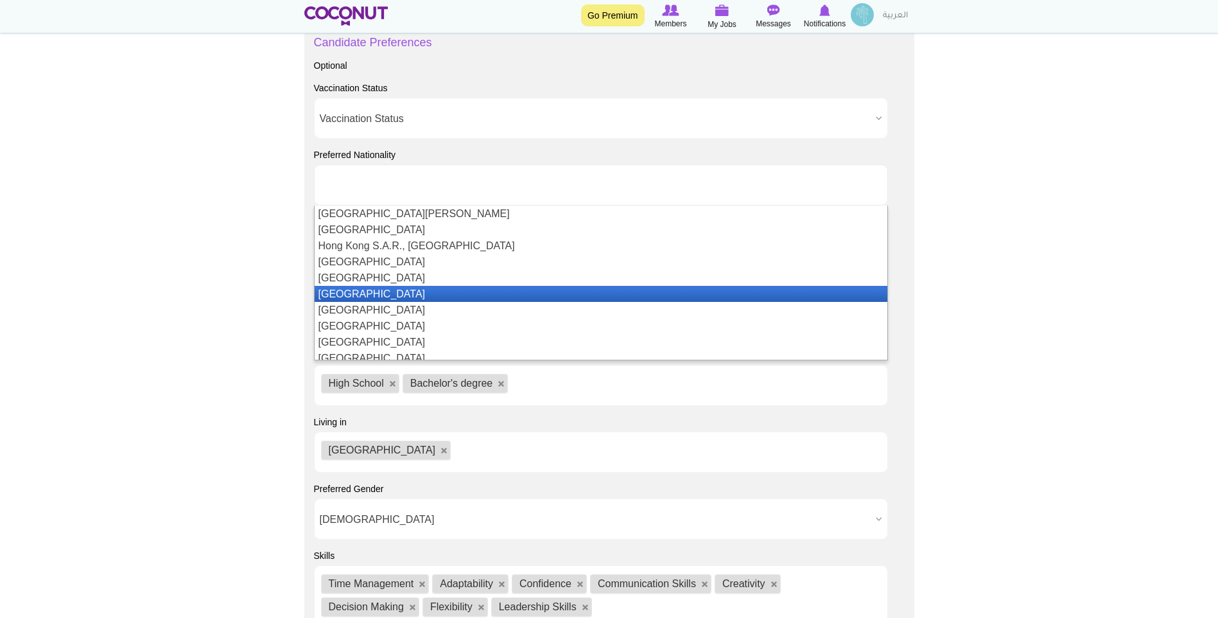
click at [730, 293] on li "India" at bounding box center [601, 294] width 573 height 16
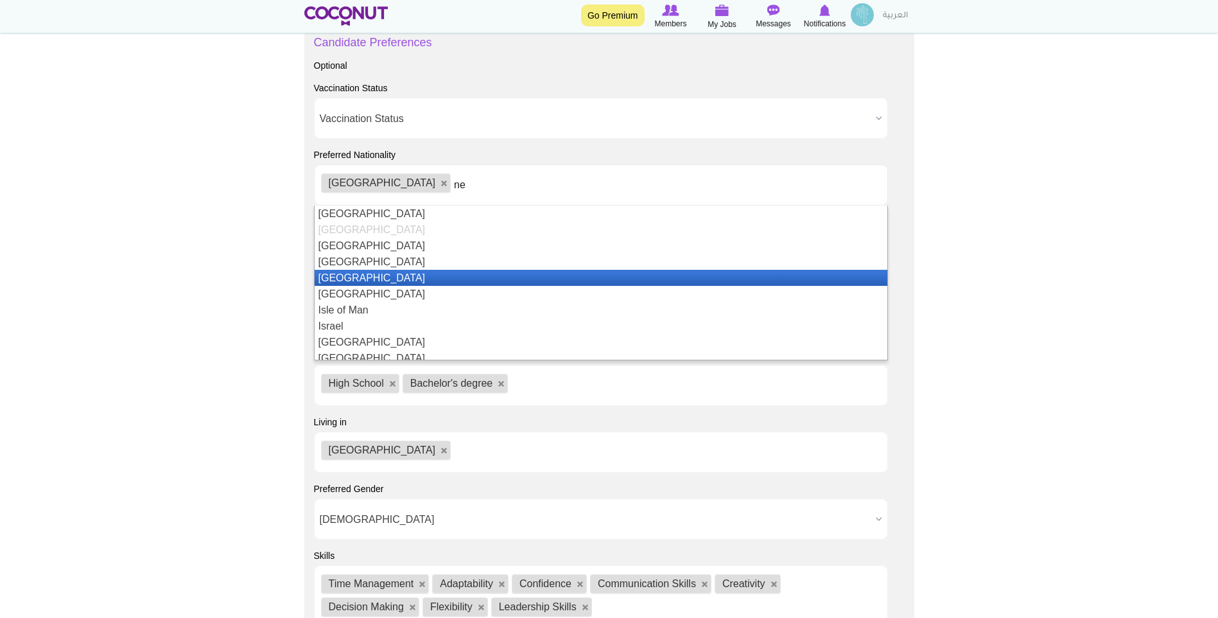
scroll to position [0, 0]
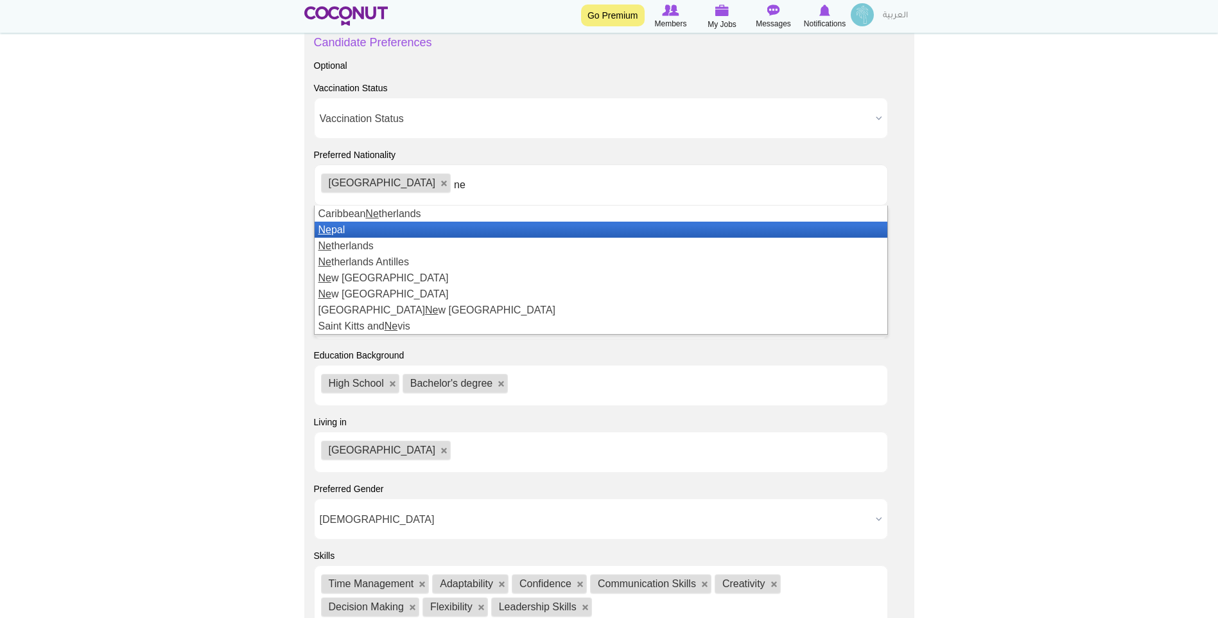
type input "ne"
click at [530, 231] on li "Ne pal" at bounding box center [601, 230] width 573 height 16
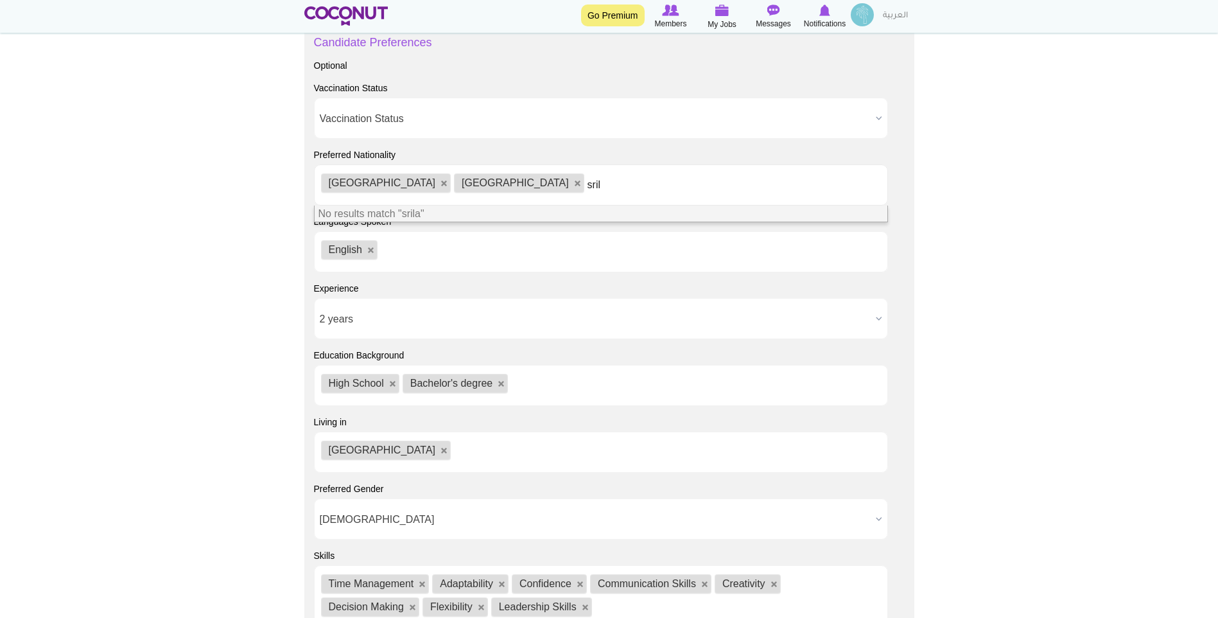
type input "sri"
type input "p"
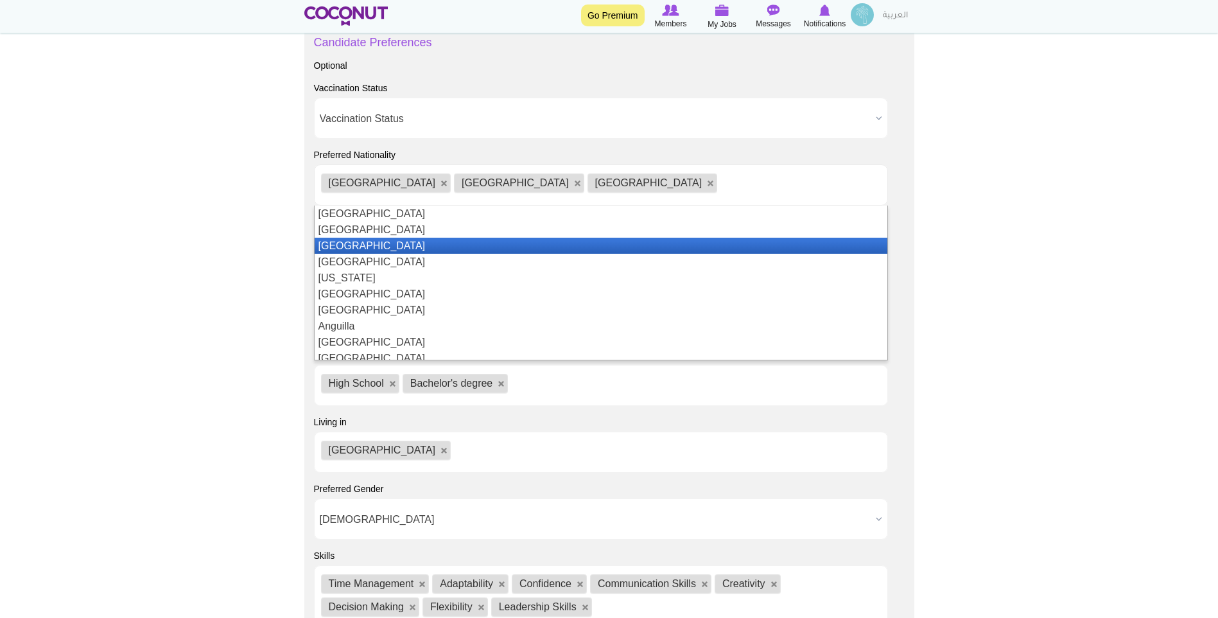
type input "h"
type input "ph"
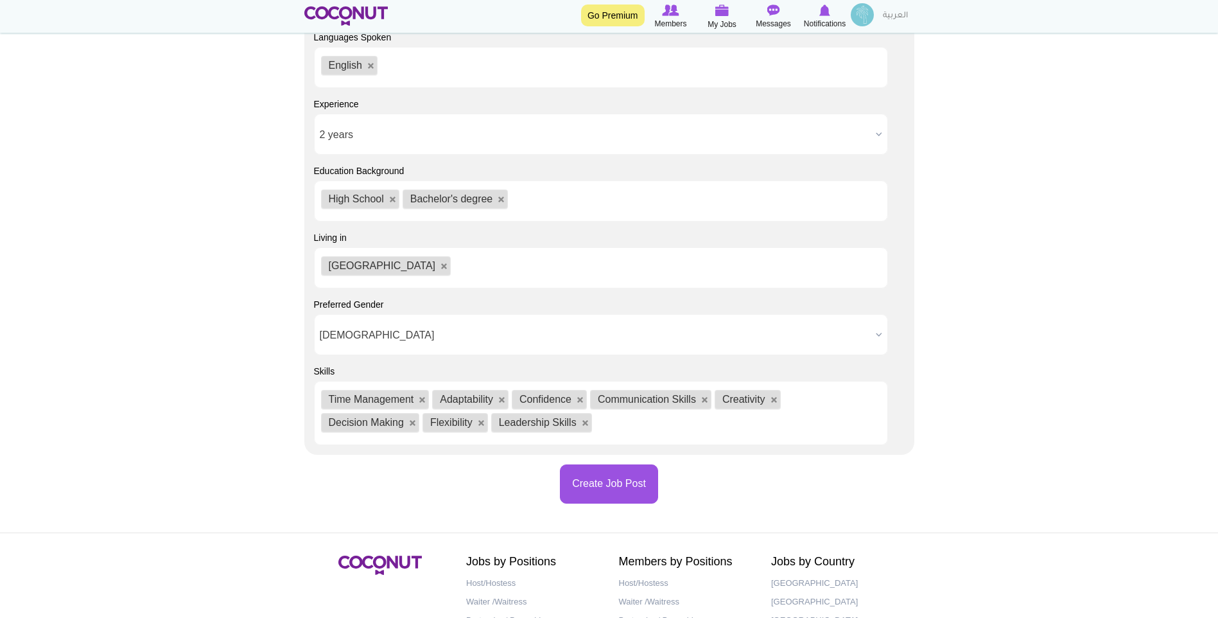
scroll to position [1130, 0]
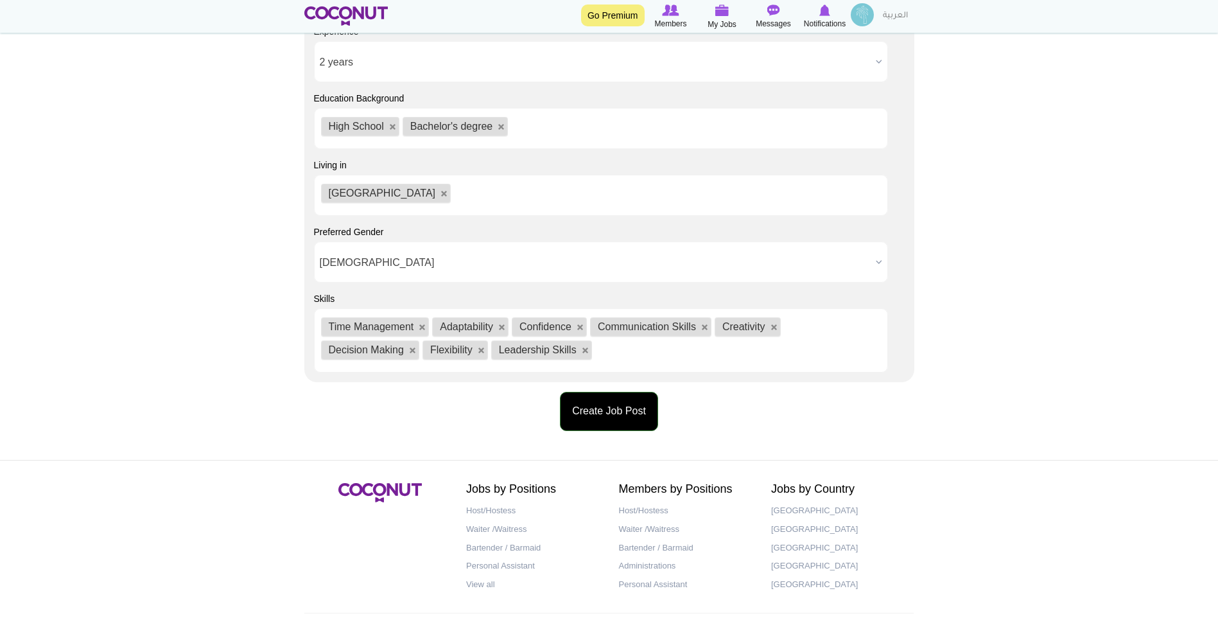
click at [644, 403] on button "Create Job Post" at bounding box center [609, 411] width 98 height 39
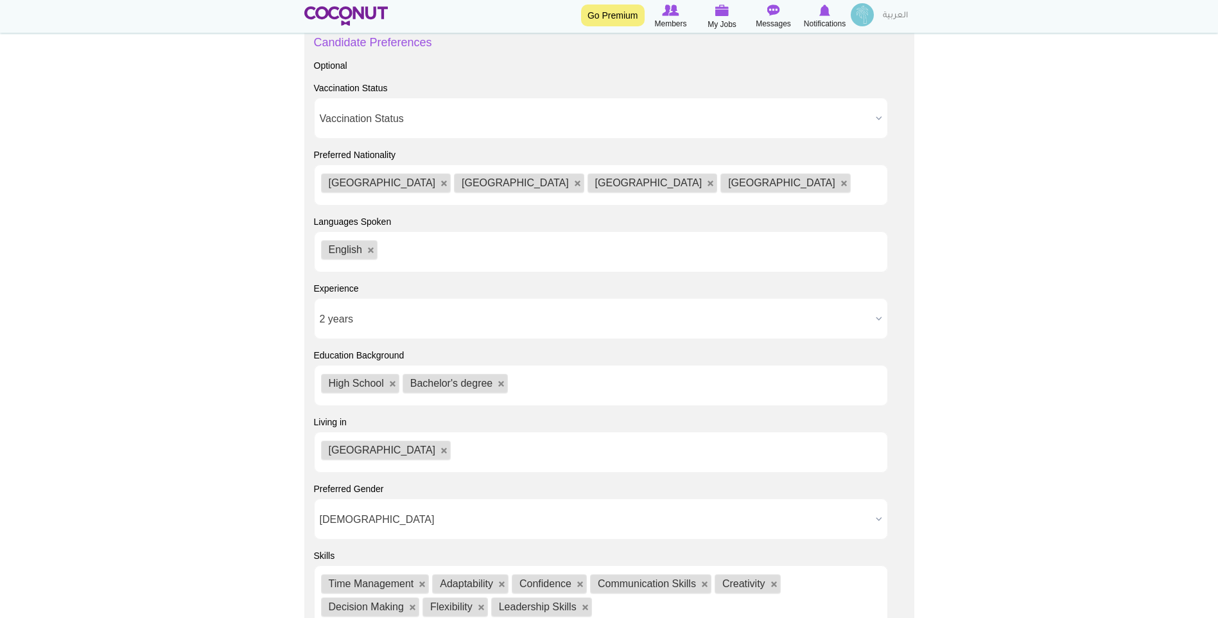
scroll to position [699, 0]
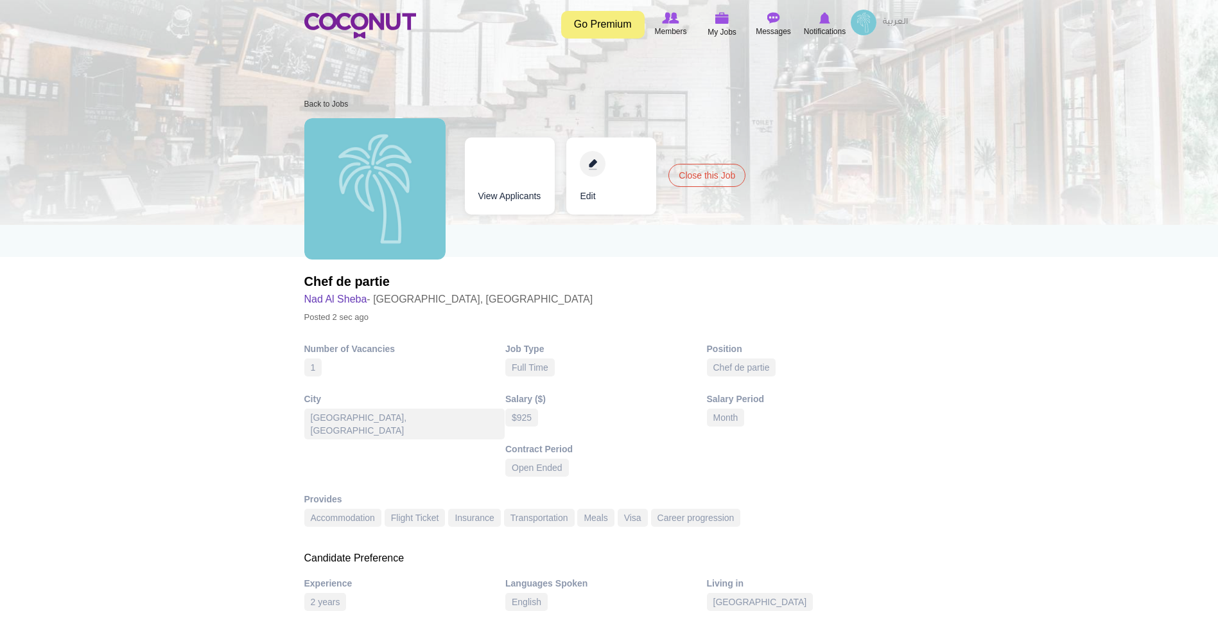
click at [870, 25] on img at bounding box center [864, 23] width 26 height 26
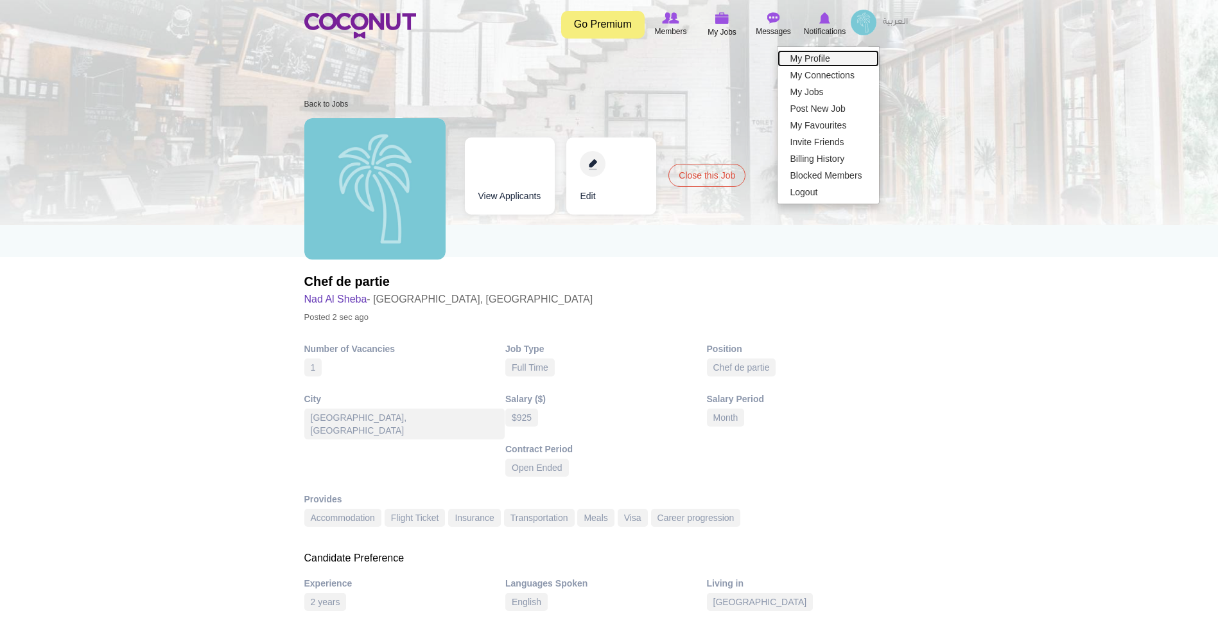
click at [852, 57] on link "My Profile" at bounding box center [828, 58] width 101 height 17
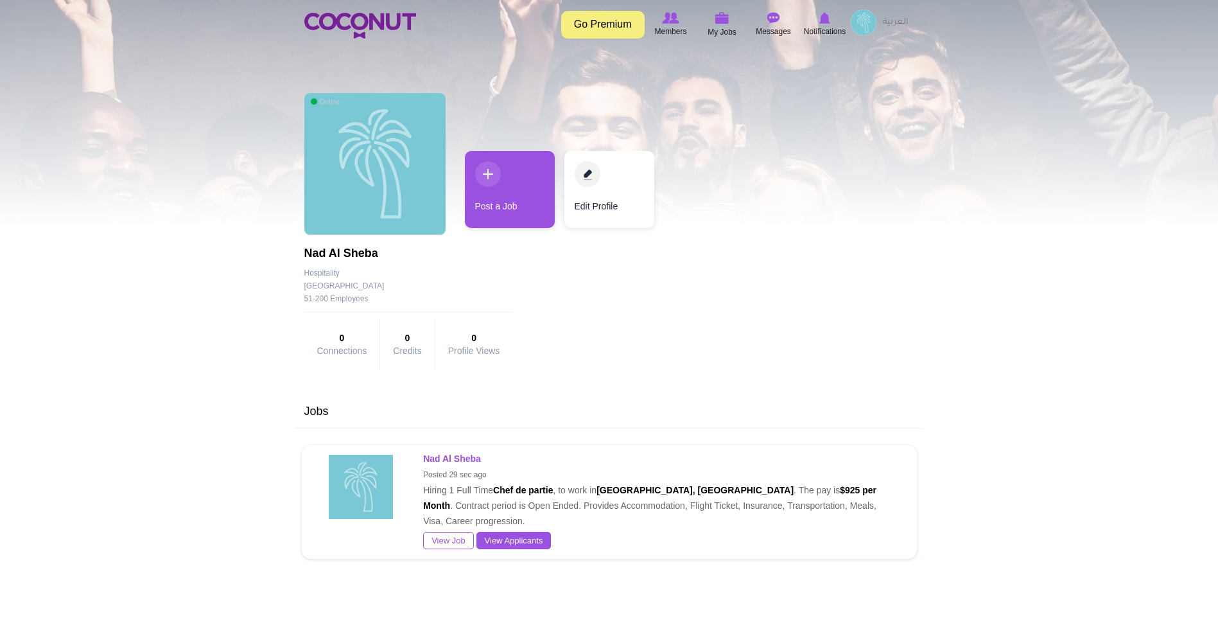
click at [342, 252] on h1 "Nad al Sheba" at bounding box center [408, 253] width 209 height 13
click at [590, 199] on link "Edit Profile" at bounding box center [610, 189] width 90 height 77
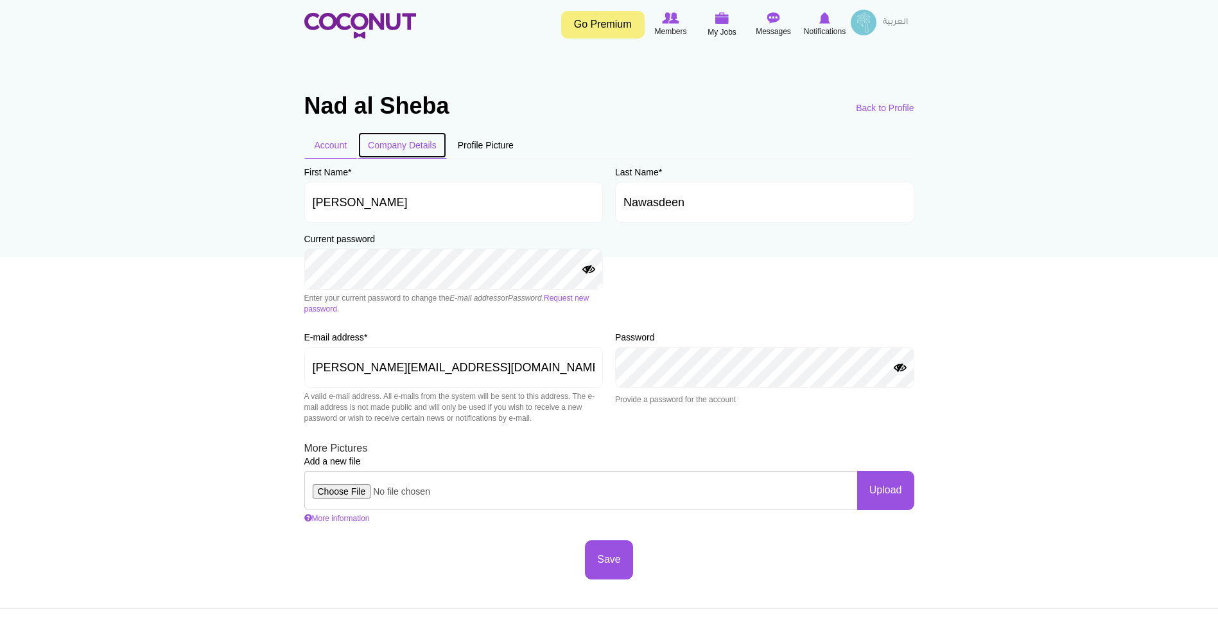
click at [411, 150] on link "Company Details" at bounding box center [402, 145] width 89 height 27
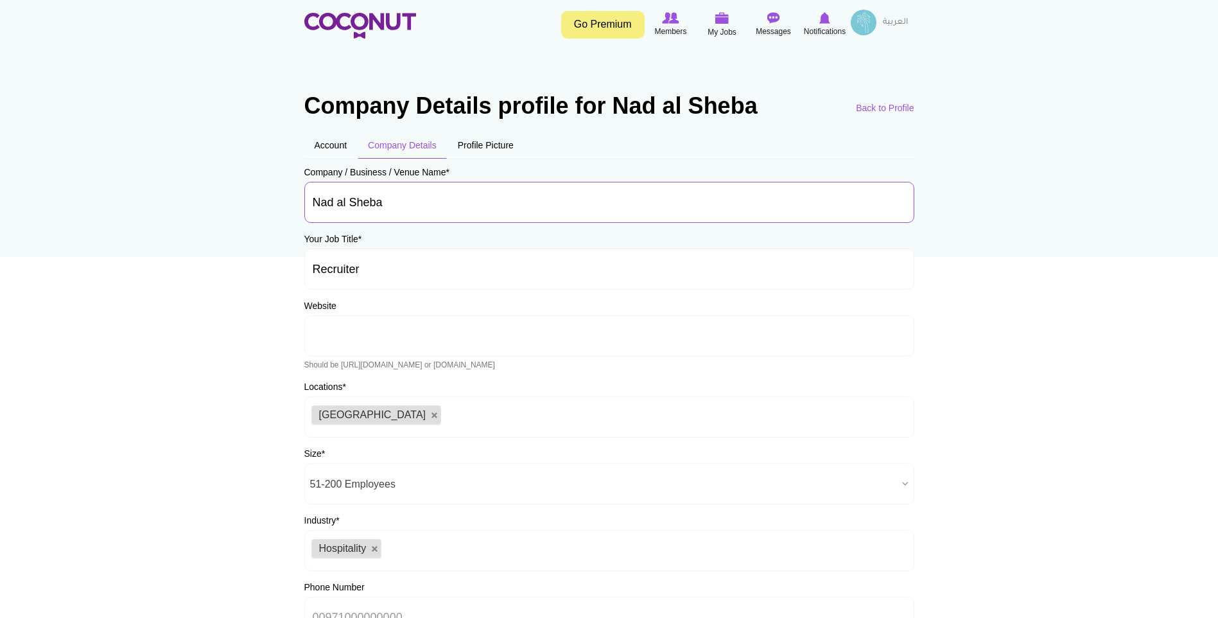
drag, startPoint x: 401, startPoint y: 202, endPoint x: 256, endPoint y: 206, distance: 145.2
click at [256, 206] on body "Toggle navigation Go Premium Members My Jobs Post a Job Messages Notifications …" at bounding box center [609, 494] width 1218 height 989
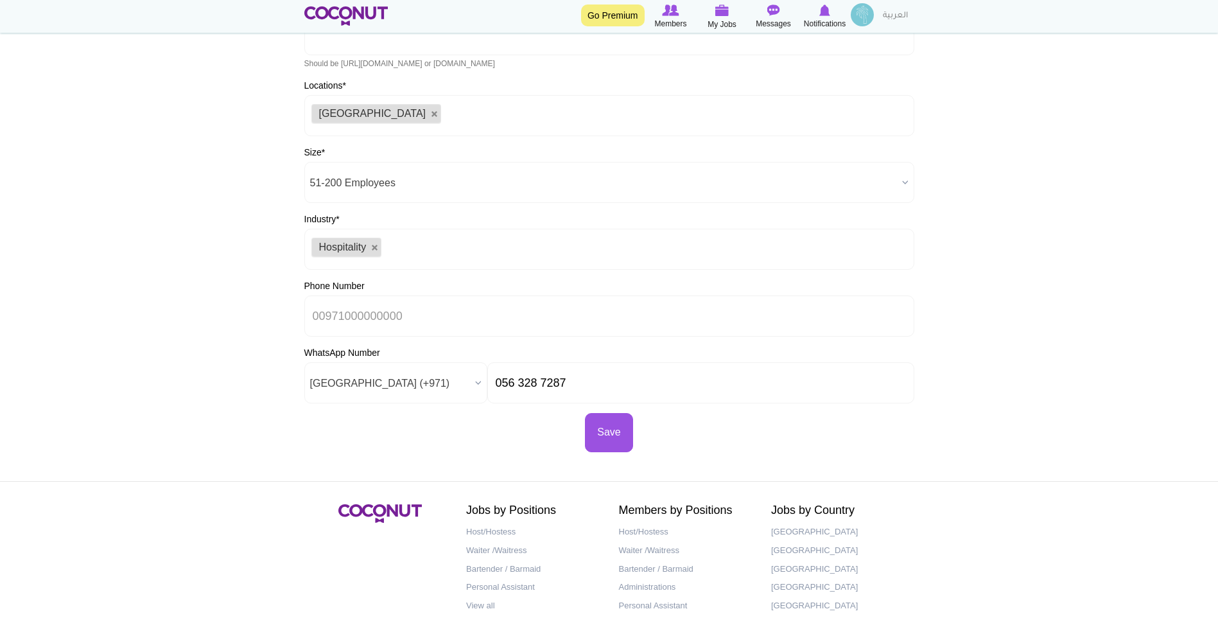
scroll to position [321, 0]
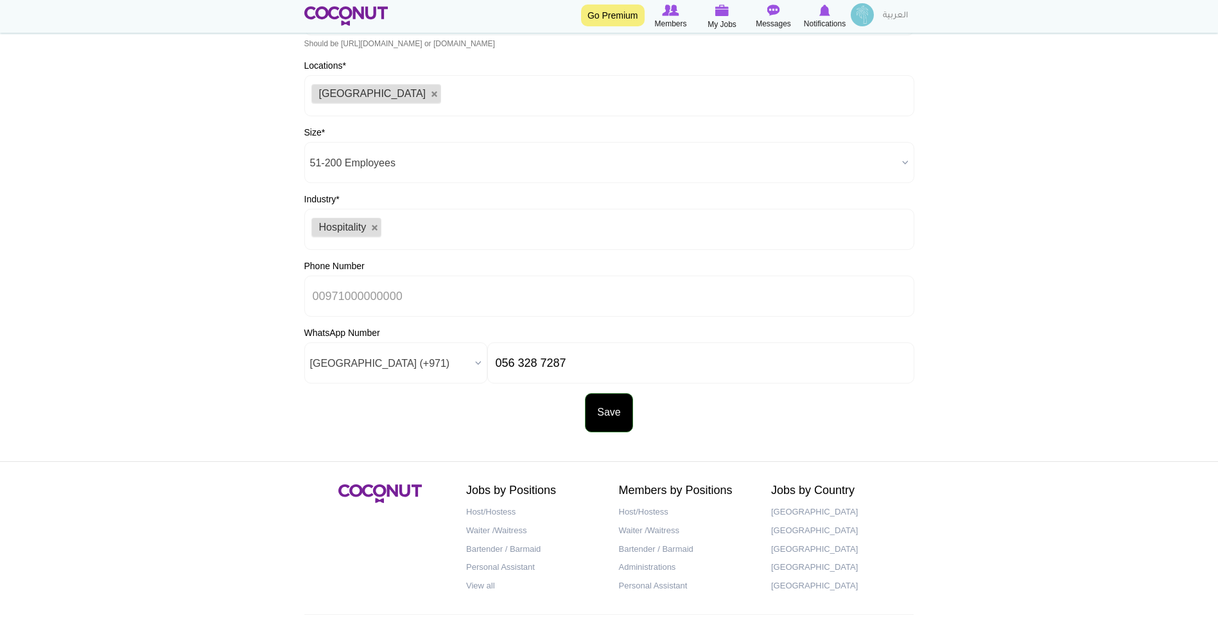
type input "Private Company"
click at [613, 408] on button "Save" at bounding box center [609, 412] width 48 height 39
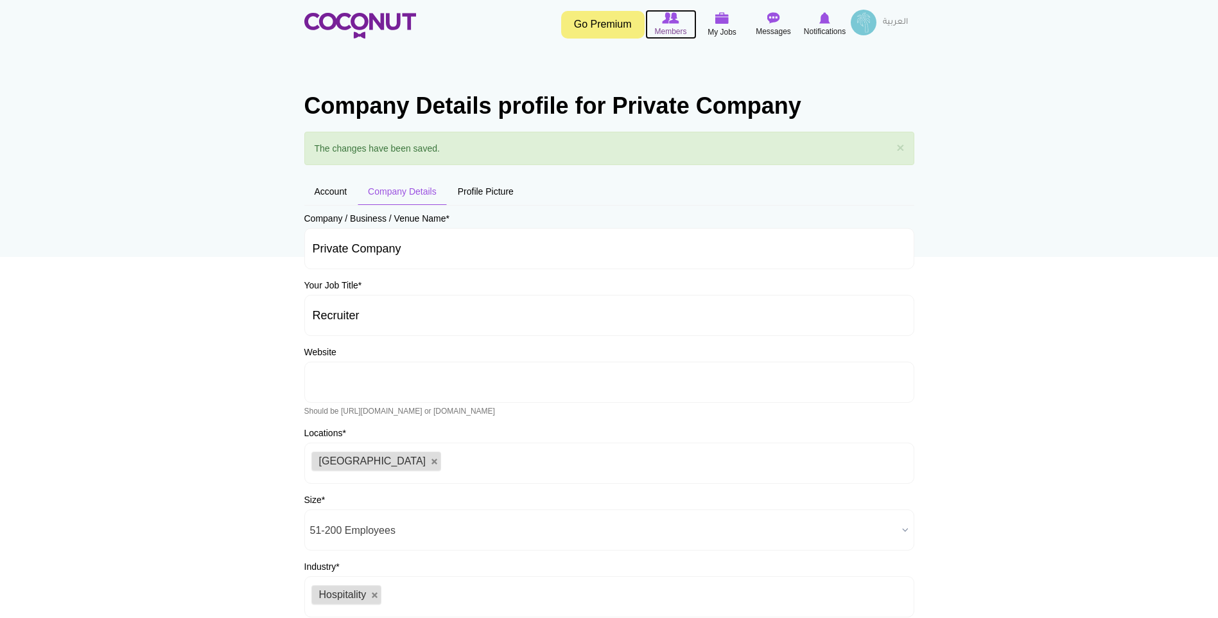
click at [679, 25] on span "Members" at bounding box center [670, 31] width 32 height 13
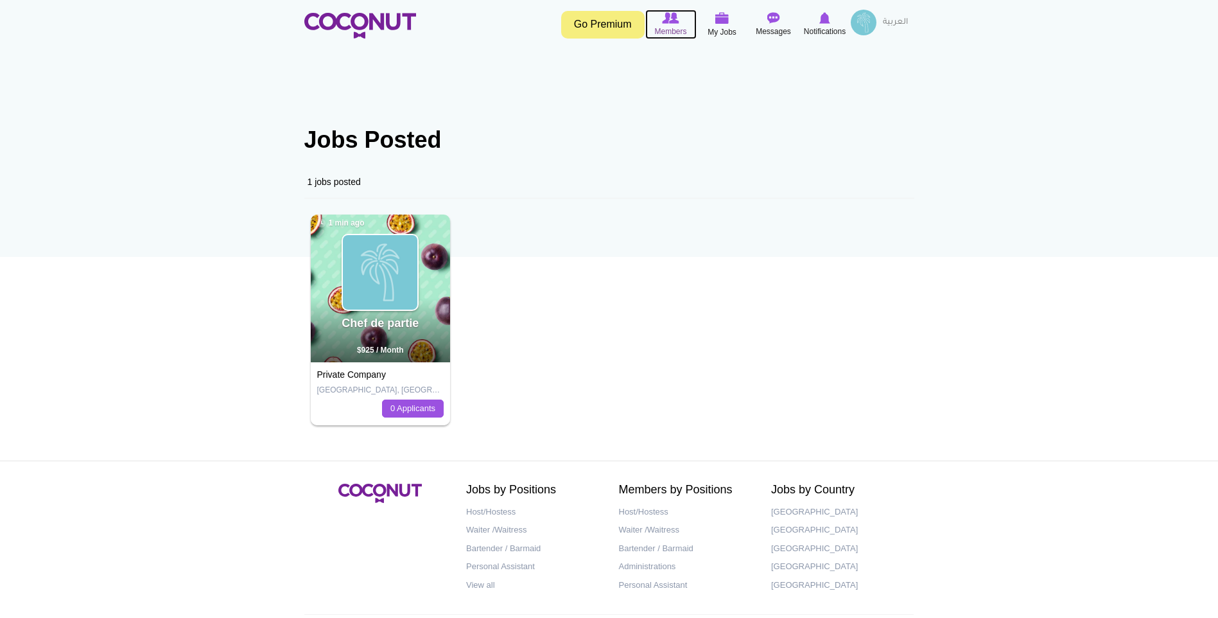
click at [661, 27] on span "Members" at bounding box center [670, 31] width 32 height 13
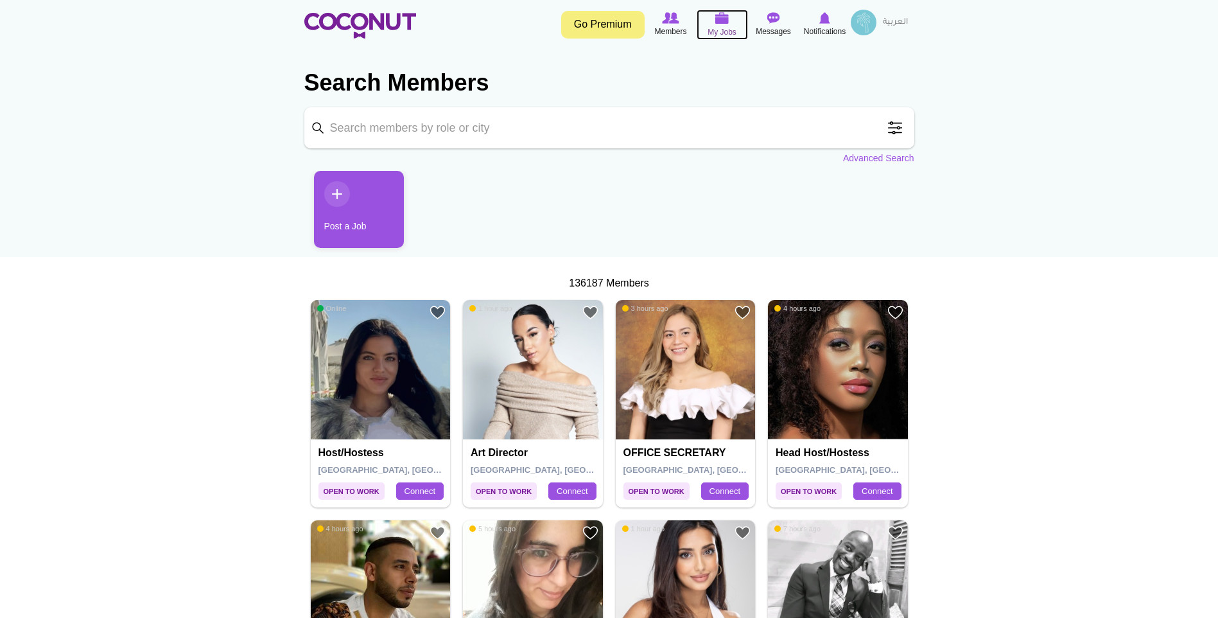
click at [719, 26] on span "My Jobs" at bounding box center [722, 32] width 29 height 13
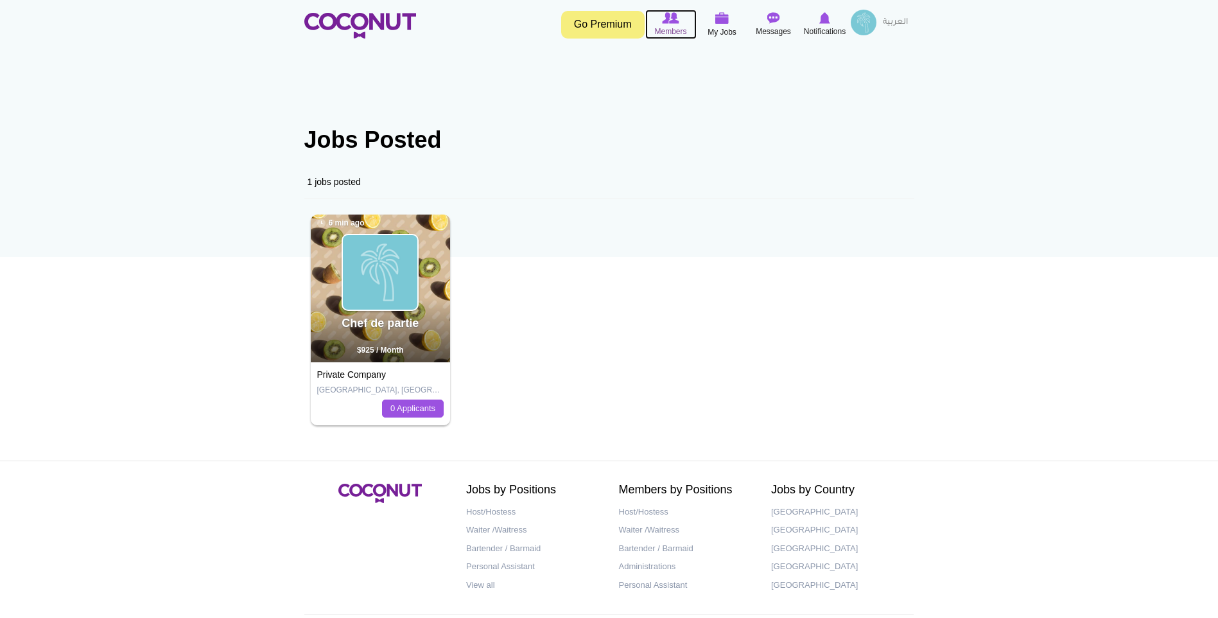
click at [670, 26] on span "Members" at bounding box center [670, 31] width 32 height 13
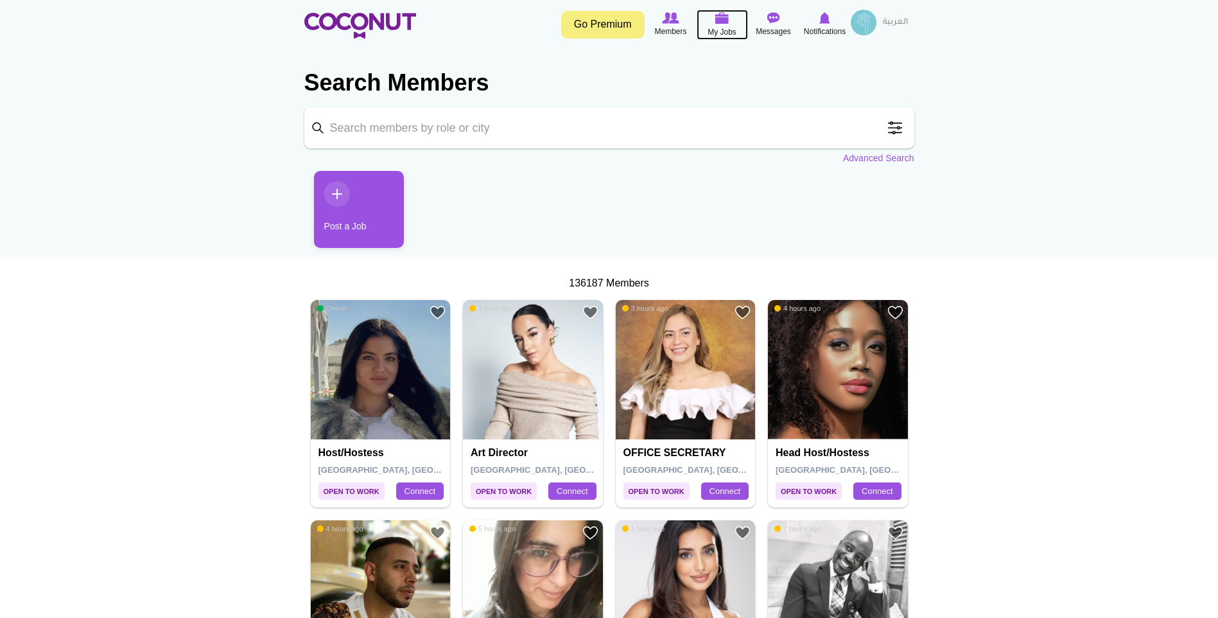
click at [713, 21] on icon at bounding box center [722, 18] width 49 height 15
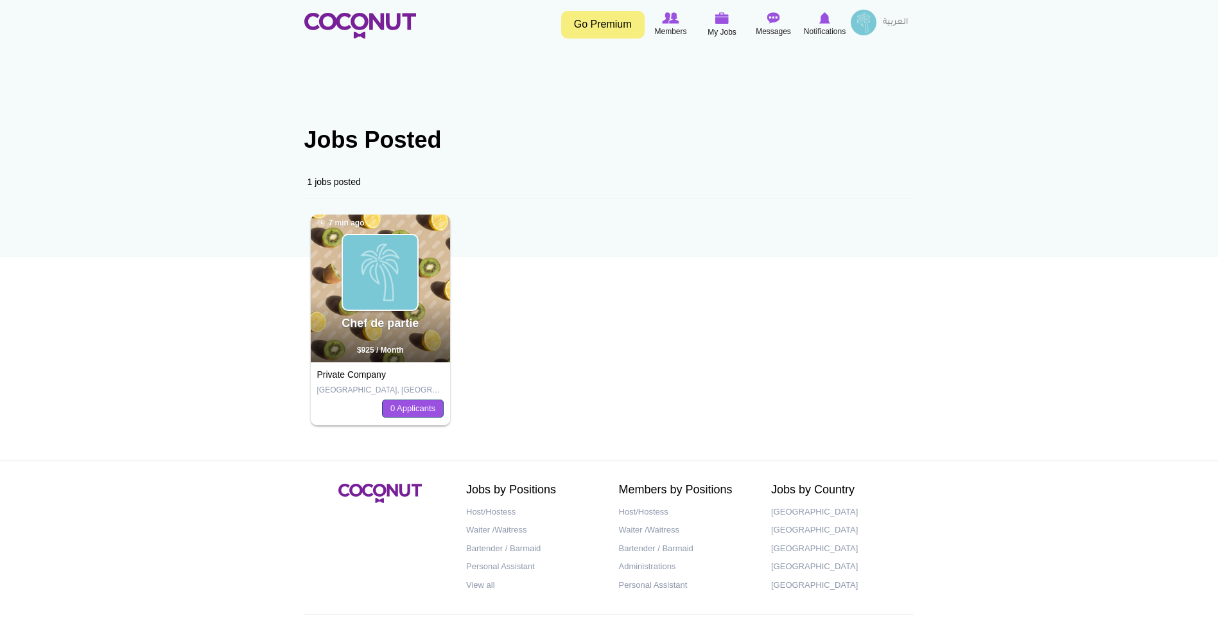
click at [419, 407] on link "0 Applicants" at bounding box center [413, 408] width 62 height 18
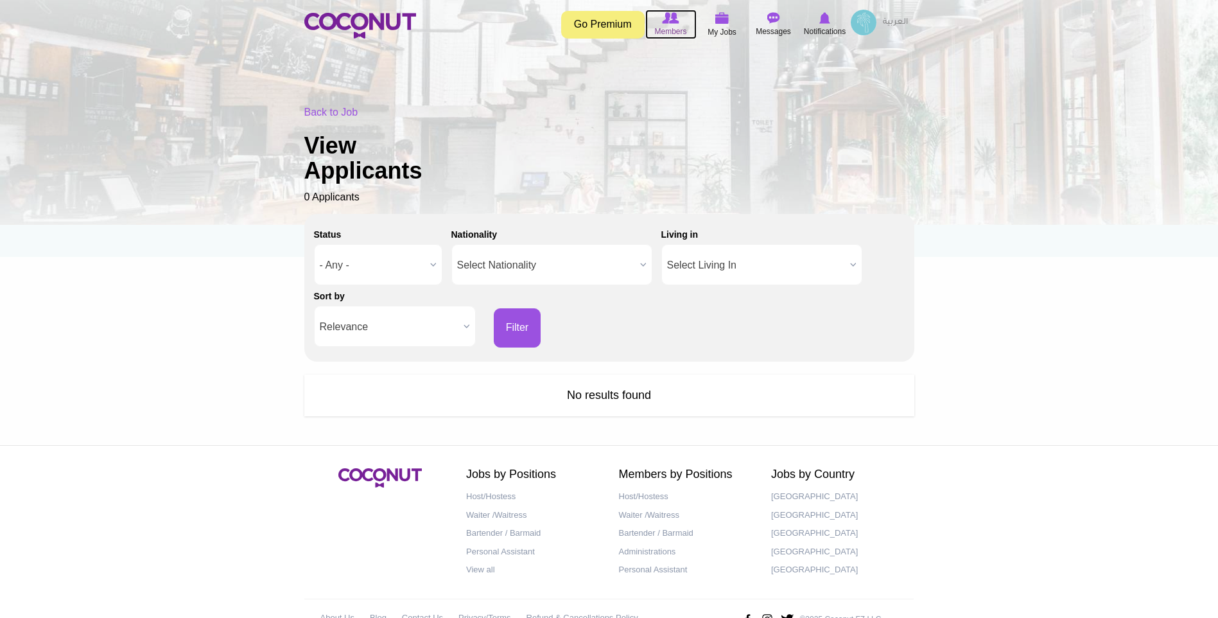
click at [665, 22] on img at bounding box center [670, 18] width 17 height 12
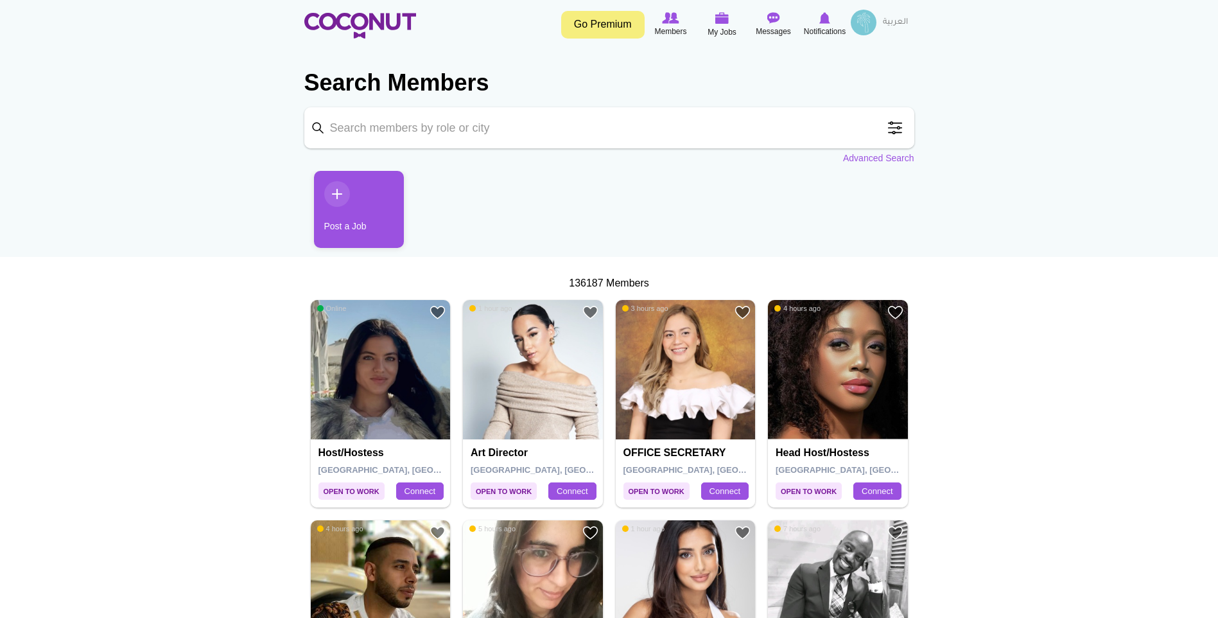
drag, startPoint x: 1112, startPoint y: 387, endPoint x: 985, endPoint y: 105, distance: 308.7
click at [727, 28] on span "My Jobs" at bounding box center [722, 32] width 29 height 13
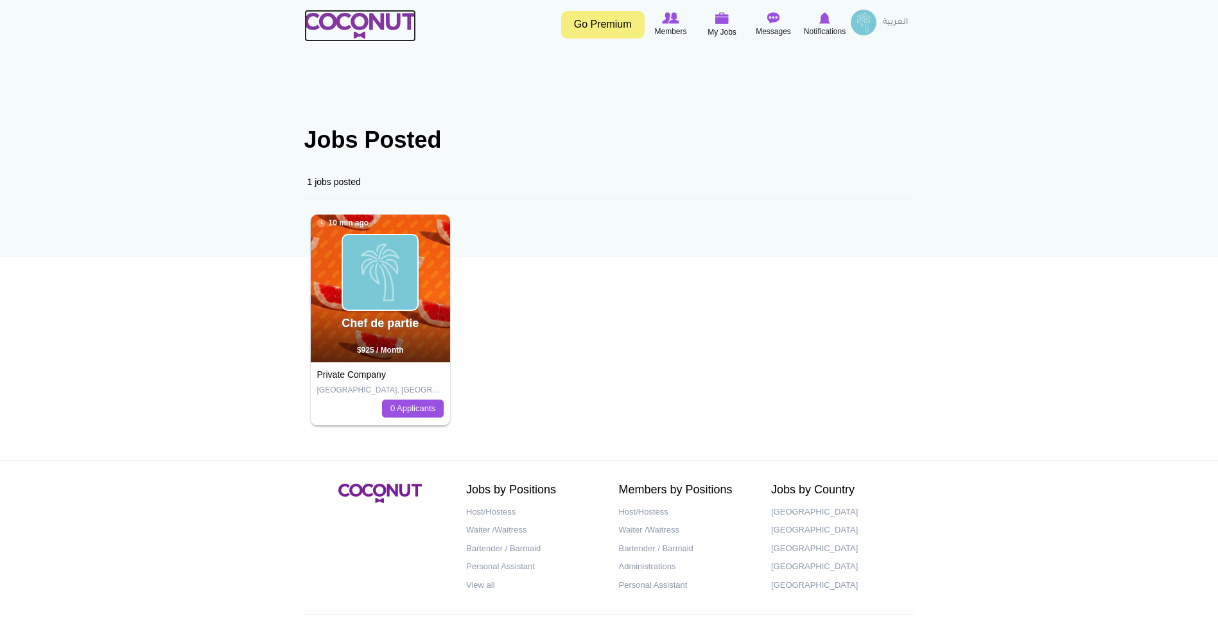
click at [322, 25] on img at bounding box center [360, 26] width 112 height 26
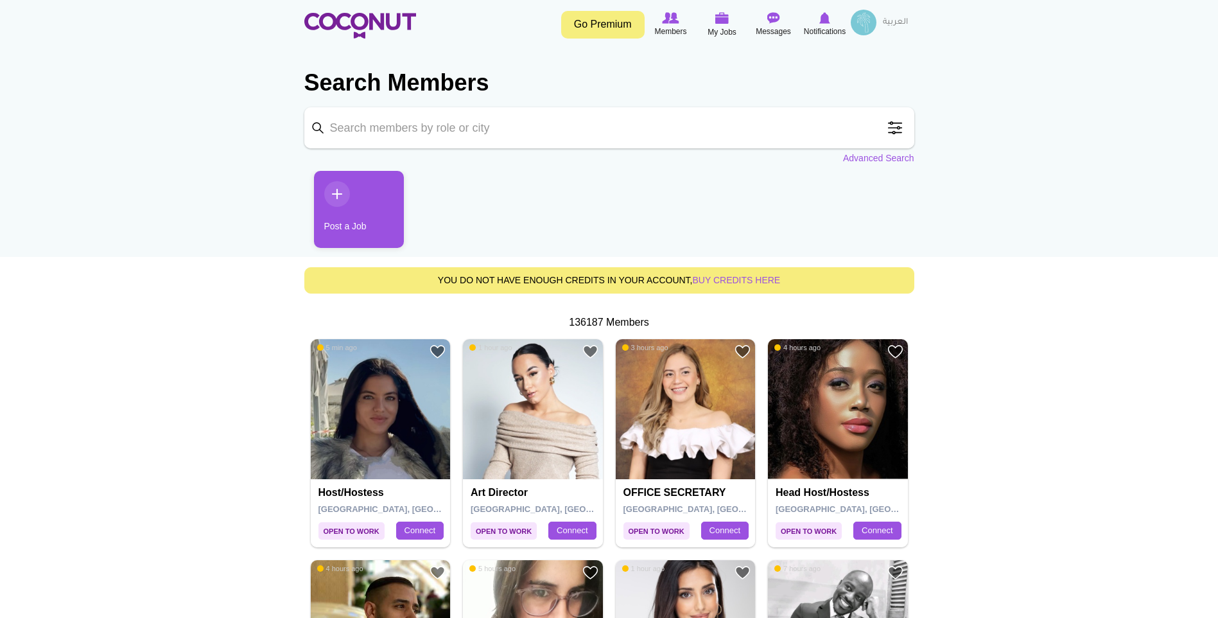
click at [472, 121] on input "Keyword" at bounding box center [609, 127] width 610 height 41
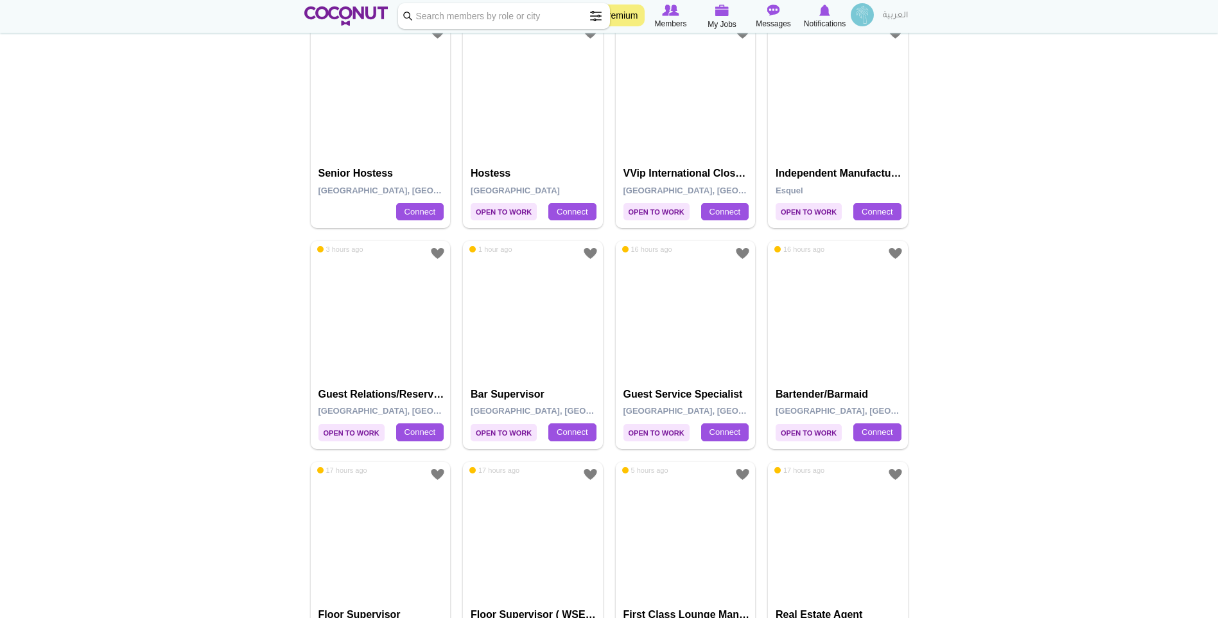
scroll to position [2211, 0]
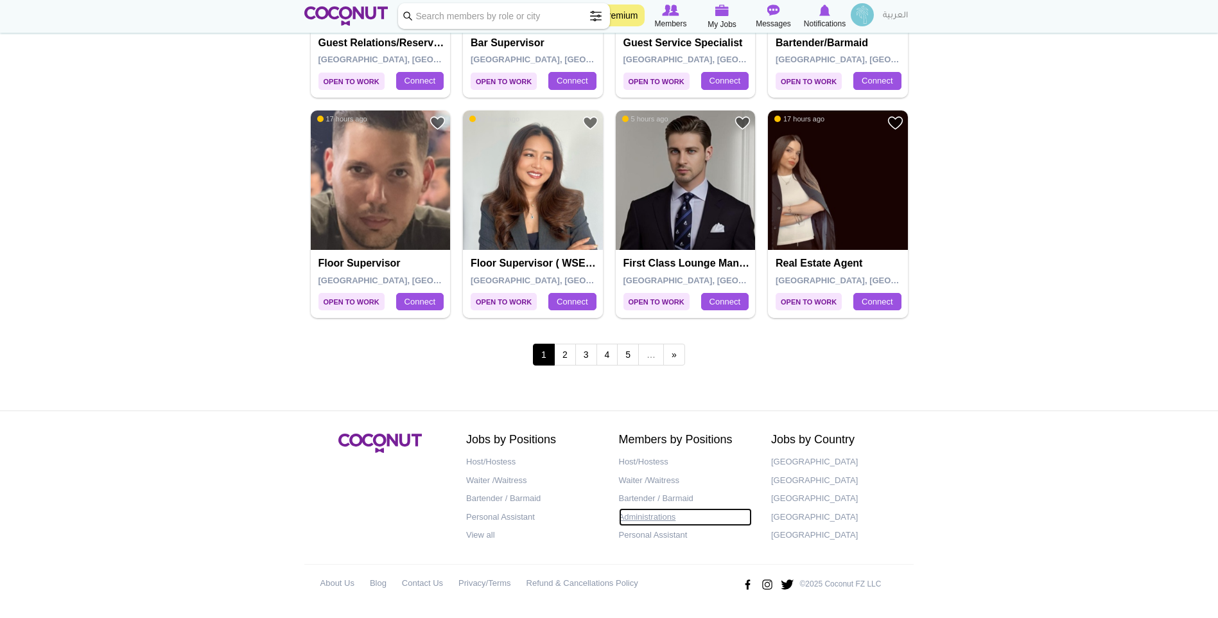
click at [641, 518] on link "Administrations" at bounding box center [686, 517] width 134 height 19
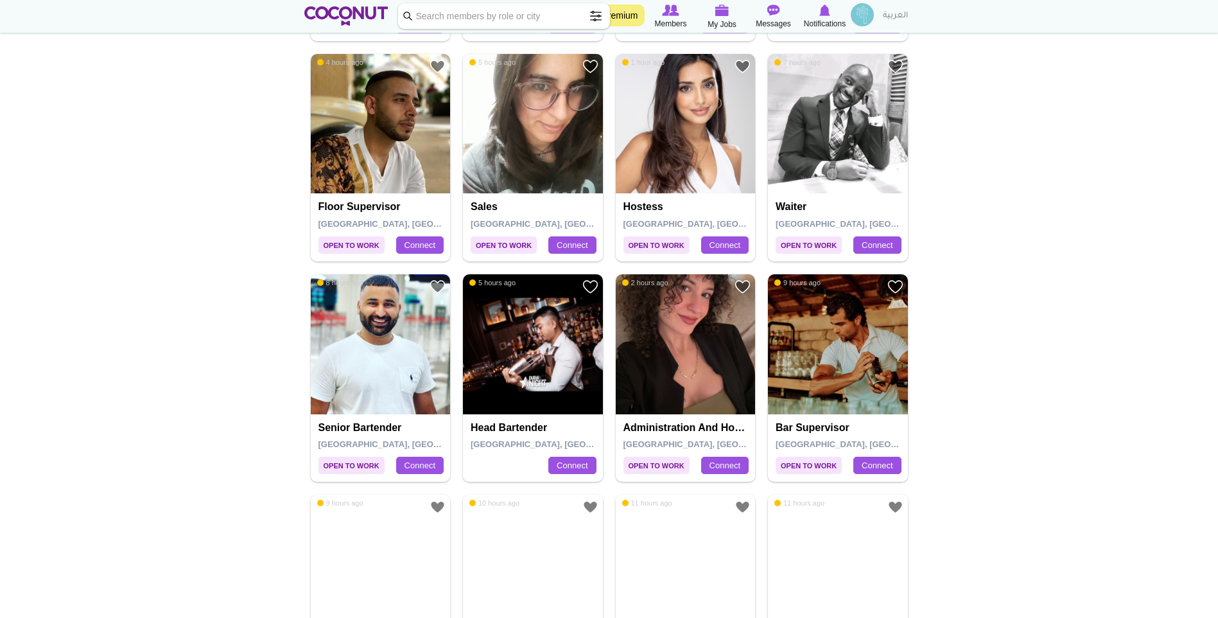
scroll to position [0, 0]
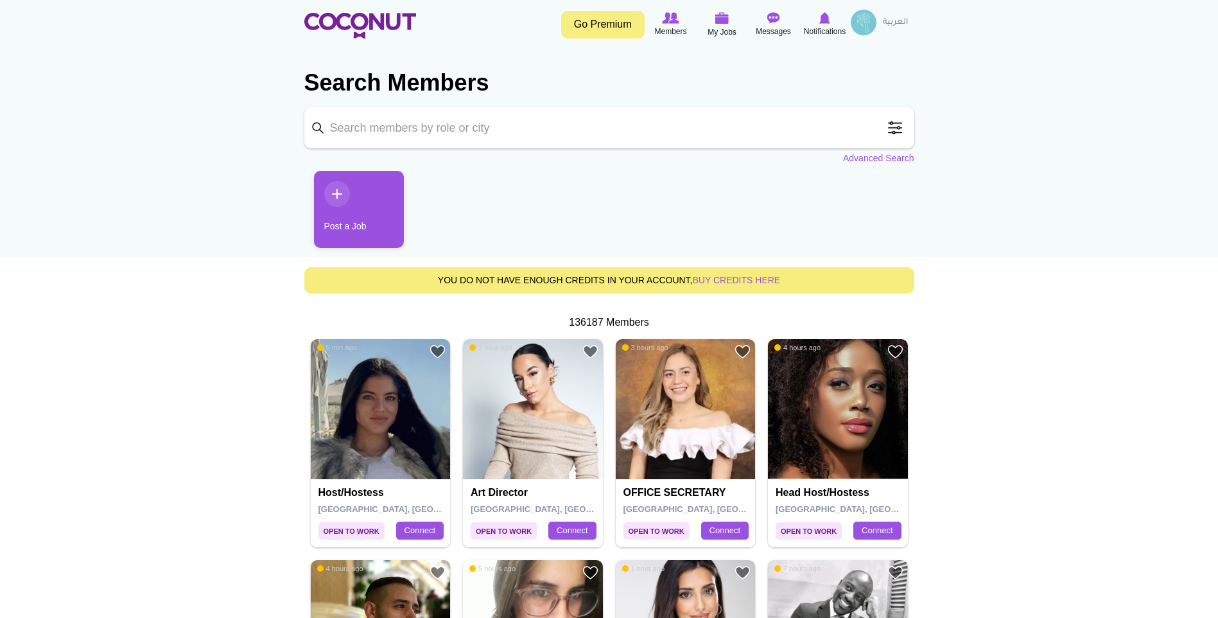
drag, startPoint x: 1045, startPoint y: 405, endPoint x: 1019, endPoint y: 287, distance: 120.9
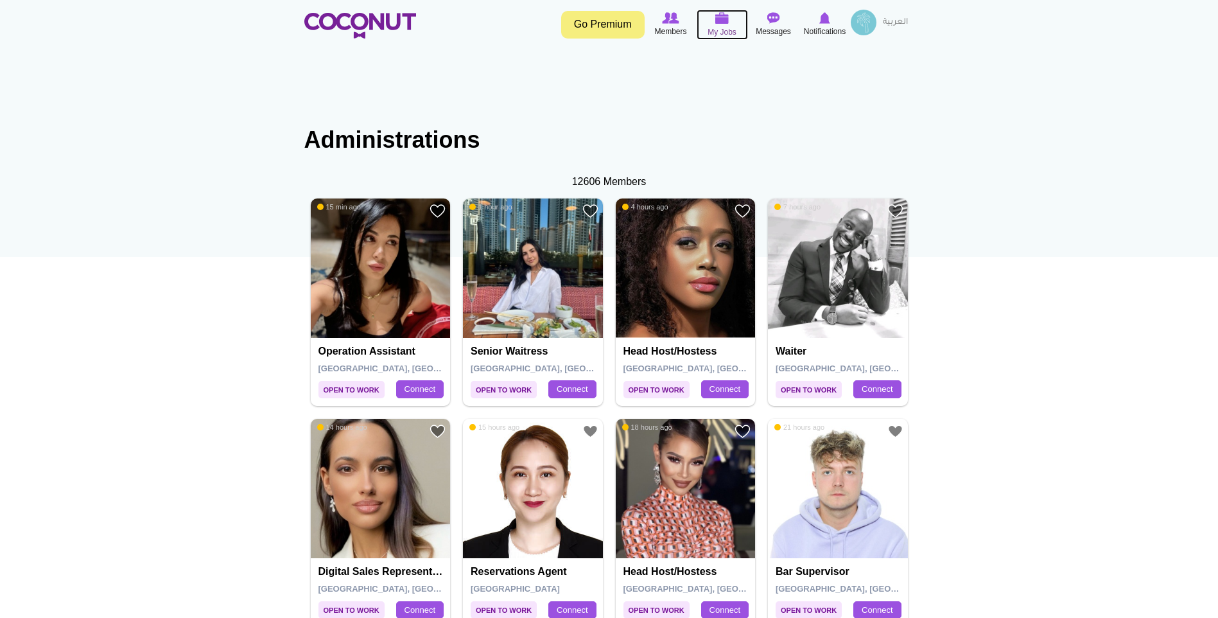
click at [719, 30] on span "My Jobs" at bounding box center [722, 32] width 29 height 13
